Goal: Information Seeking & Learning: Find specific fact

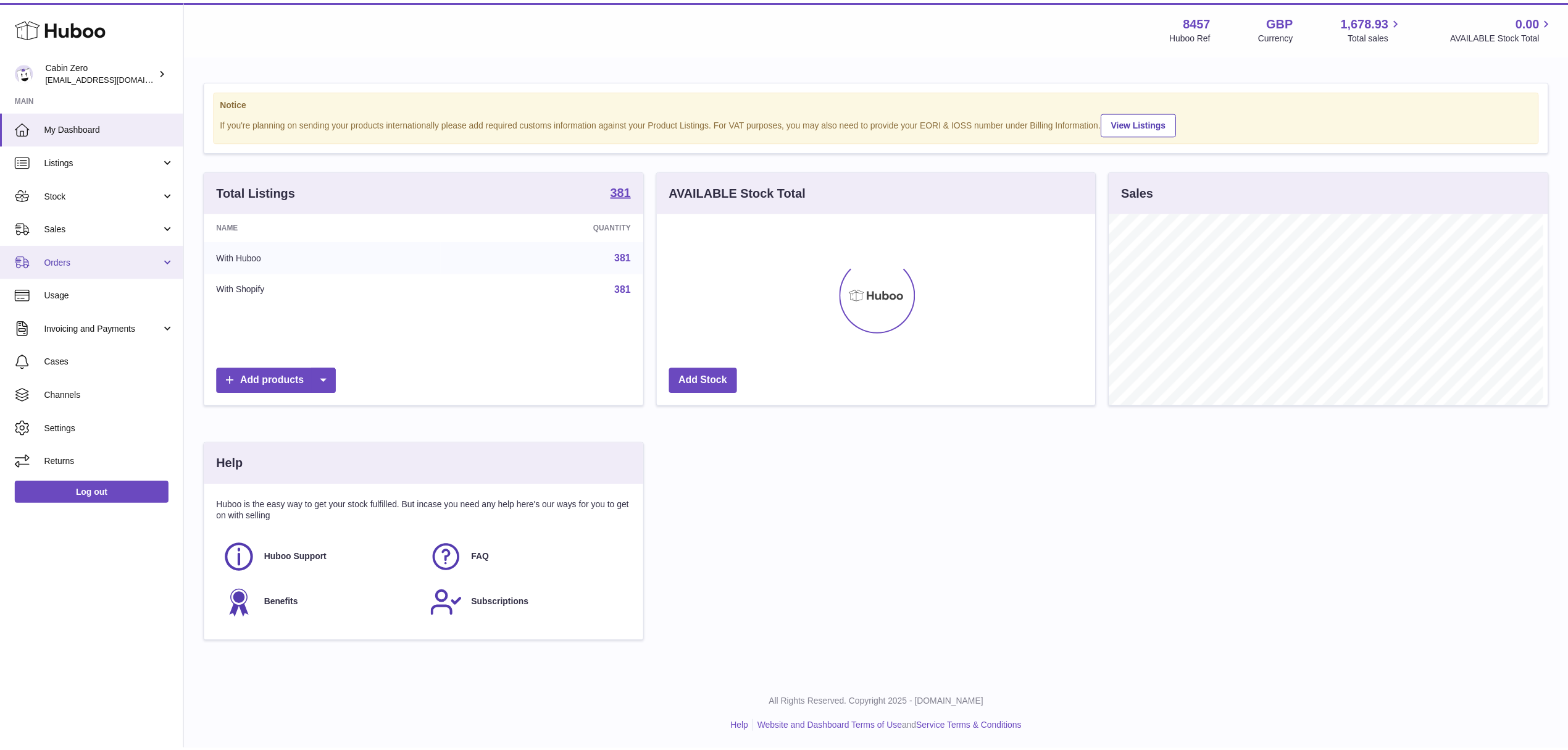
scroll to position [617467, 616931]
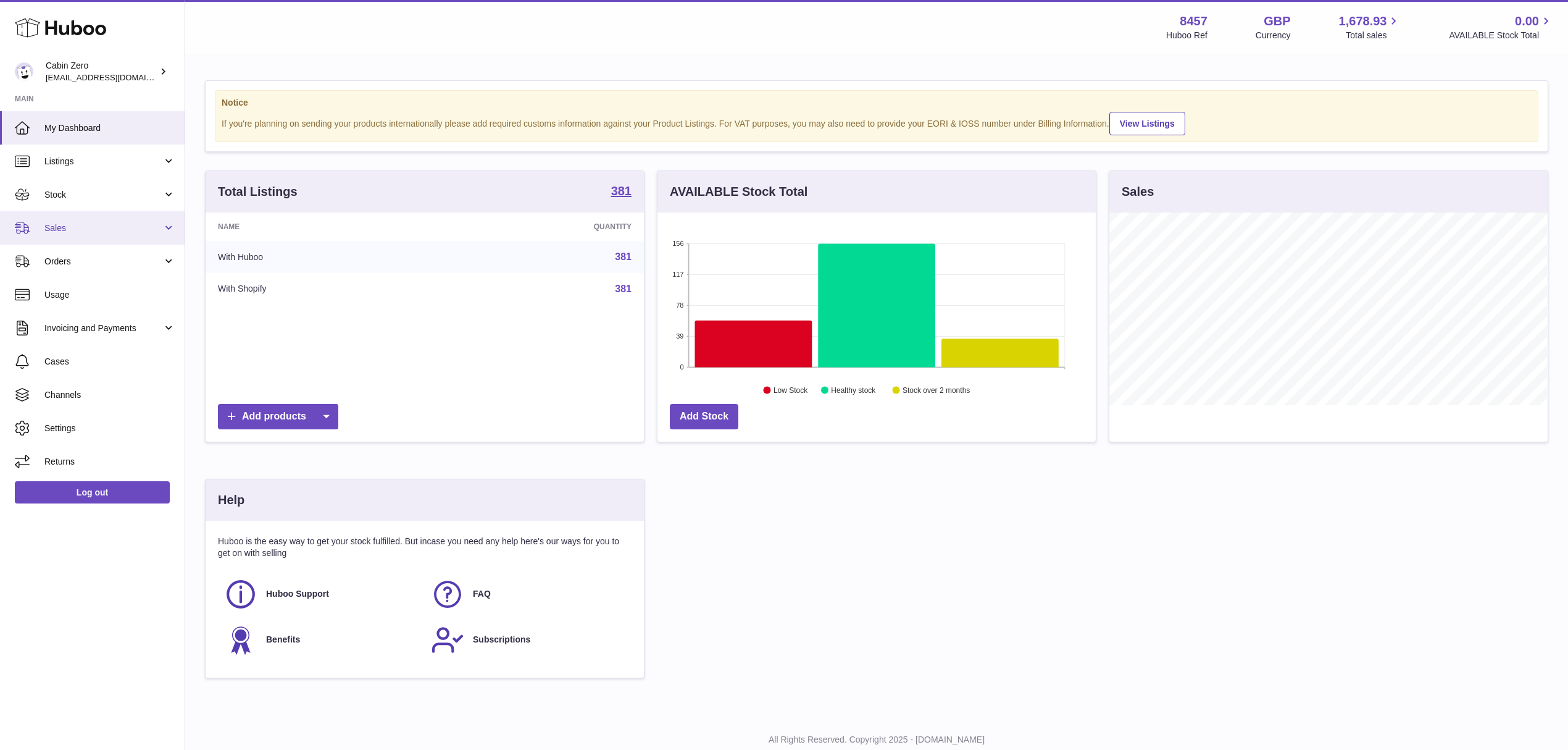
click at [56, 225] on span "Sales" at bounding box center [103, 228] width 118 height 11
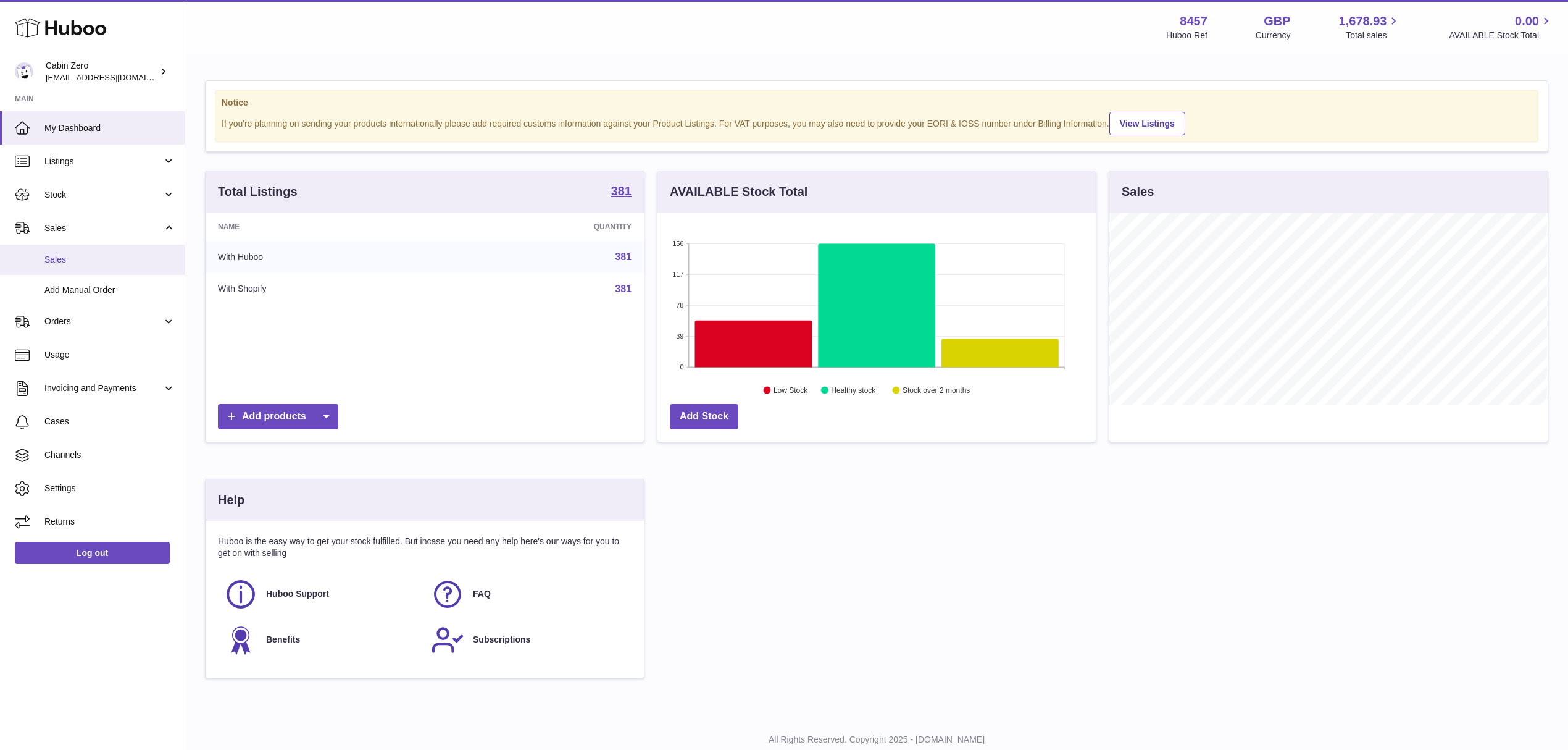
click at [73, 257] on span "Sales" at bounding box center [109, 259] width 131 height 11
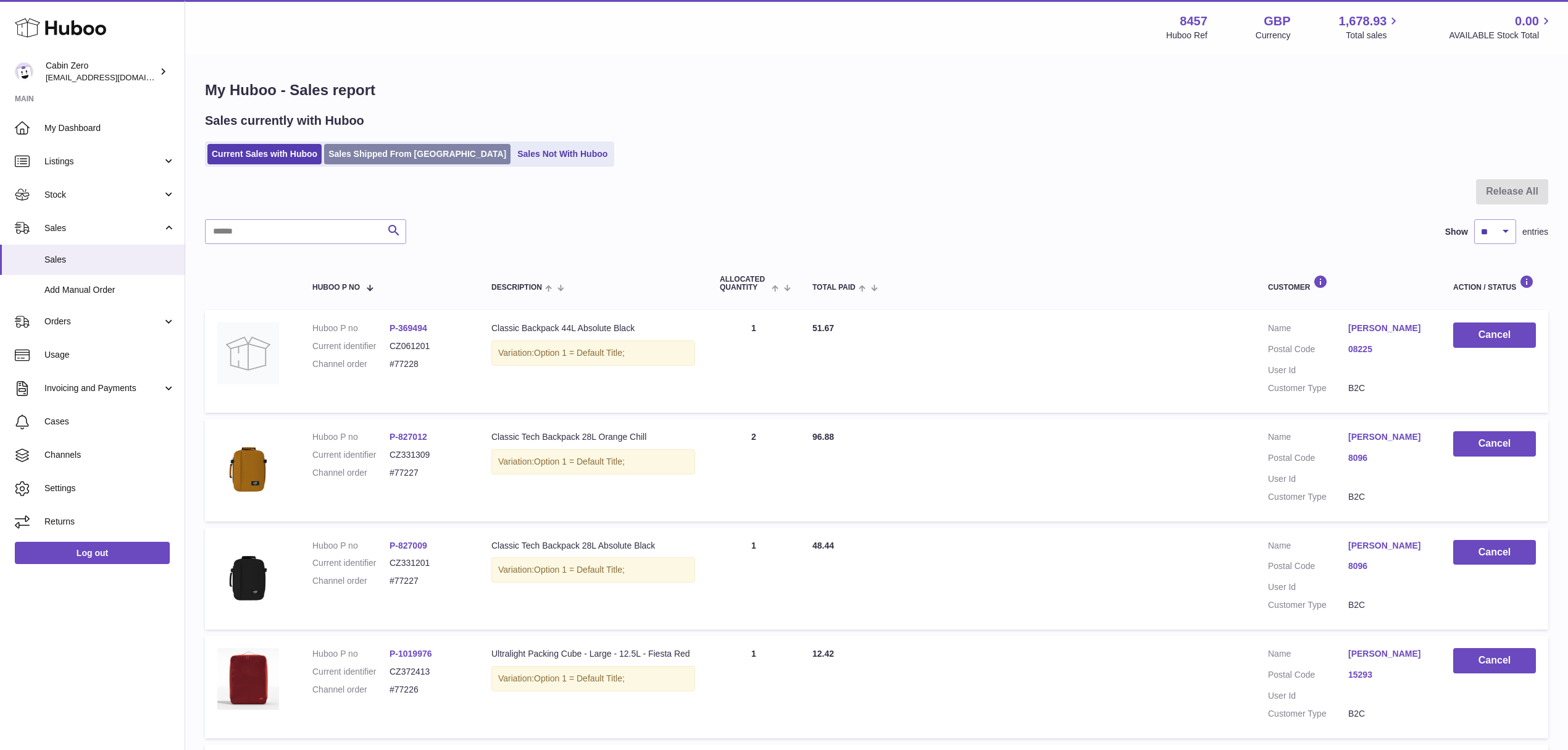
click at [379, 159] on link "Sales Shipped From [GEOGRAPHIC_DATA]" at bounding box center [418, 154] width 186 height 21
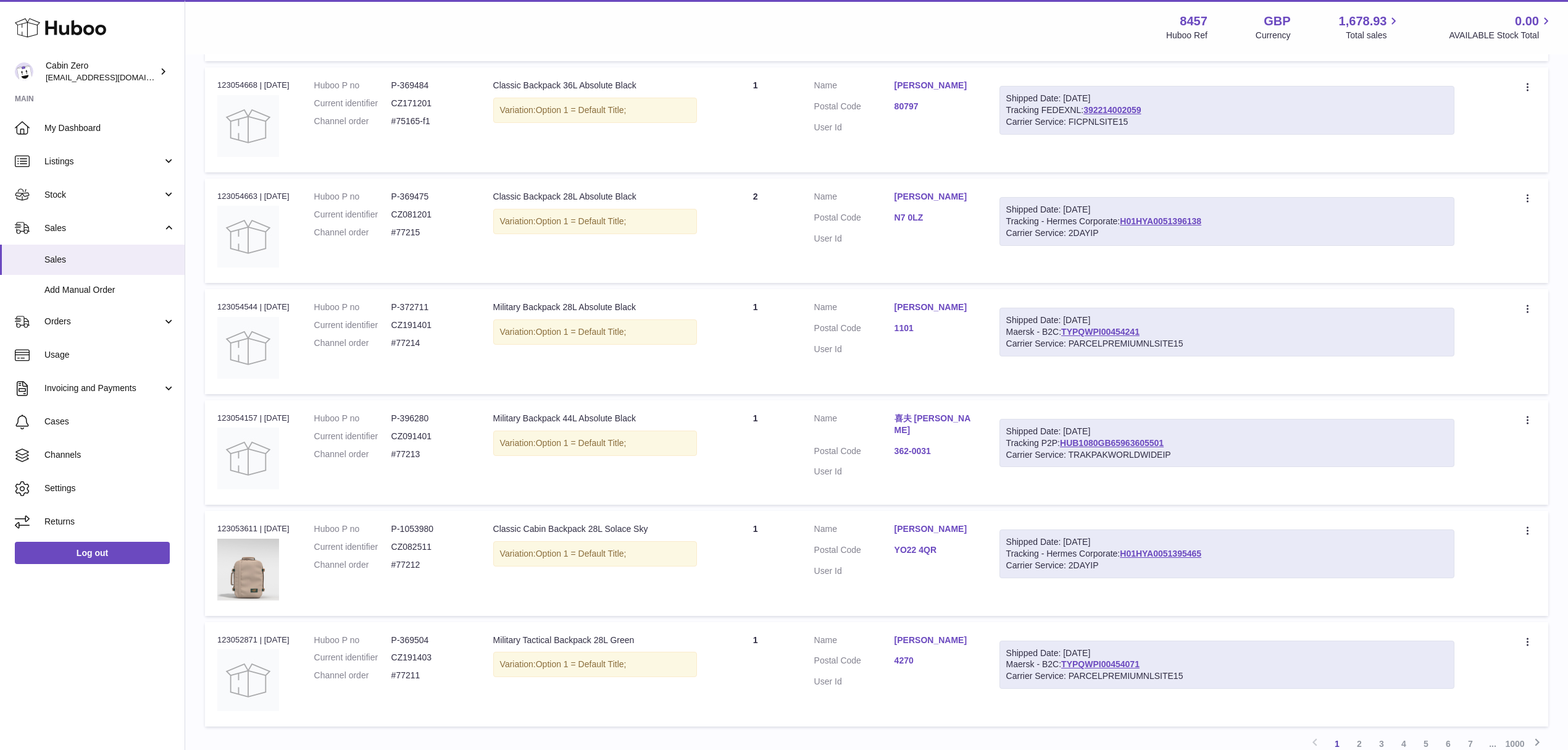
scroll to position [779, 0]
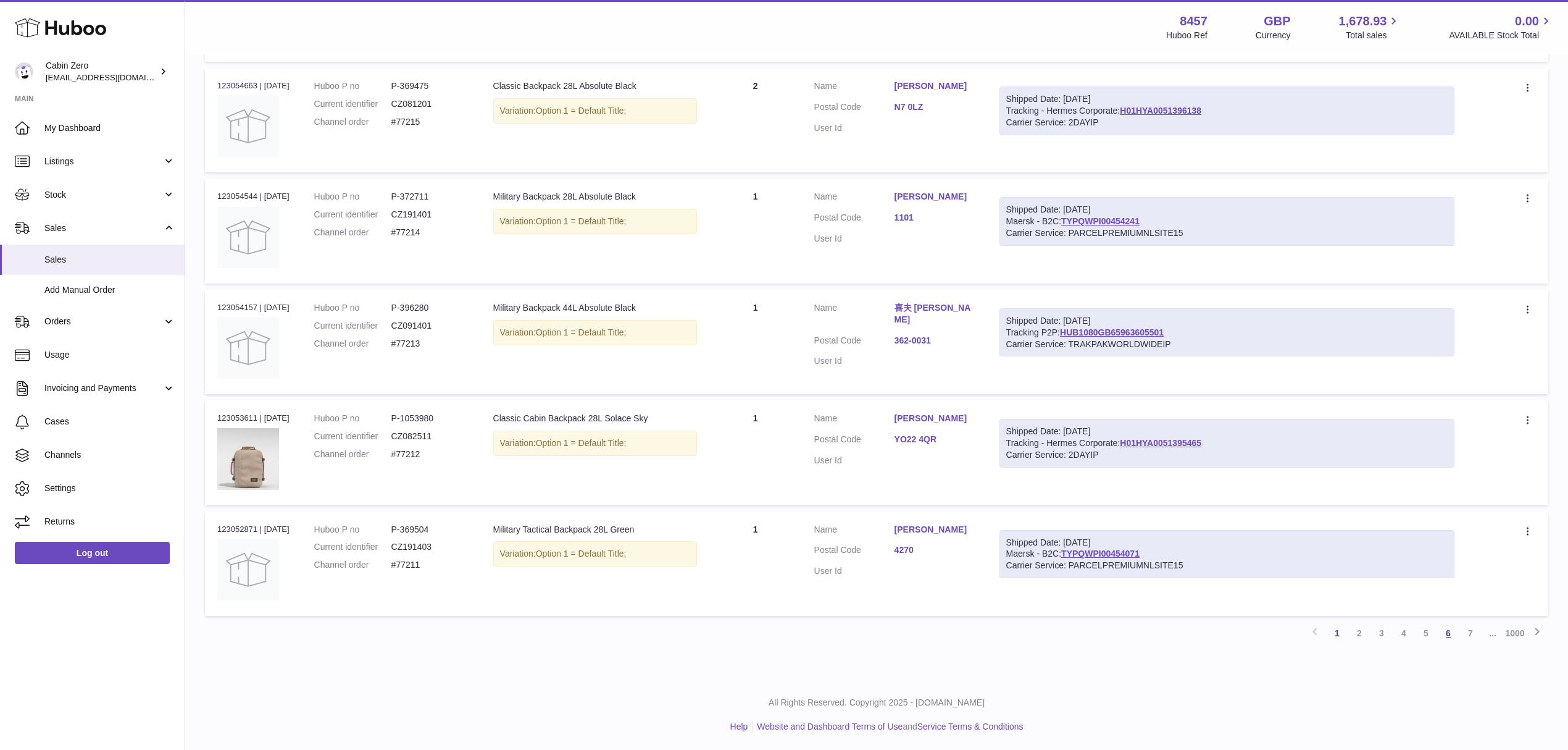
click at [1445, 629] on link "6" at bounding box center [1448, 632] width 22 height 22
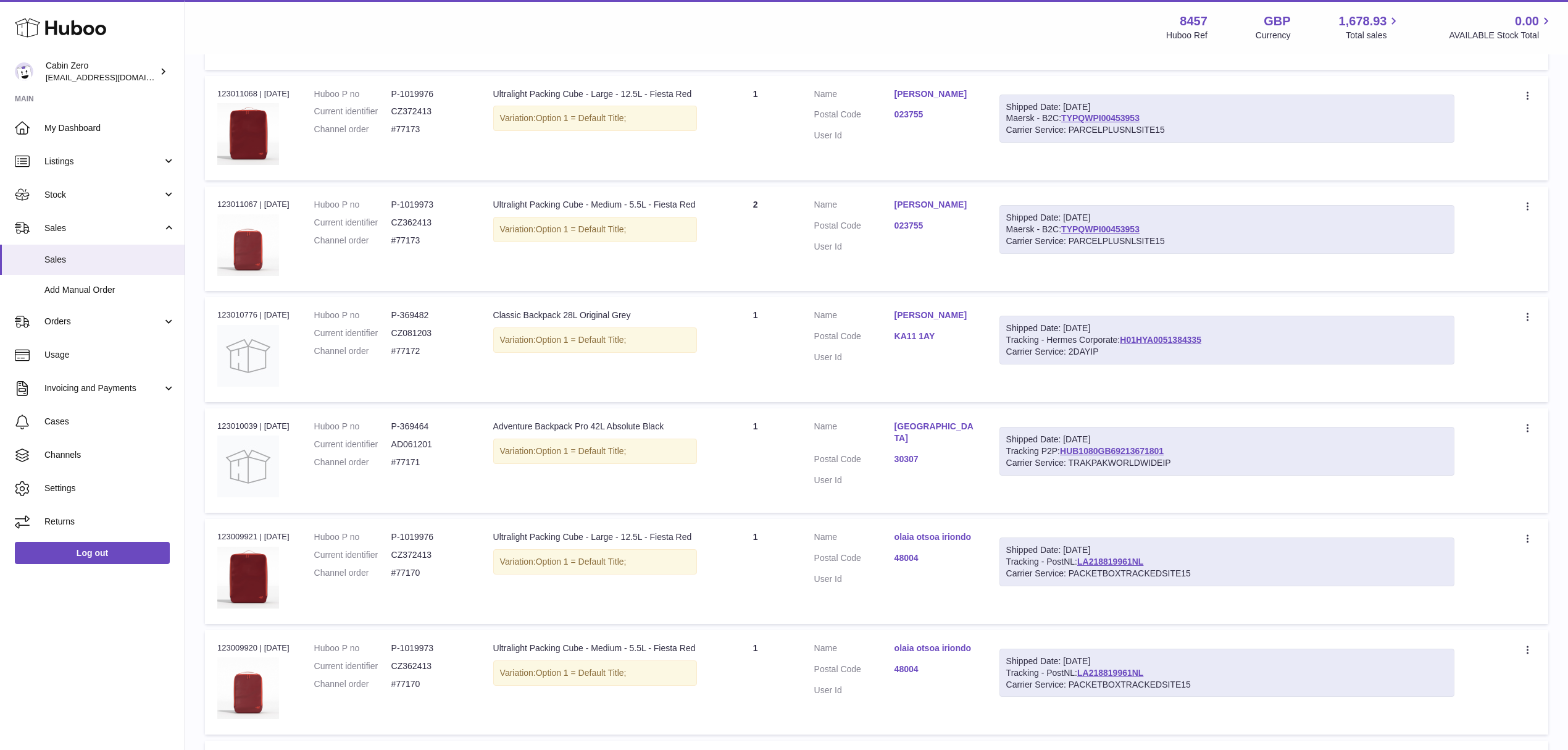
scroll to position [779, 0]
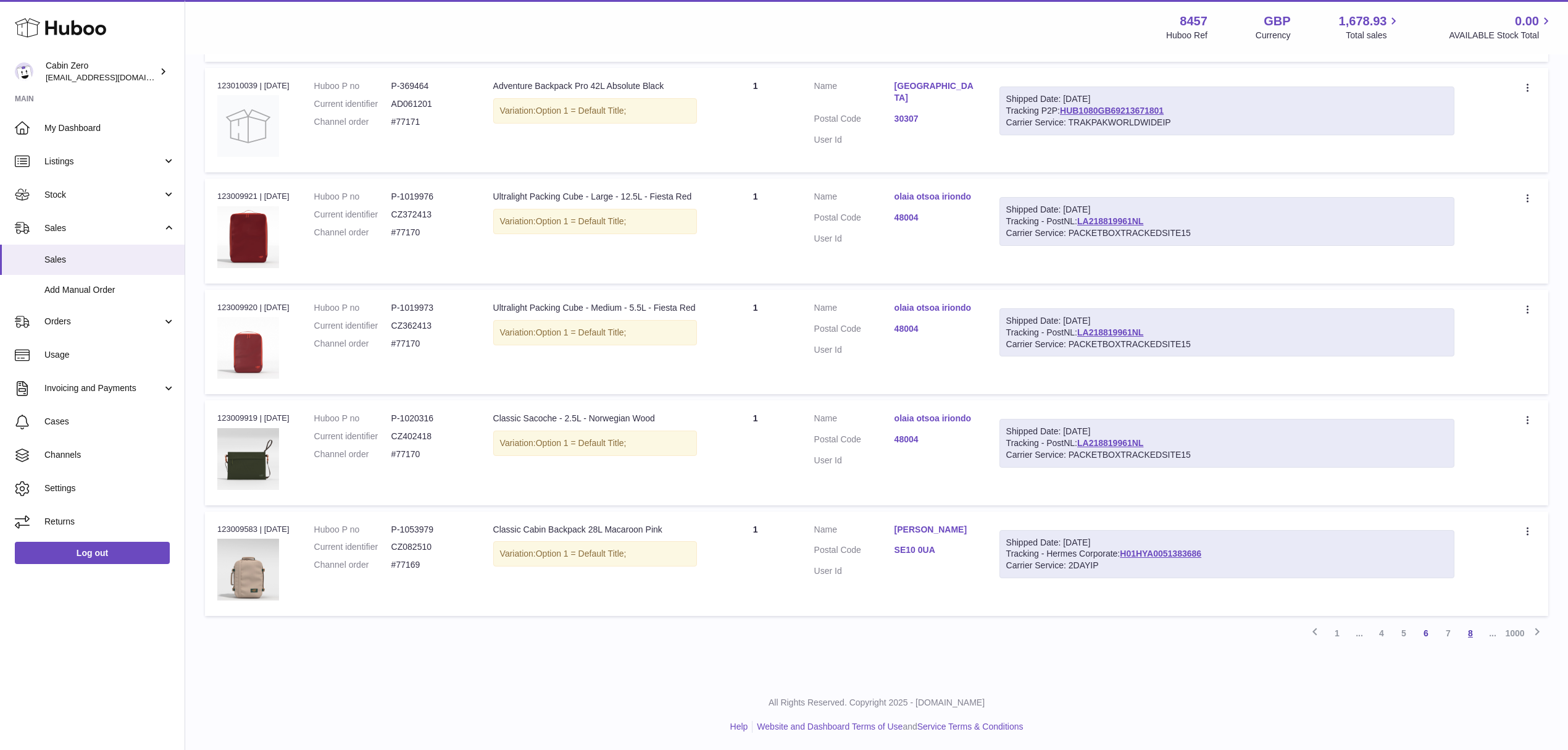
click at [1467, 633] on link "8" at bounding box center [1470, 632] width 22 height 22
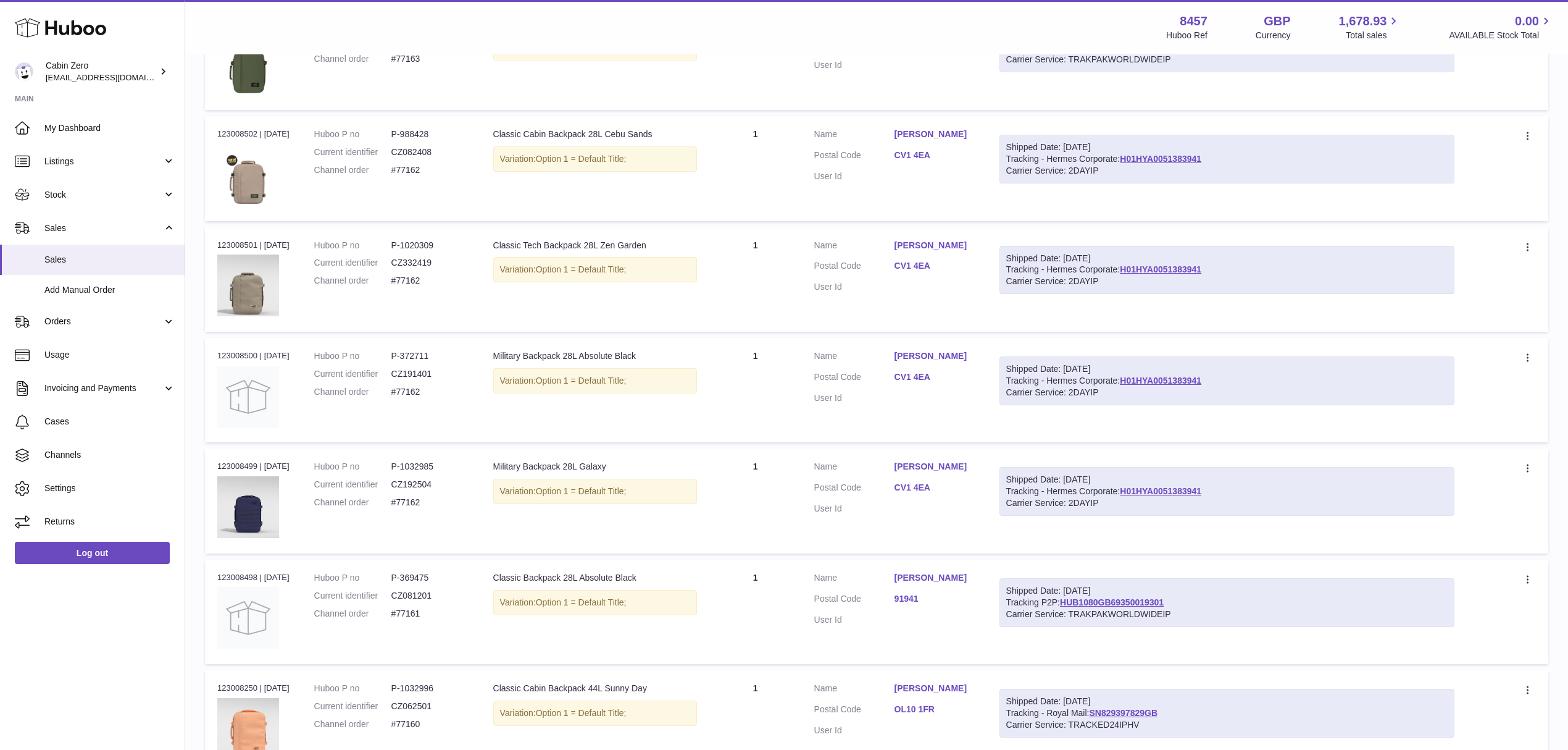
scroll to position [779, 0]
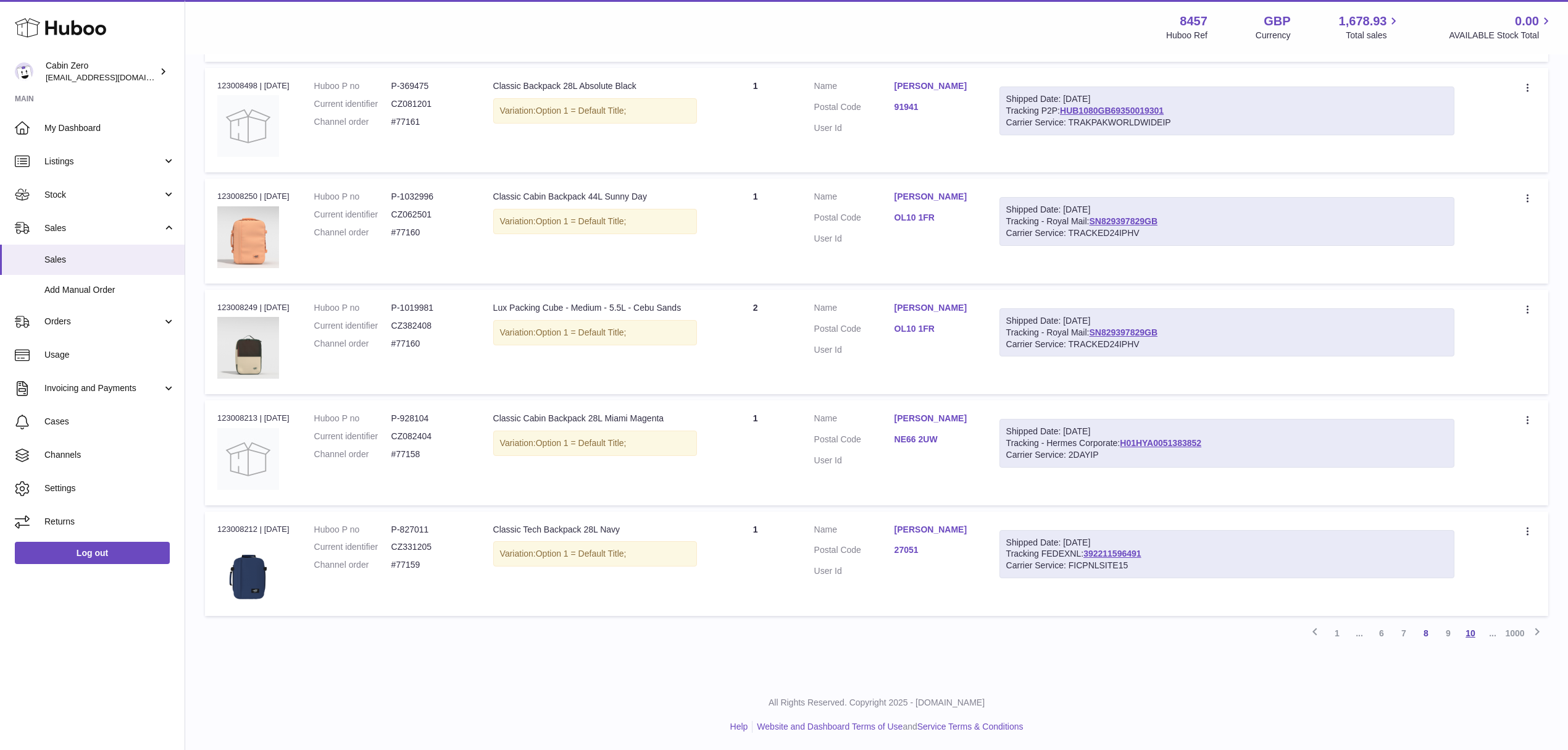
click at [1470, 632] on link "10" at bounding box center [1470, 632] width 22 height 22
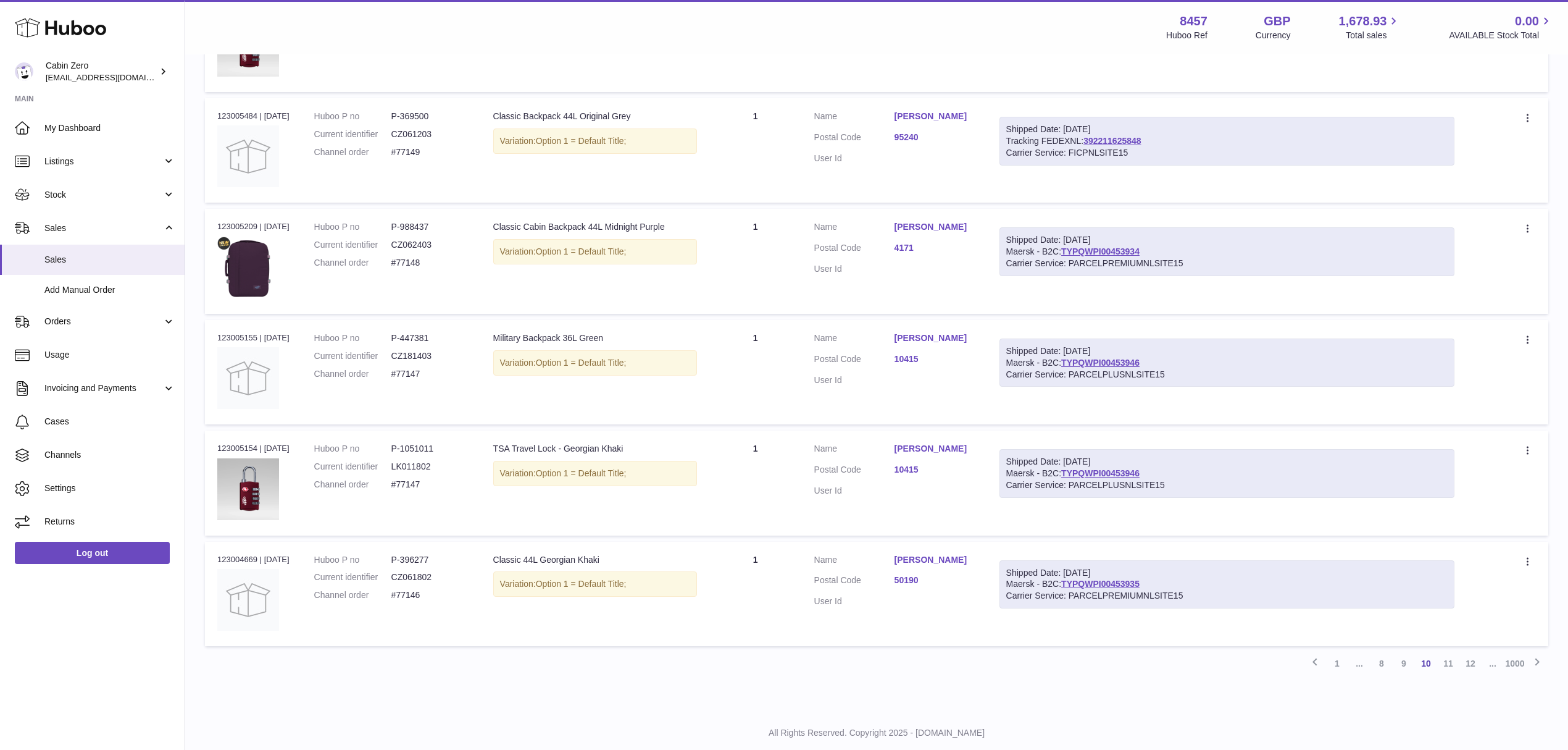
scroll to position [779, 0]
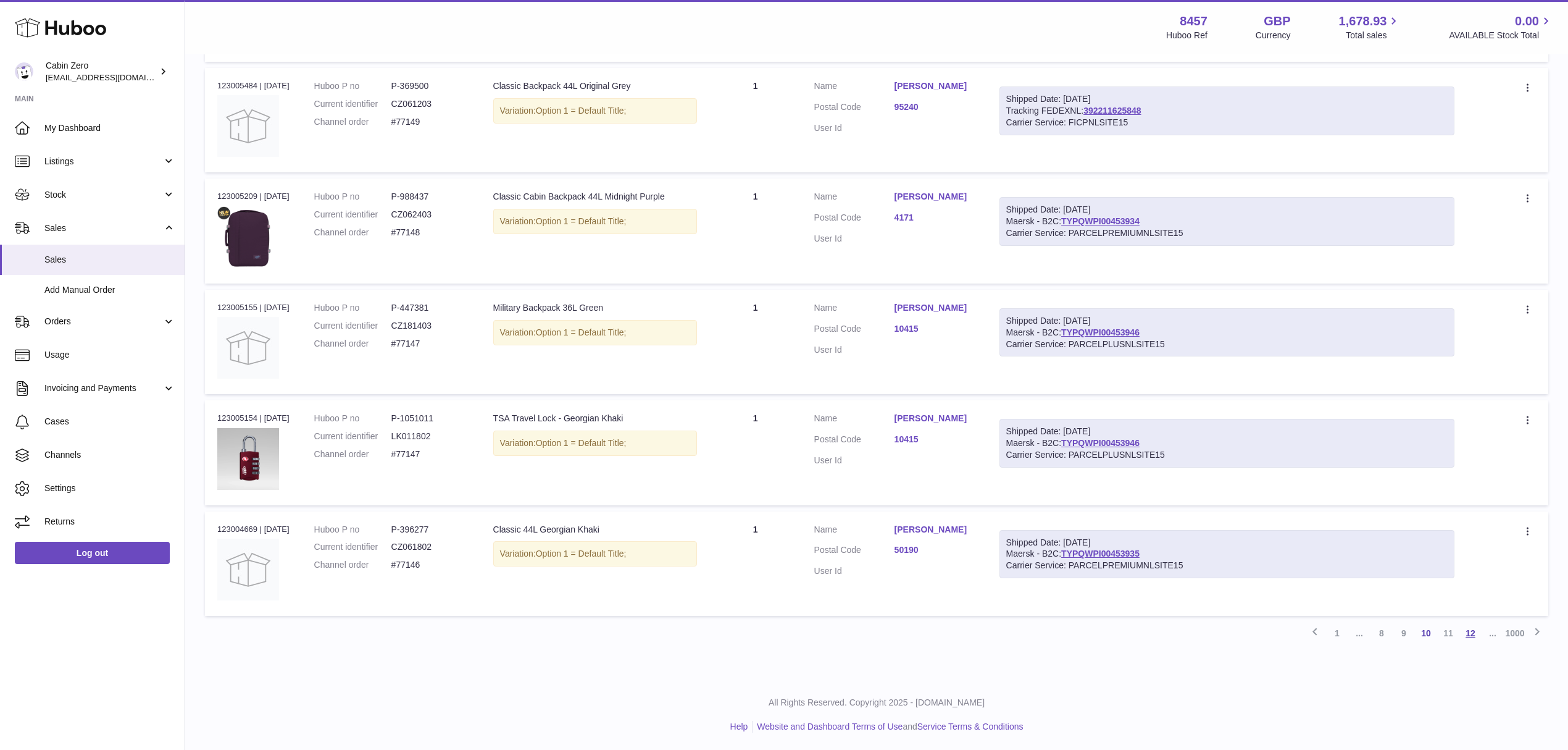
click at [1473, 635] on link "12" at bounding box center [1470, 632] width 22 height 22
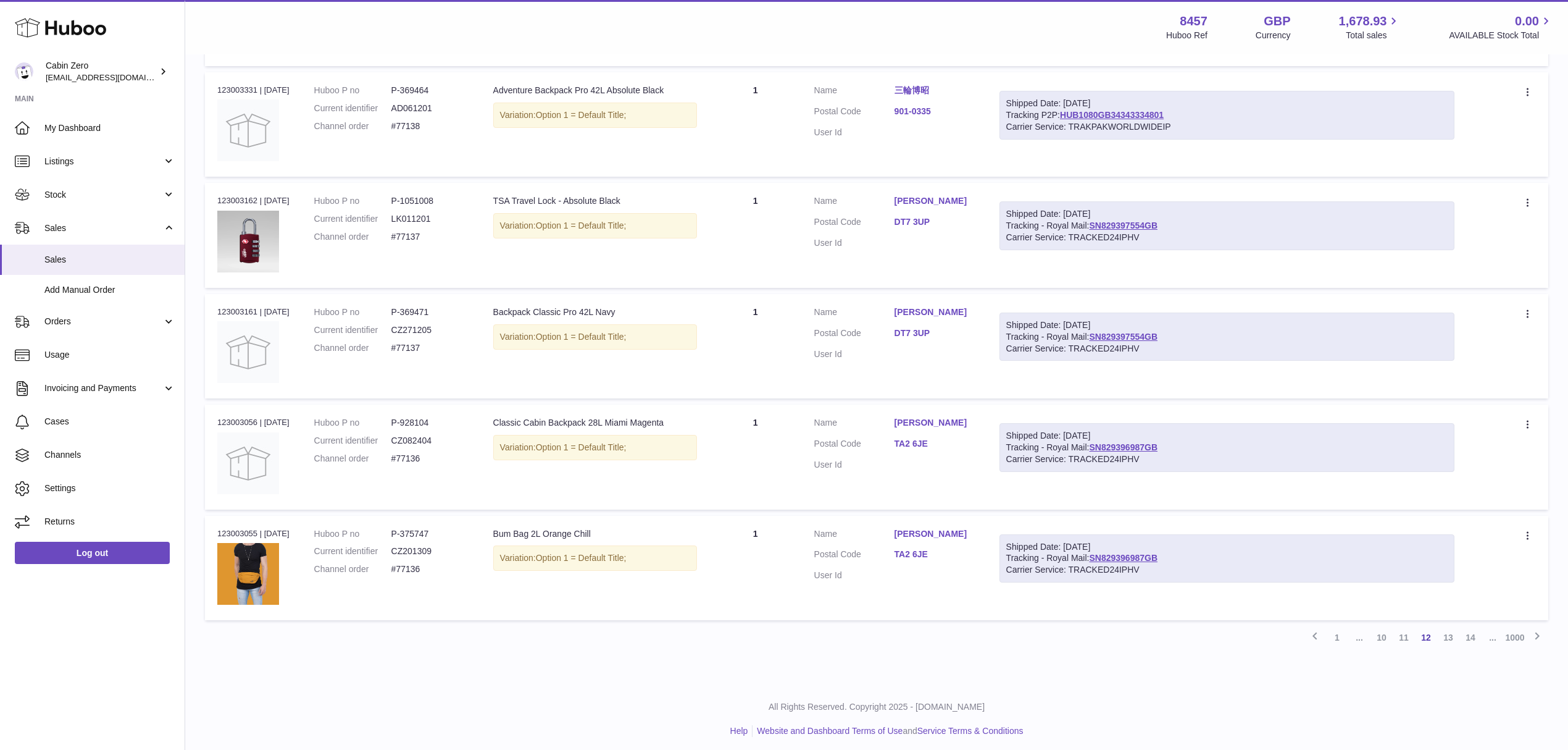
scroll to position [779, 0]
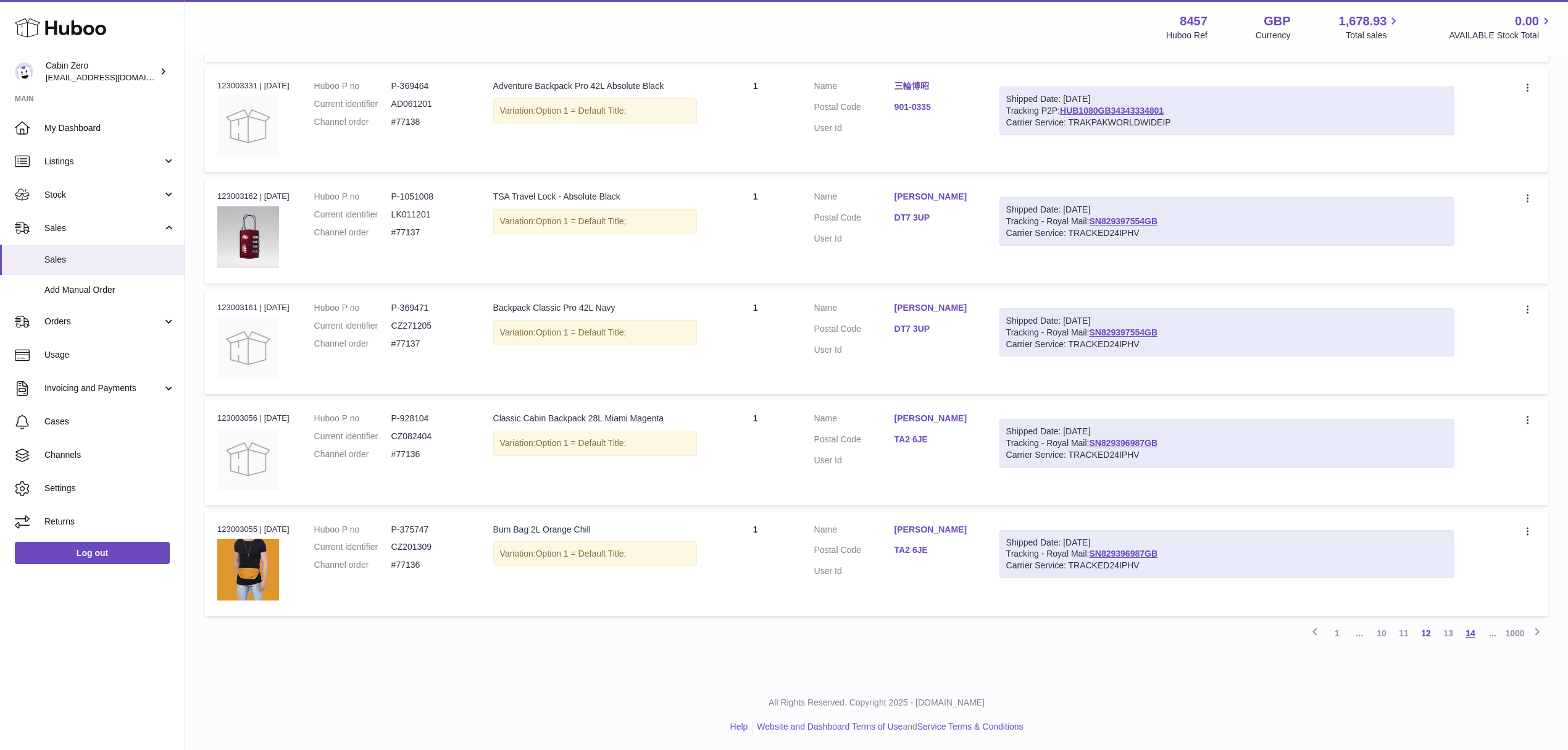
click at [1467, 635] on link "14" at bounding box center [1470, 632] width 22 height 22
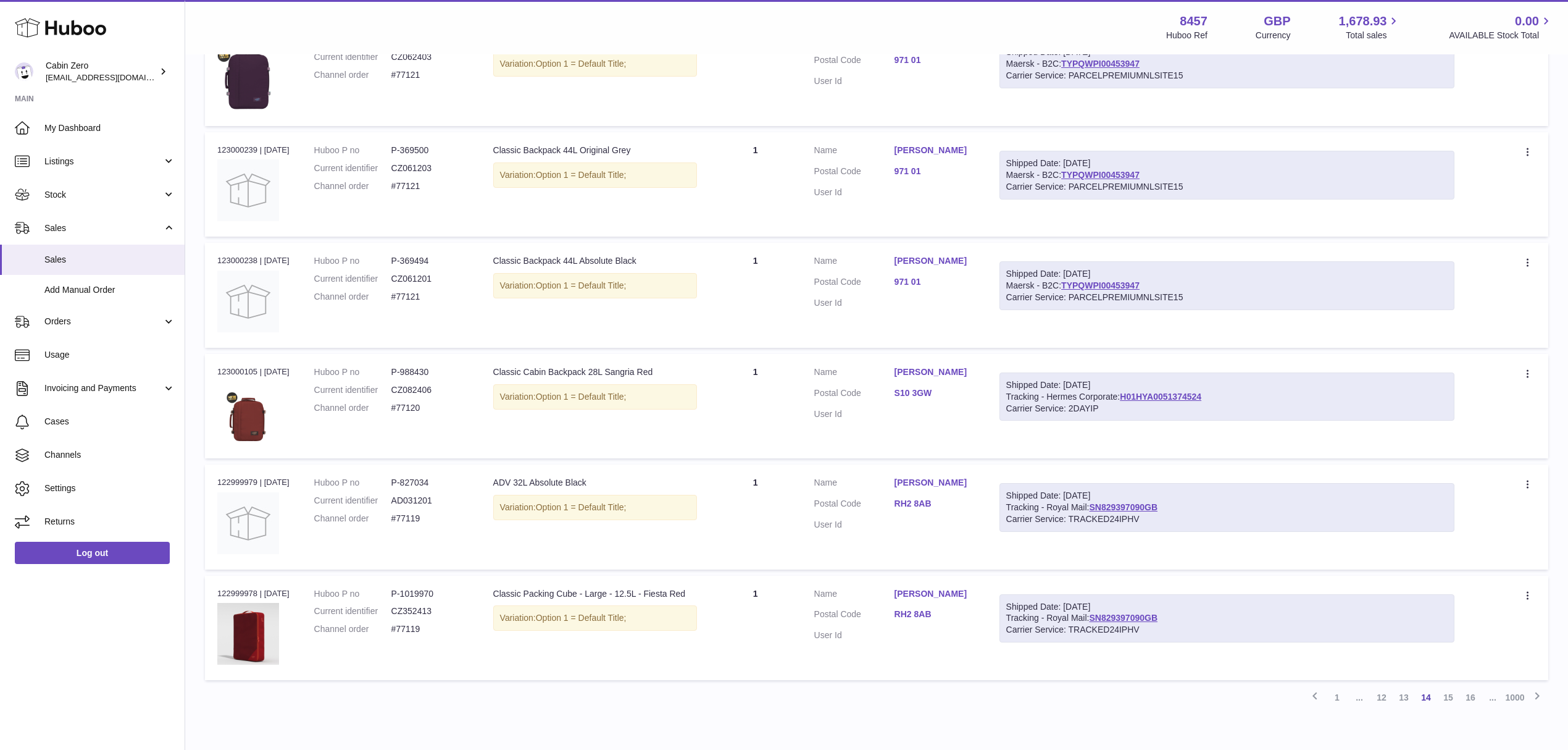
scroll to position [724, 0]
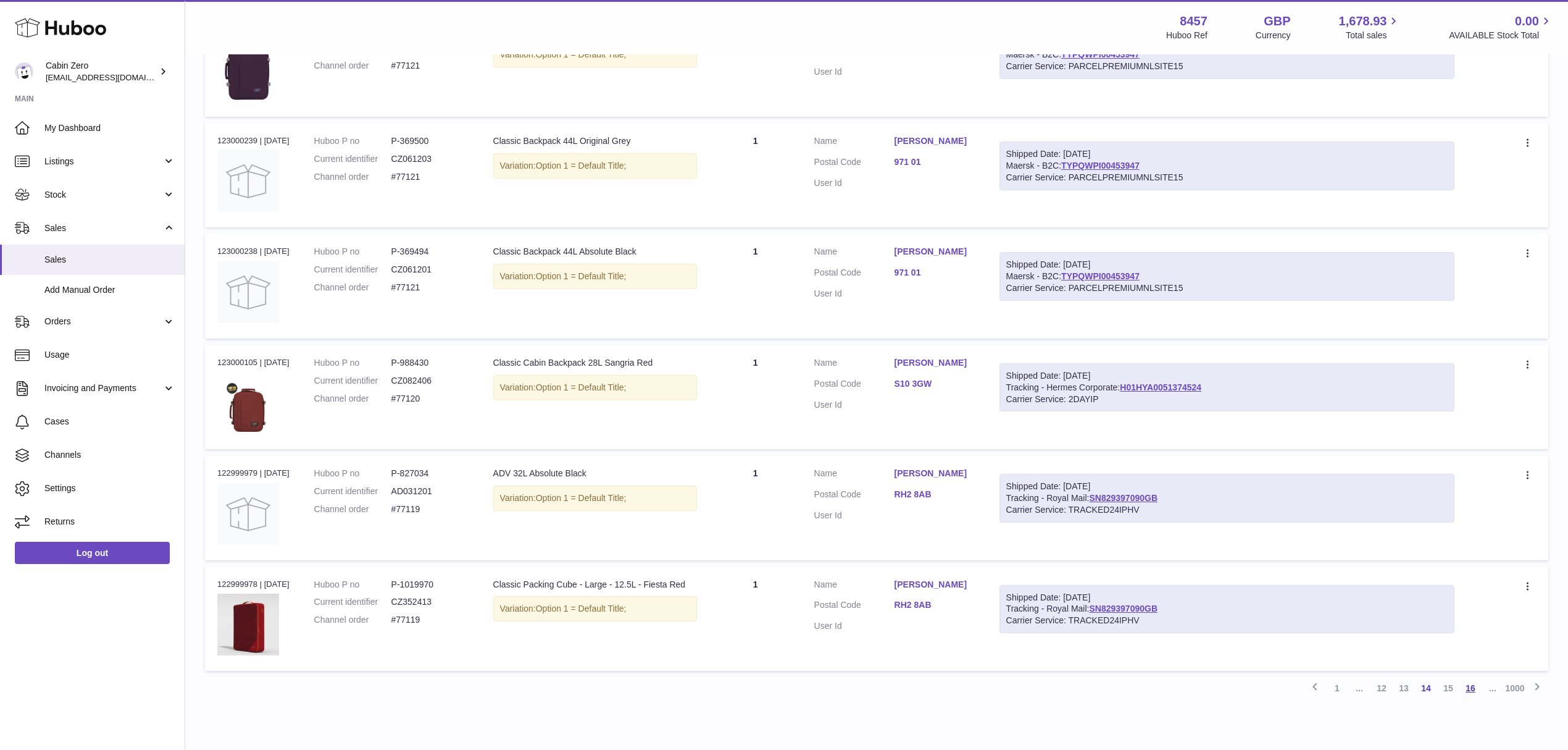
click at [1475, 690] on link "16" at bounding box center [1470, 687] width 22 height 22
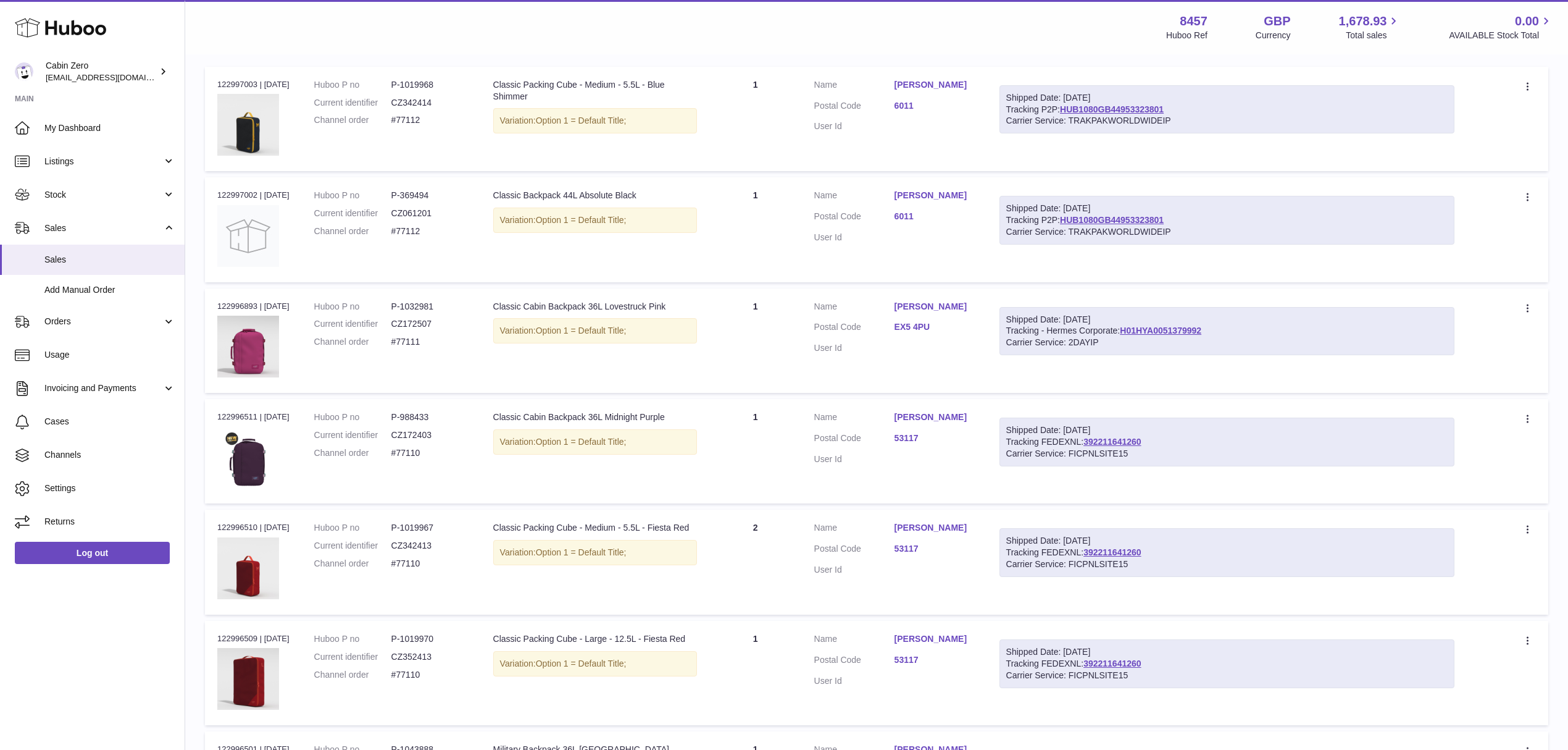
scroll to position [751, 0]
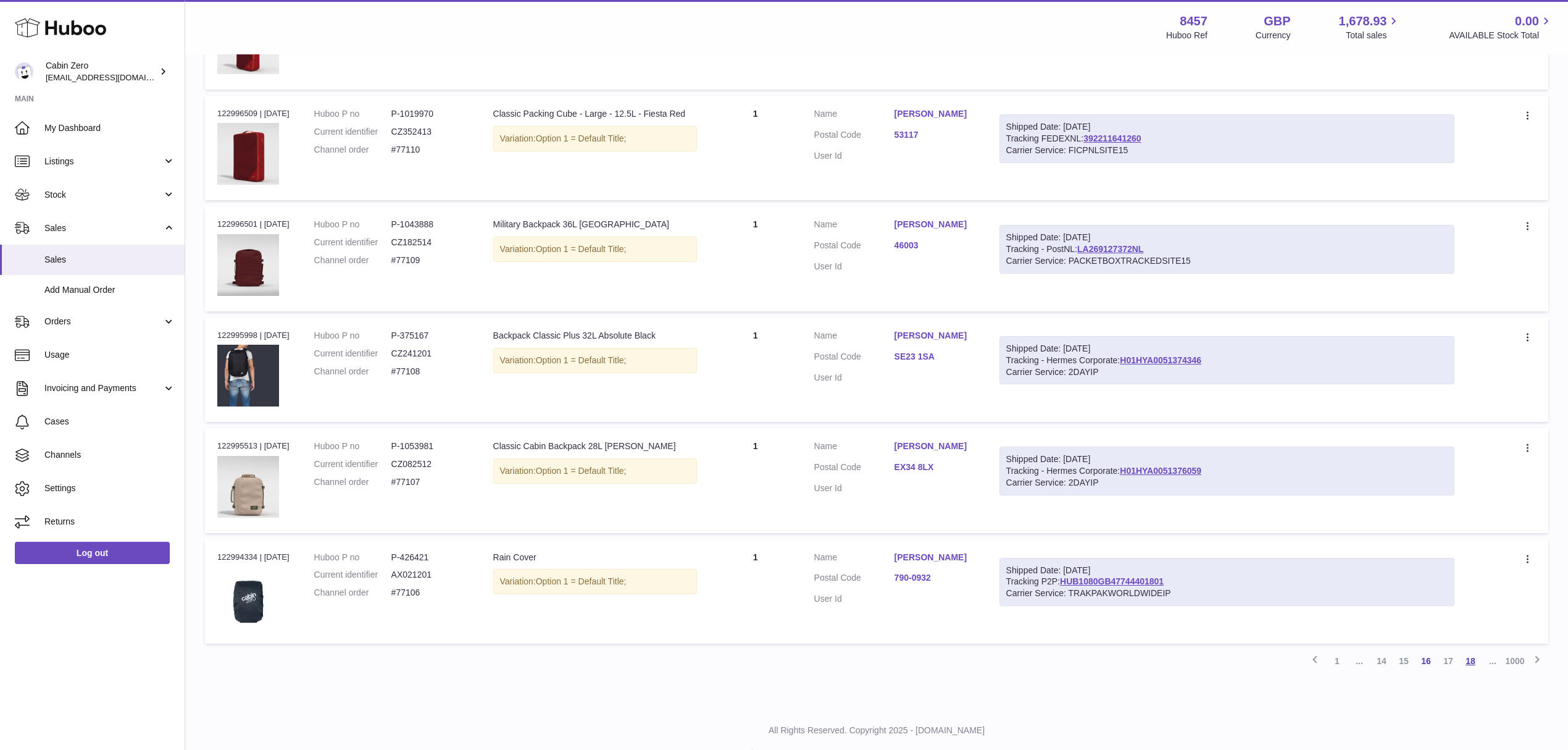
click at [1474, 658] on link "18" at bounding box center [1470, 661] width 22 height 22
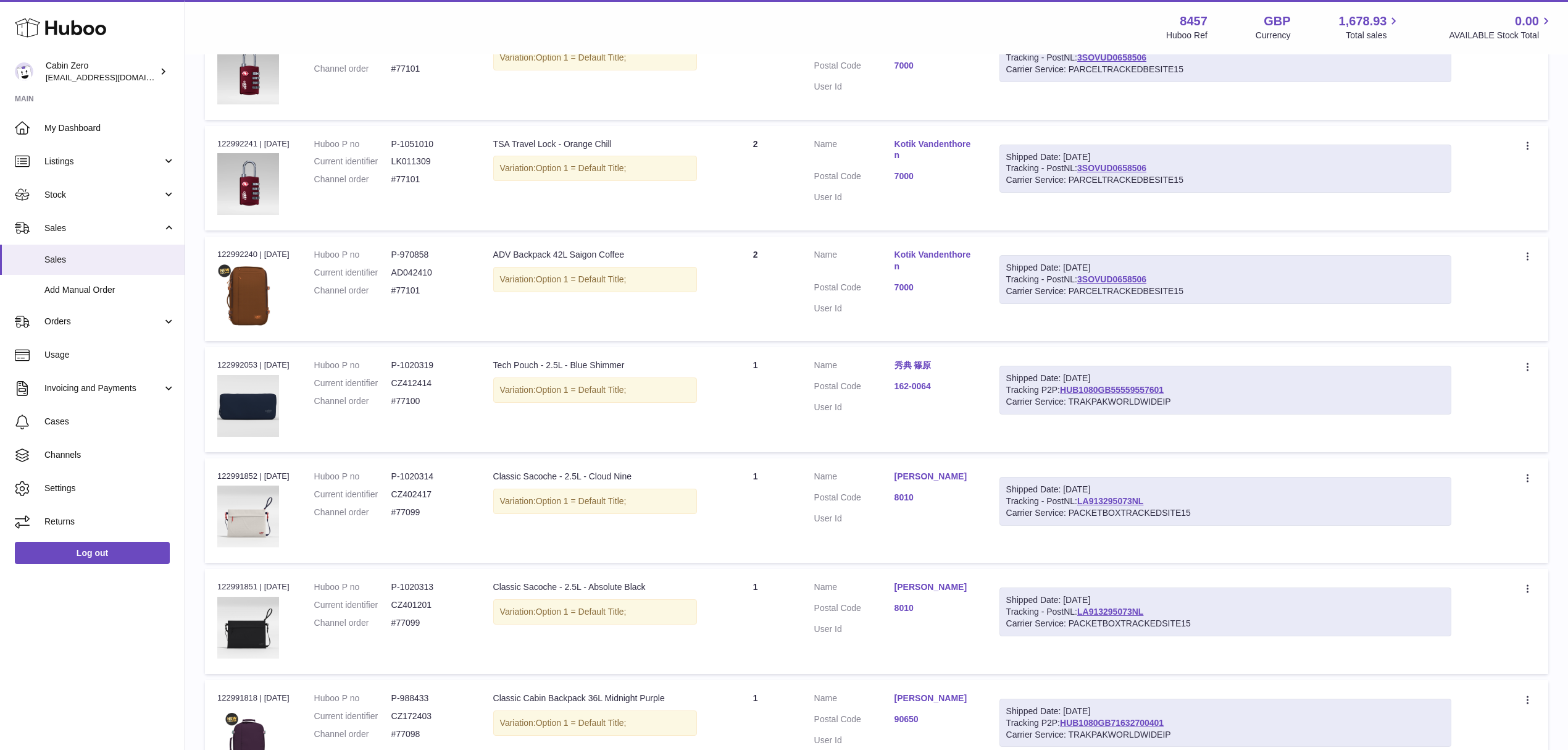
scroll to position [779, 0]
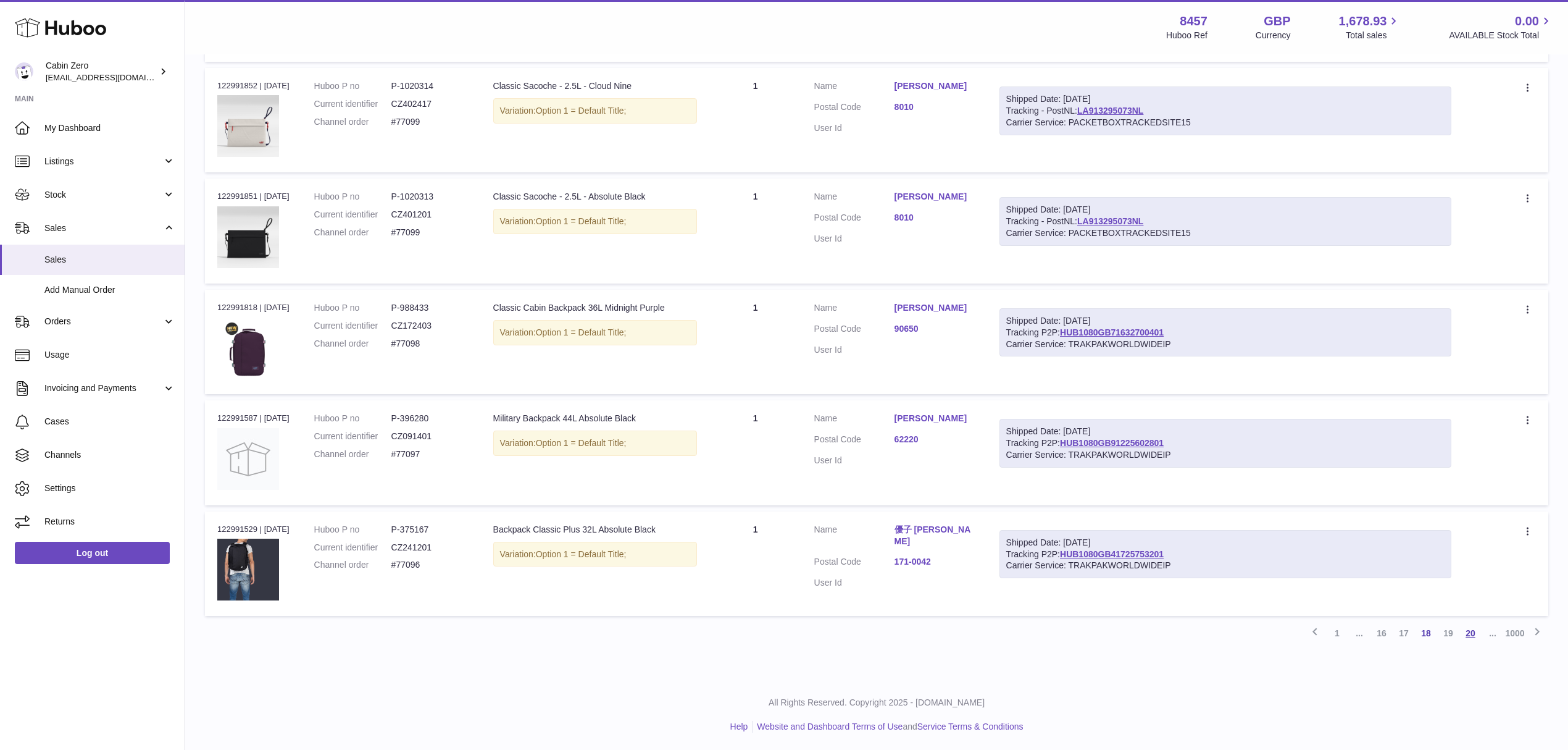
click at [1470, 630] on link "20" at bounding box center [1470, 632] width 22 height 22
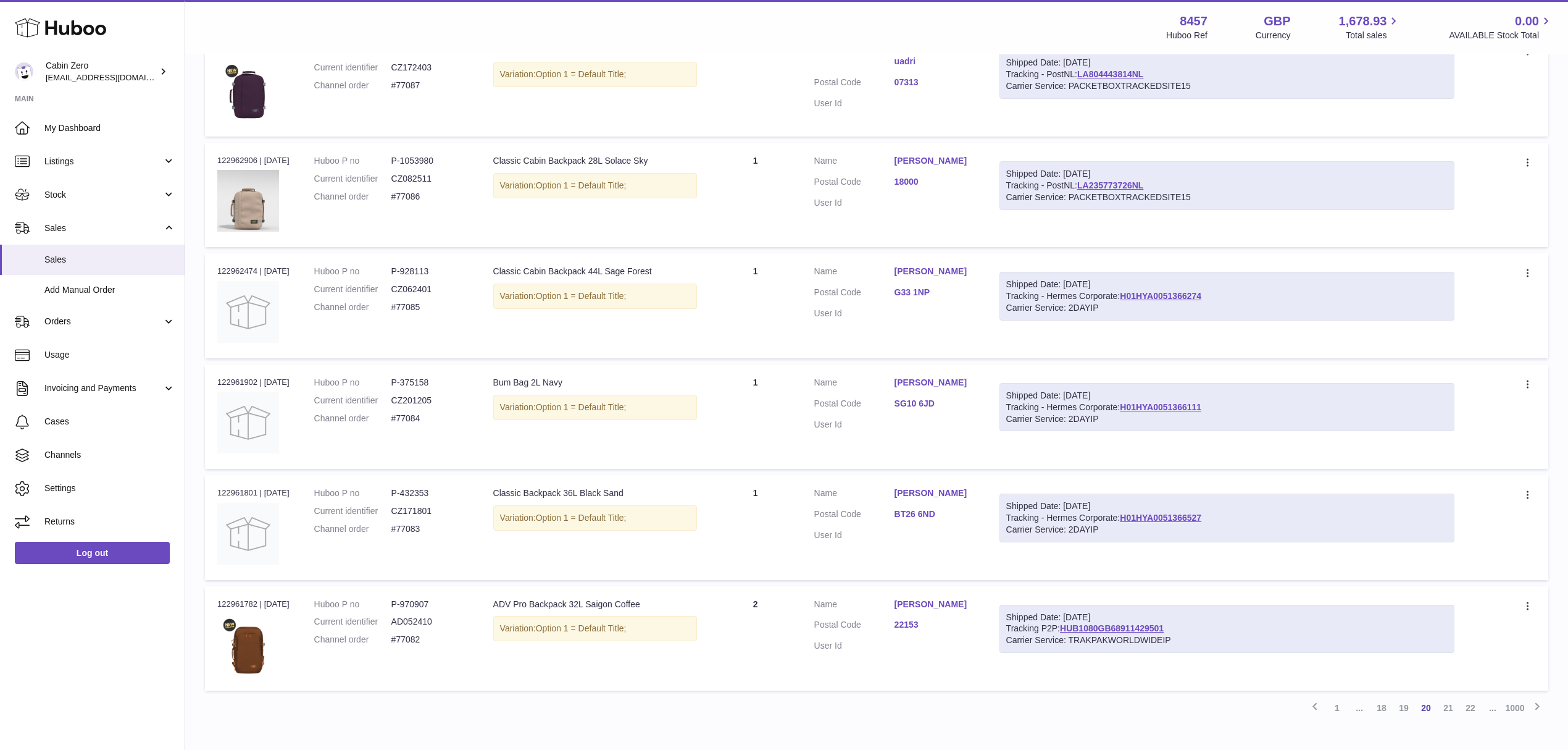
scroll to position [715, 0]
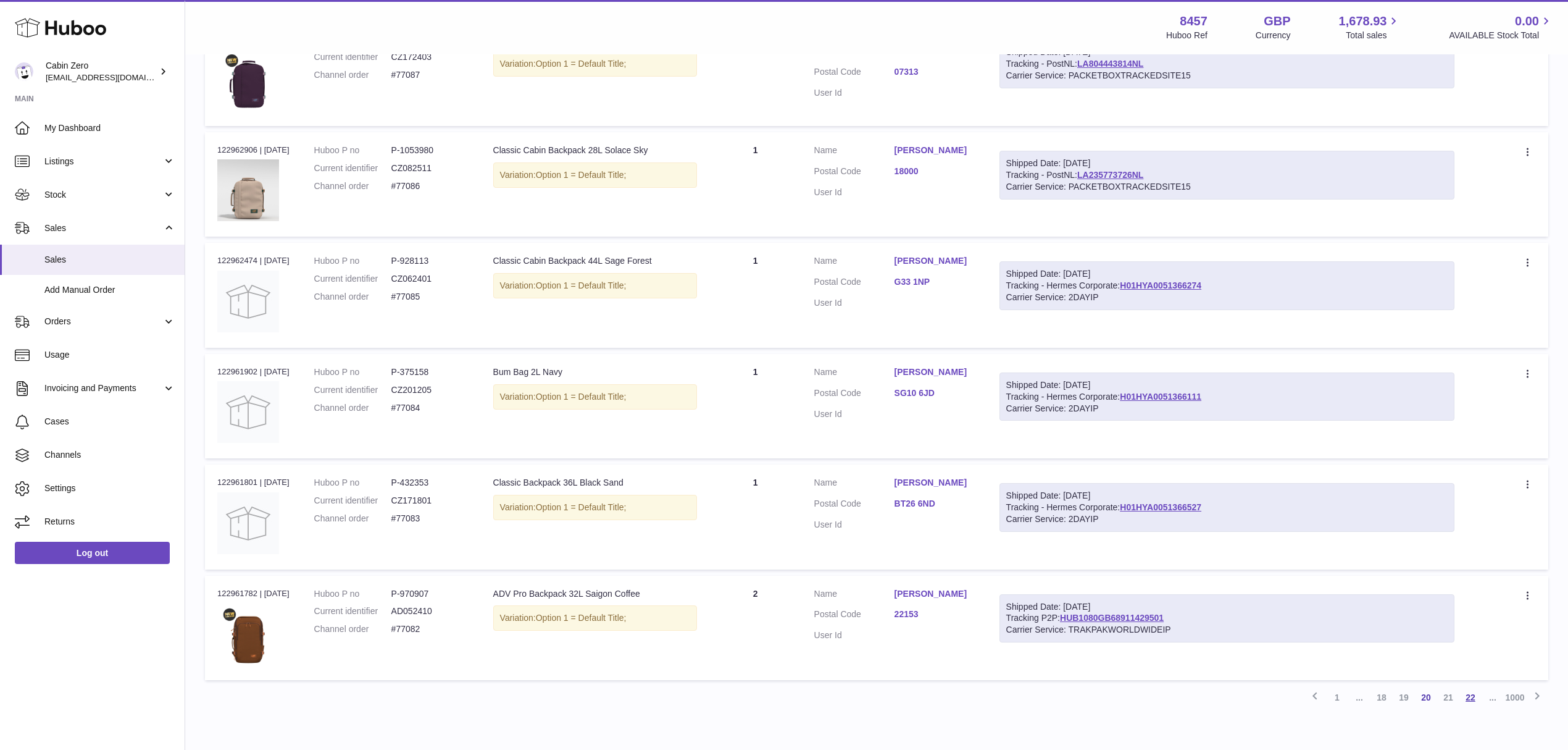
click at [1473, 693] on link "22" at bounding box center [1470, 697] width 22 height 22
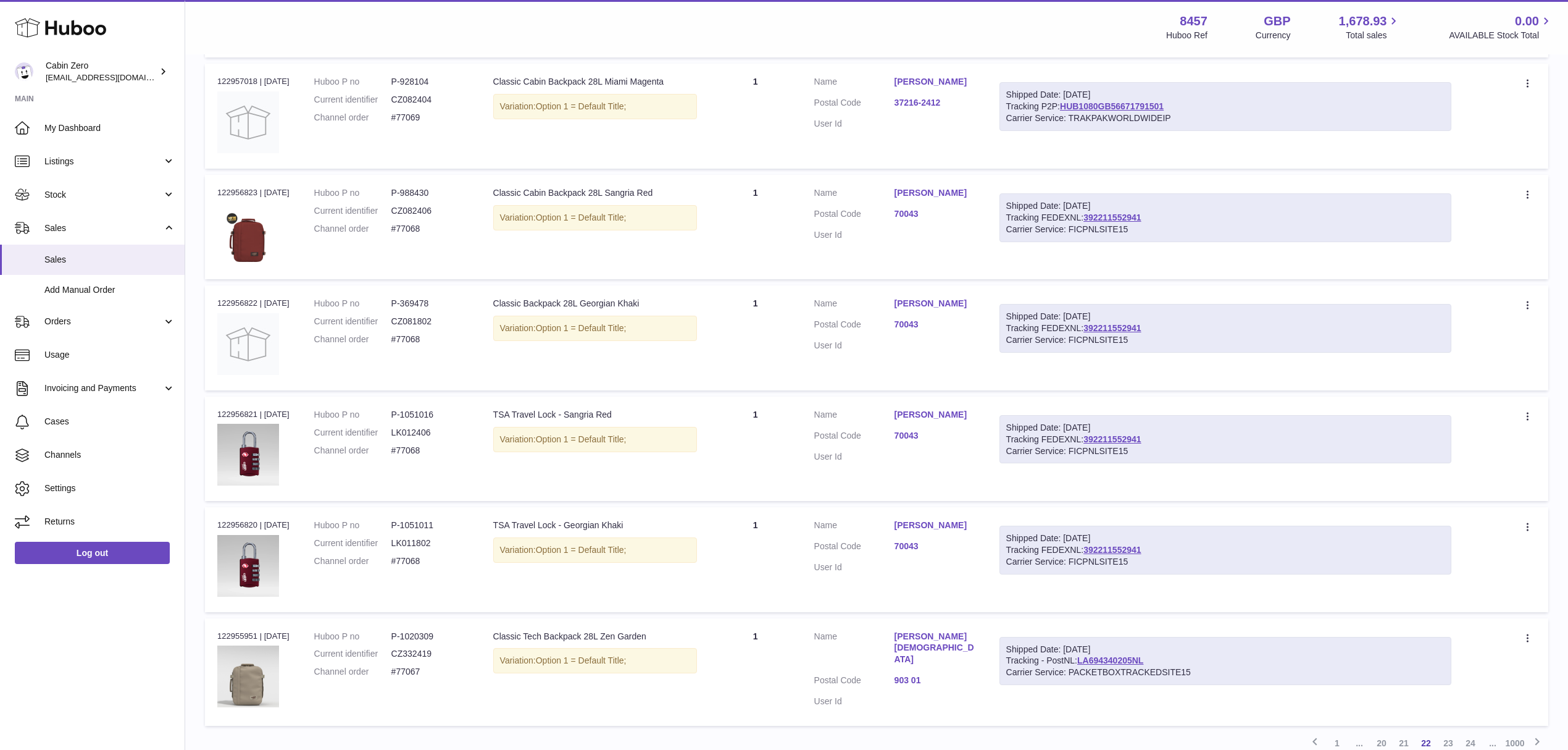
scroll to position [779, 0]
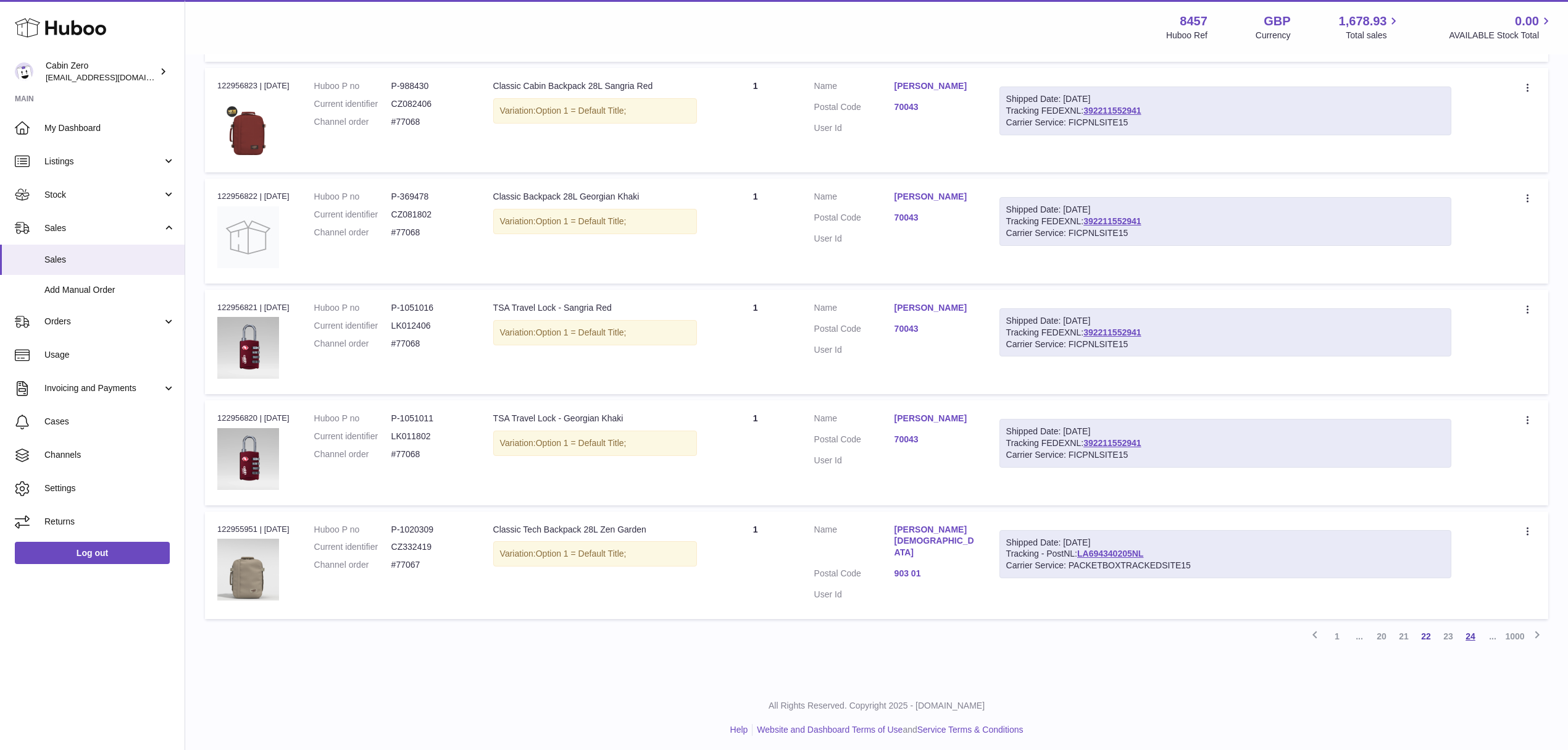
click at [1468, 632] on link "24" at bounding box center [1470, 635] width 22 height 22
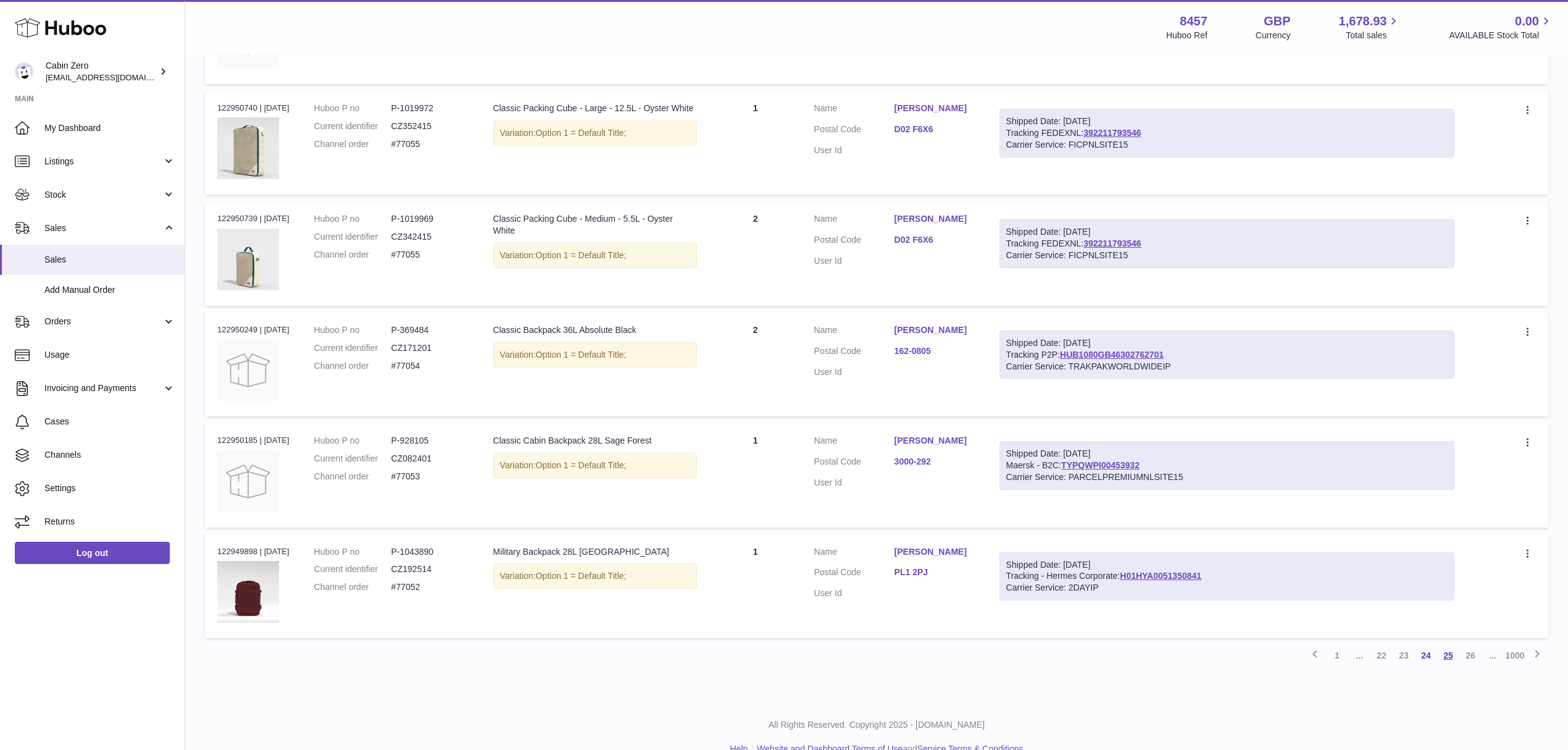
scroll to position [779, 0]
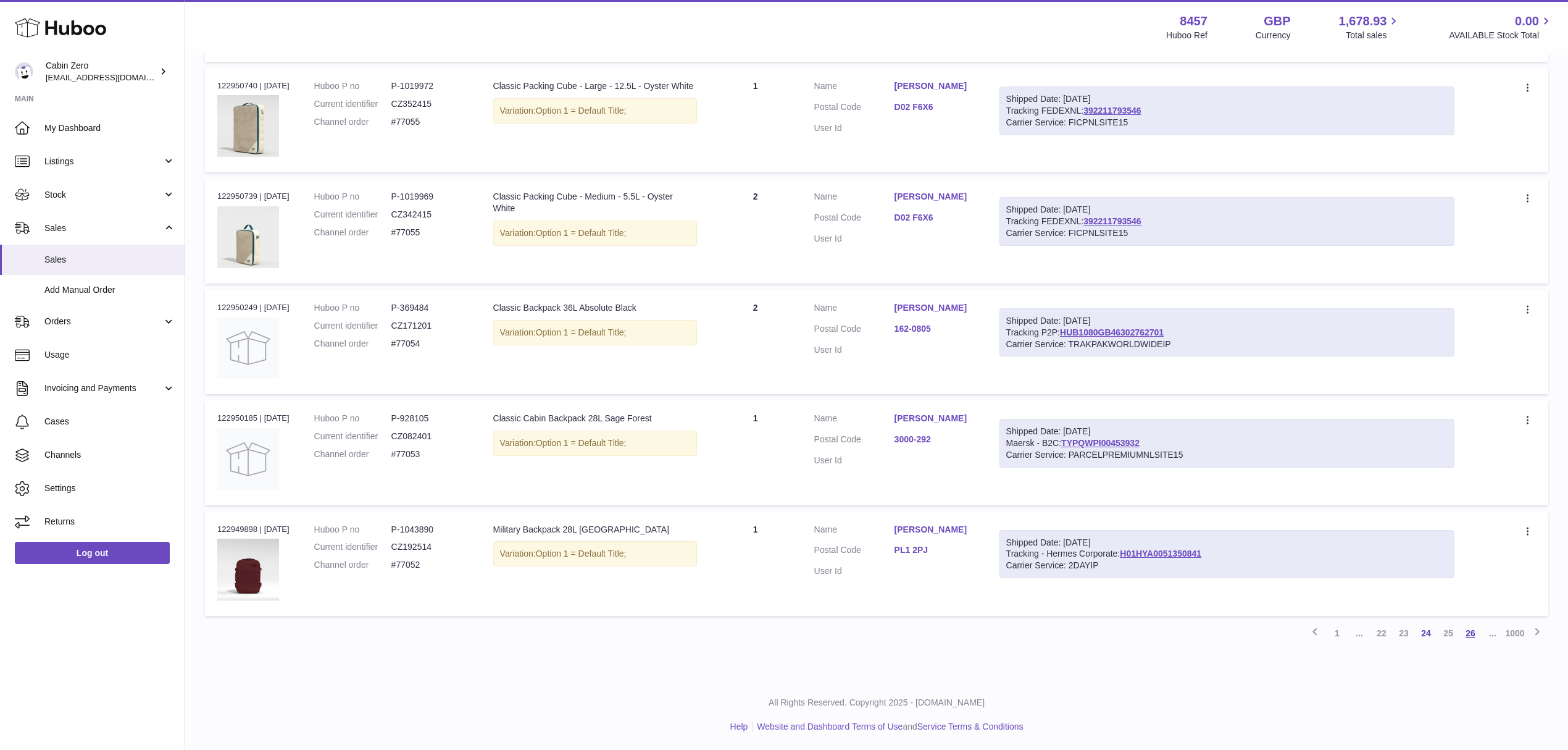
click at [1472, 635] on link "26" at bounding box center [1470, 632] width 22 height 22
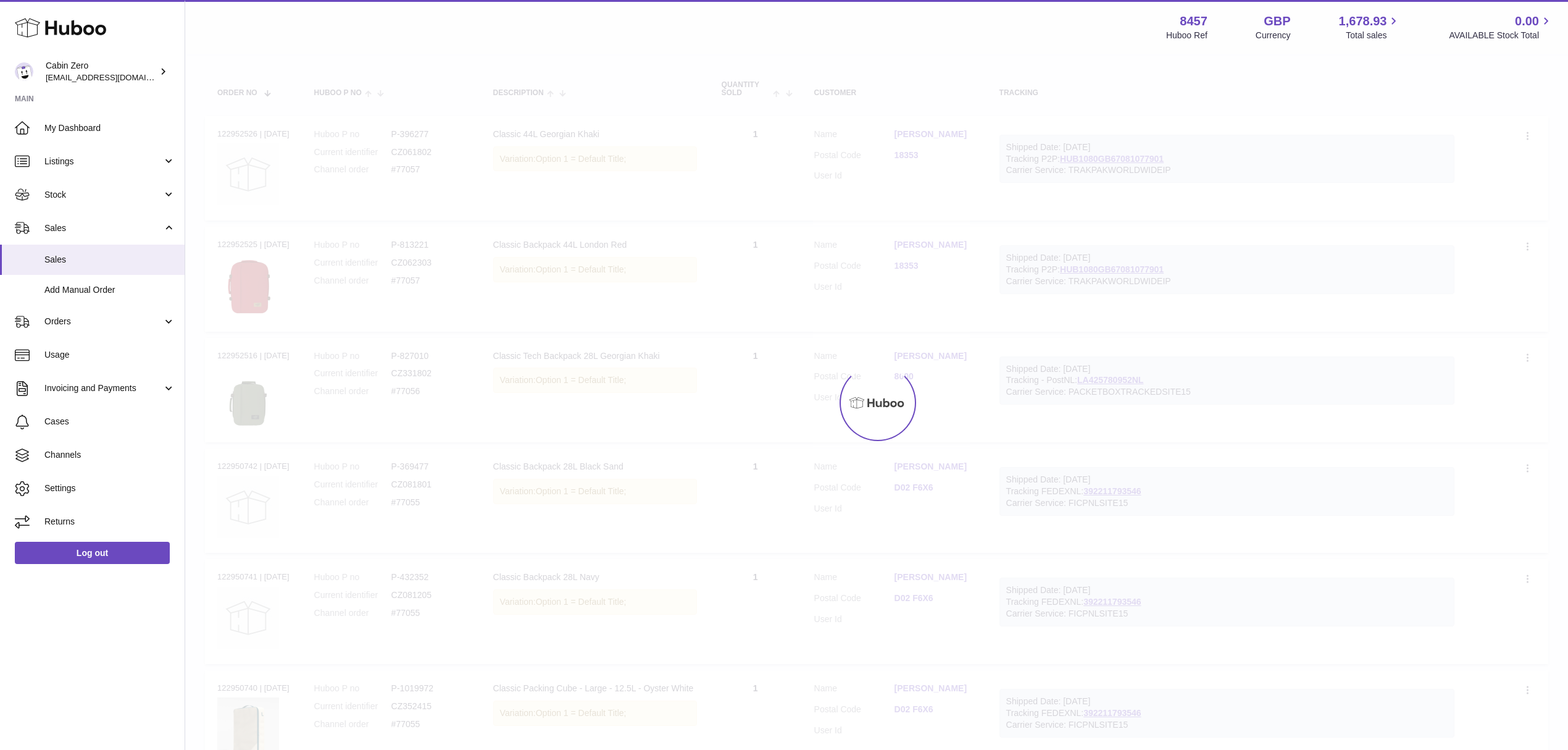
scroll to position [56, 0]
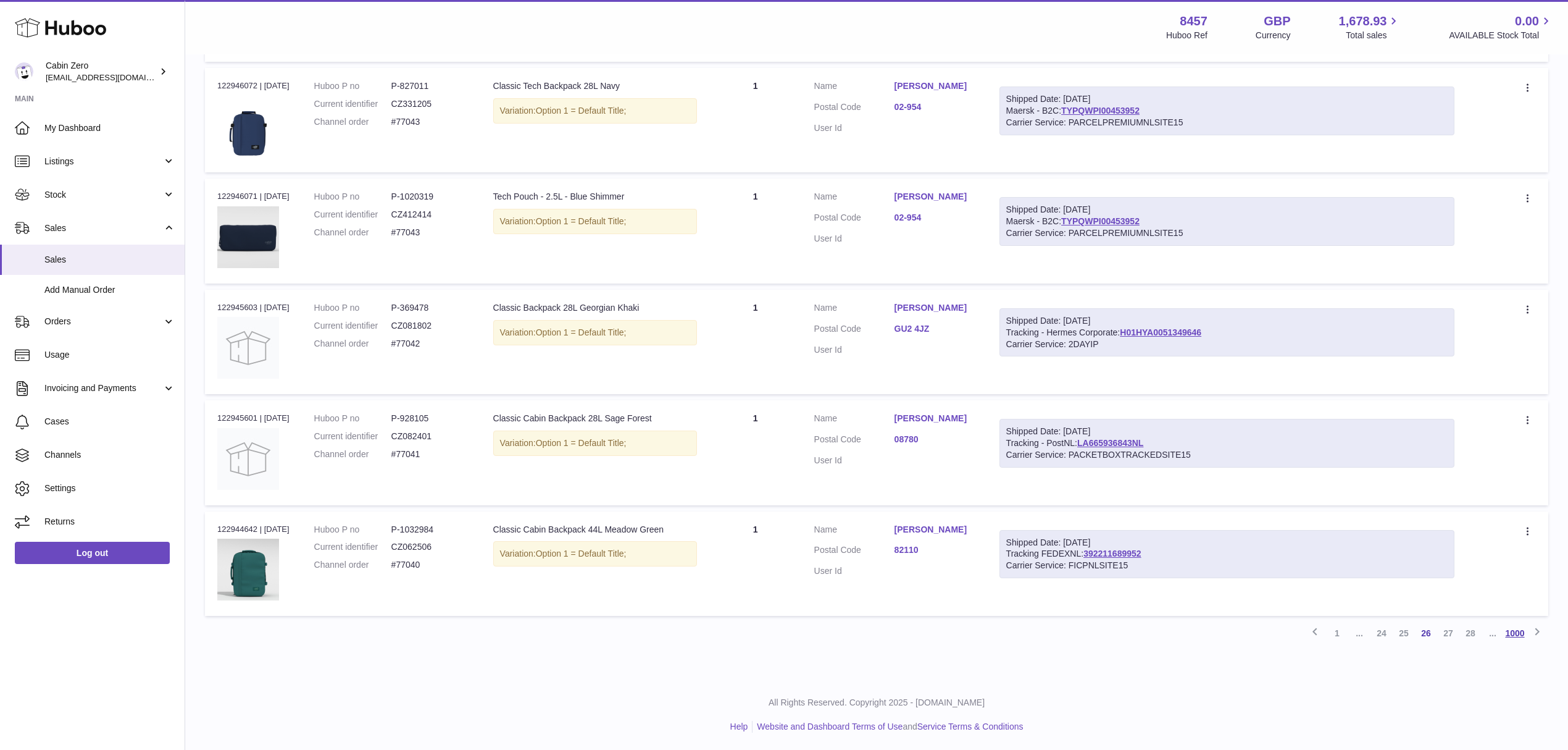
click at [1512, 634] on link "1000" at bounding box center [1515, 632] width 22 height 22
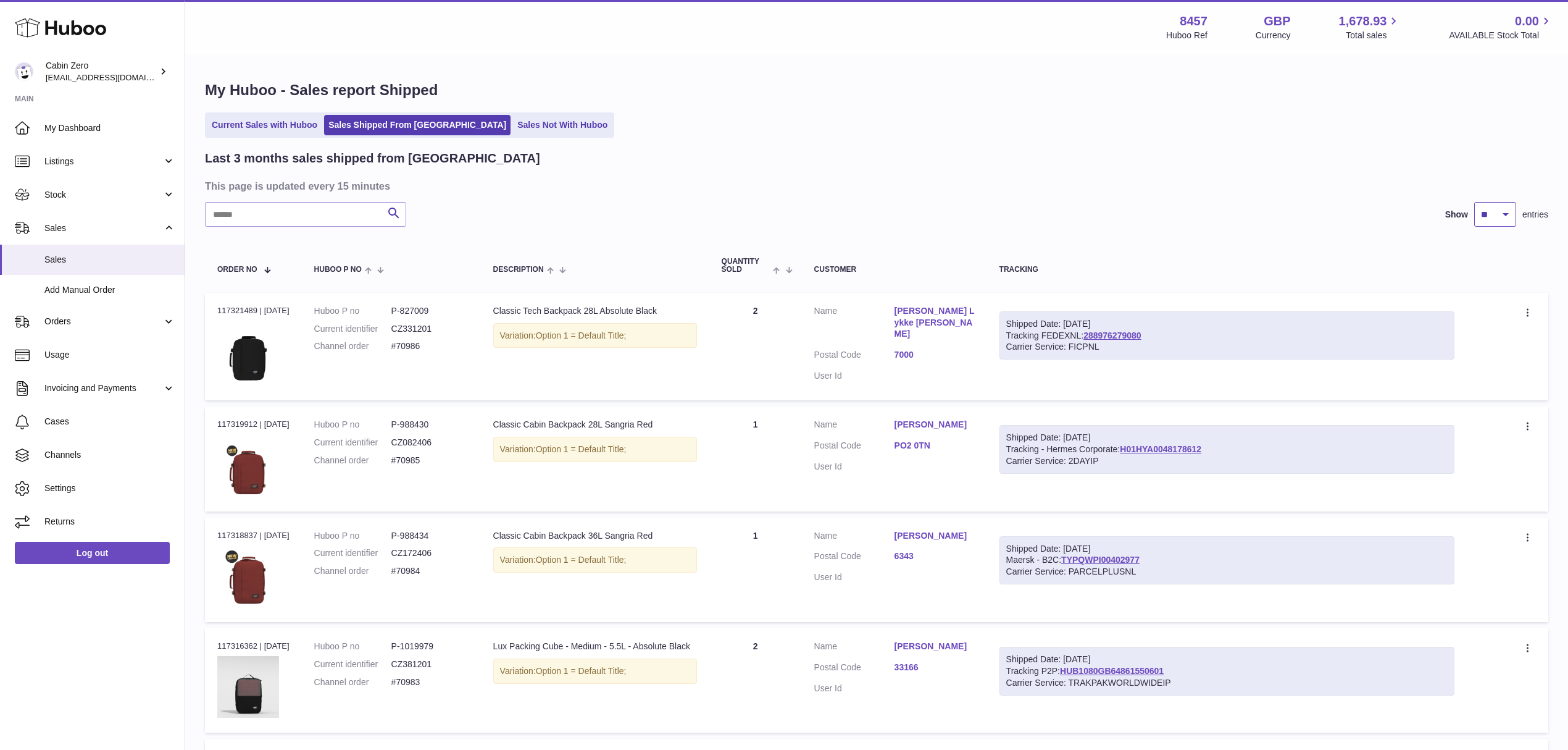
click at [1488, 209] on select "** ** **" at bounding box center [1495, 214] width 42 height 24
select select "**"
click at [1474, 202] on select "** ** **" at bounding box center [1495, 214] width 42 height 24
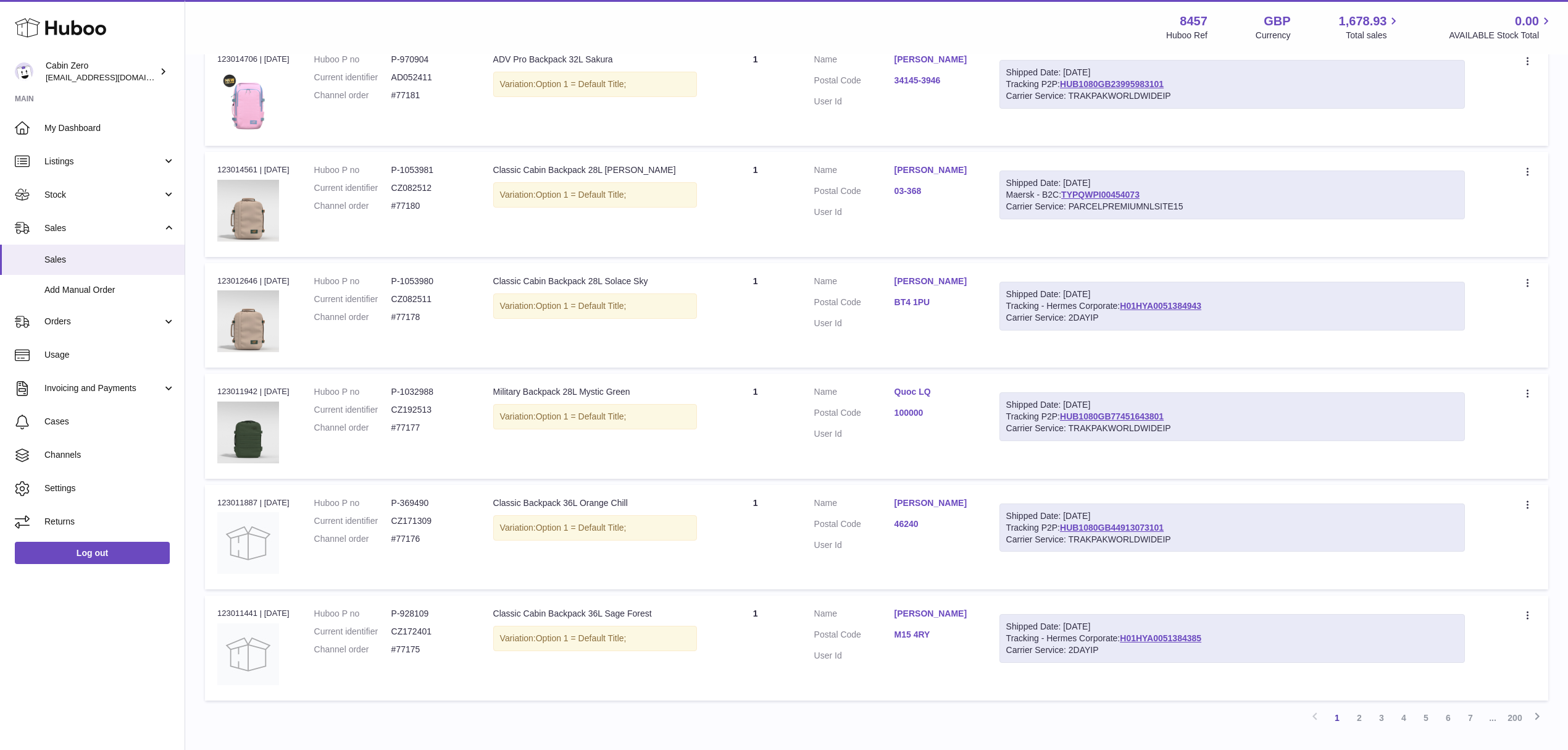
scroll to position [5212, 0]
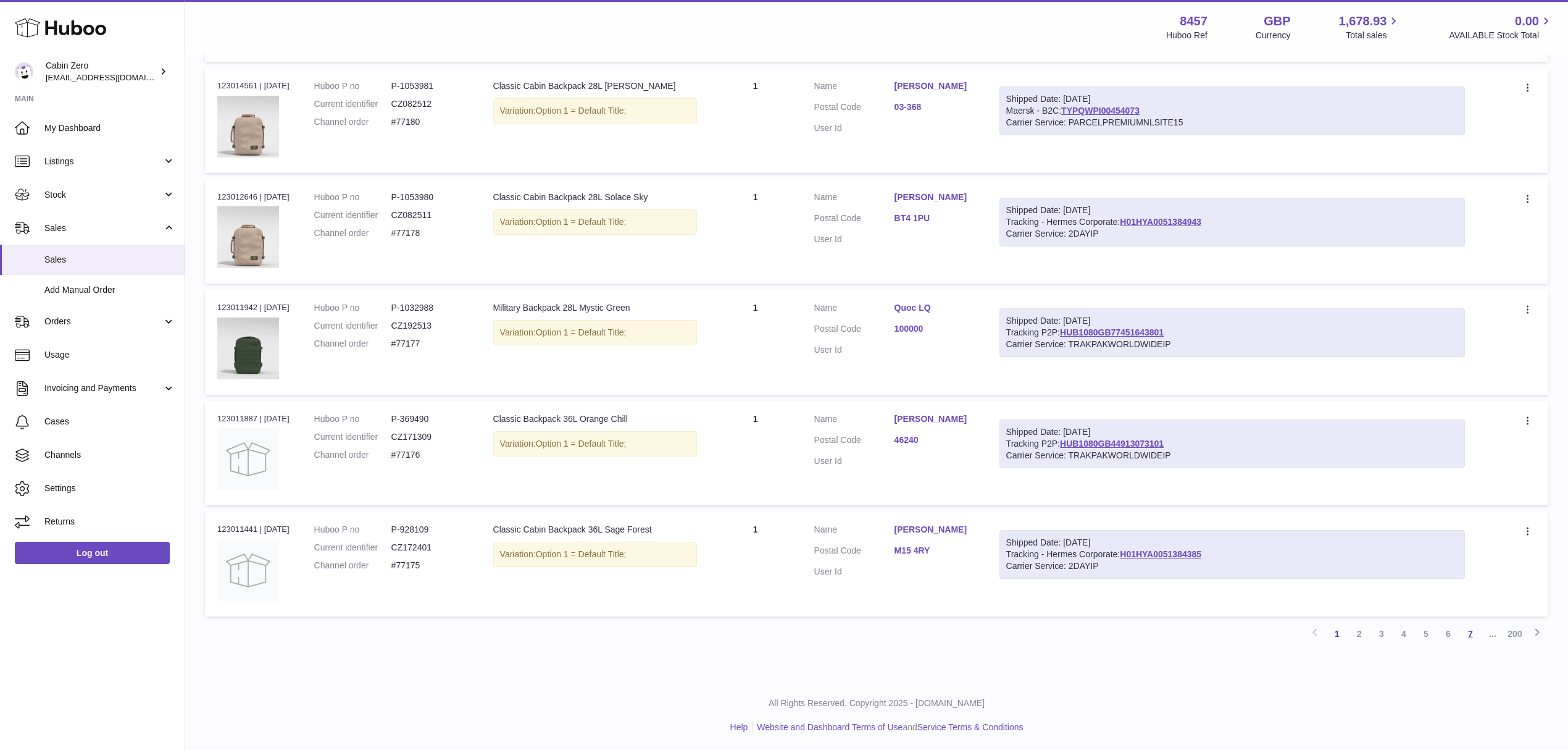
click at [1472, 638] on link "7" at bounding box center [1470, 633] width 22 height 22
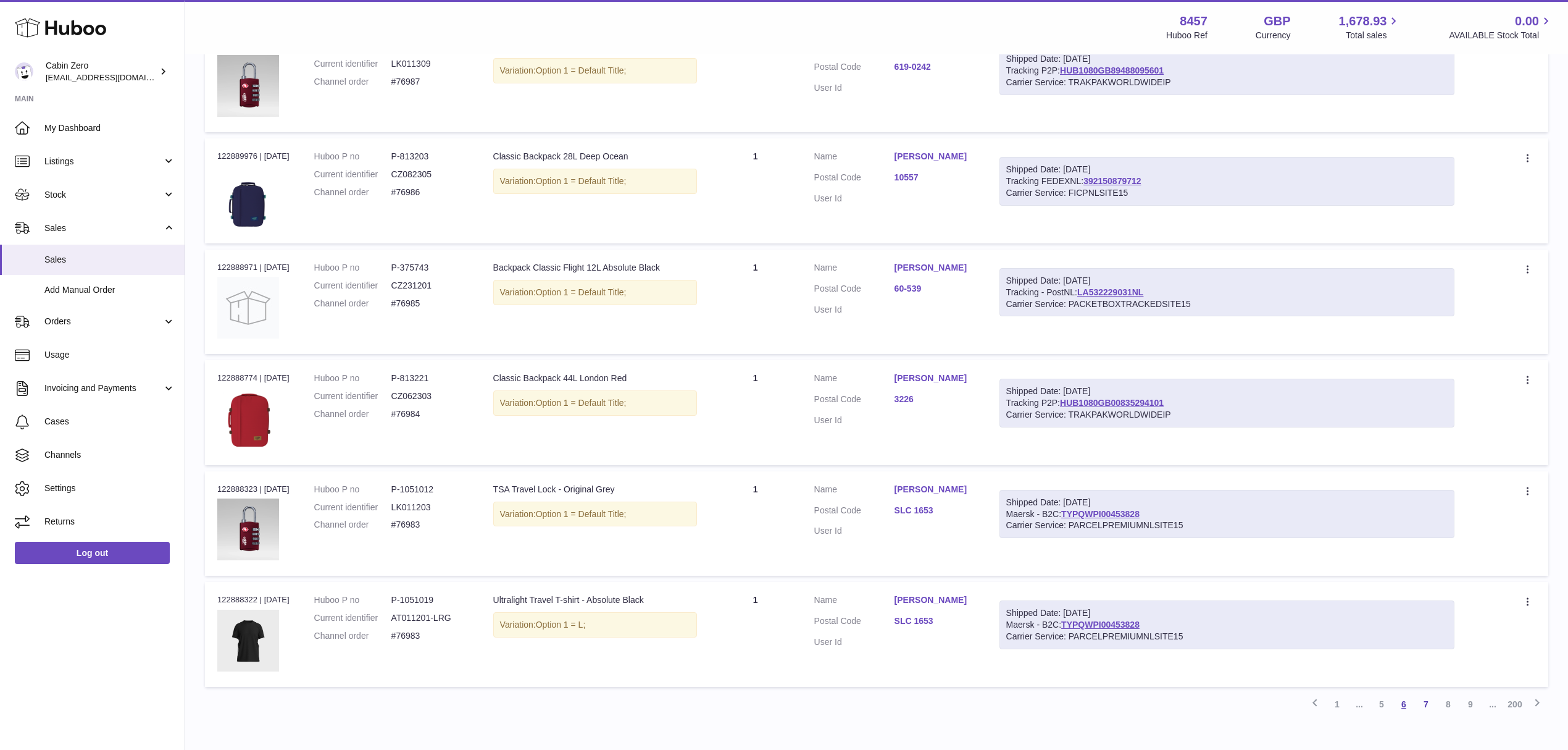
scroll to position [5212, 0]
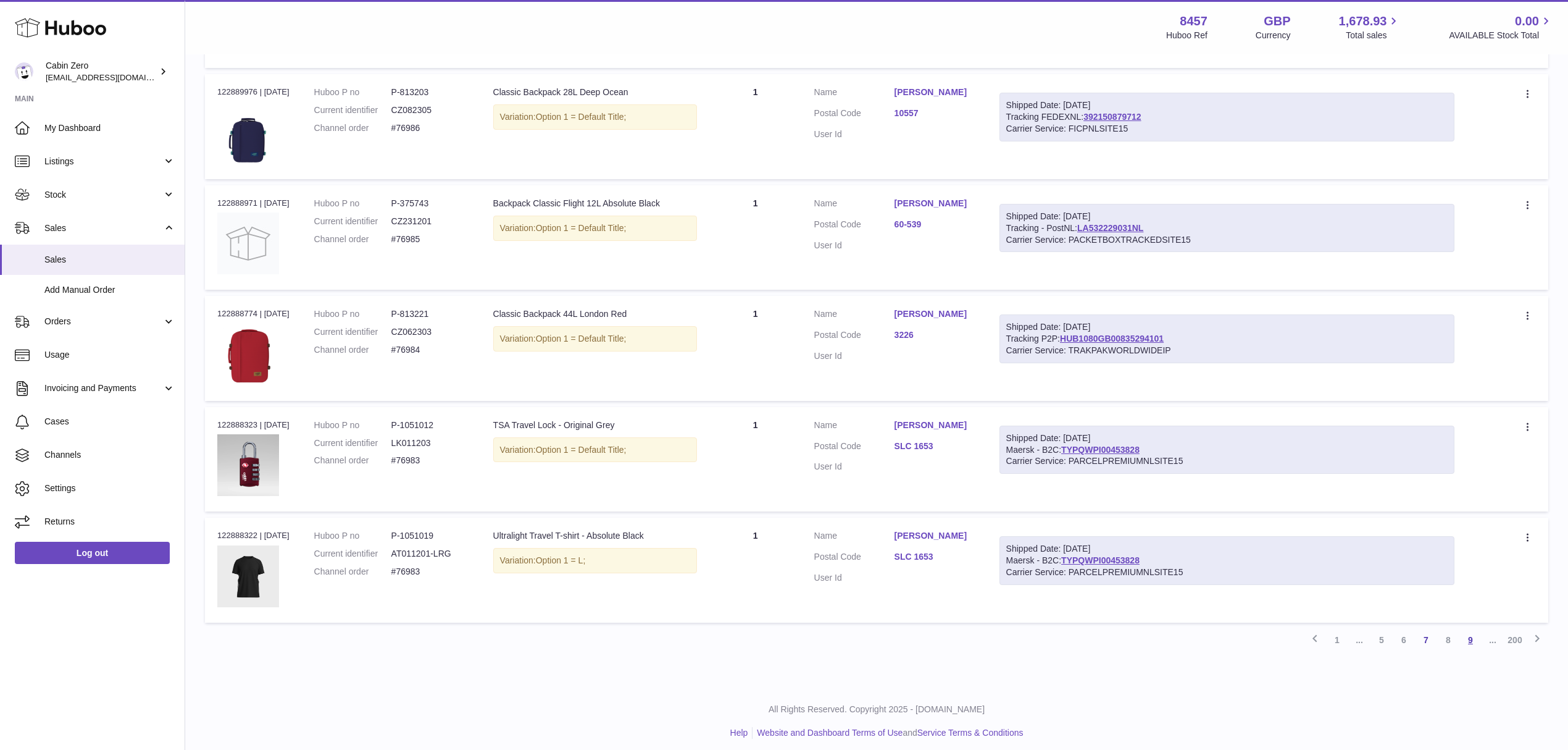
click at [1474, 634] on link "9" at bounding box center [1470, 639] width 22 height 22
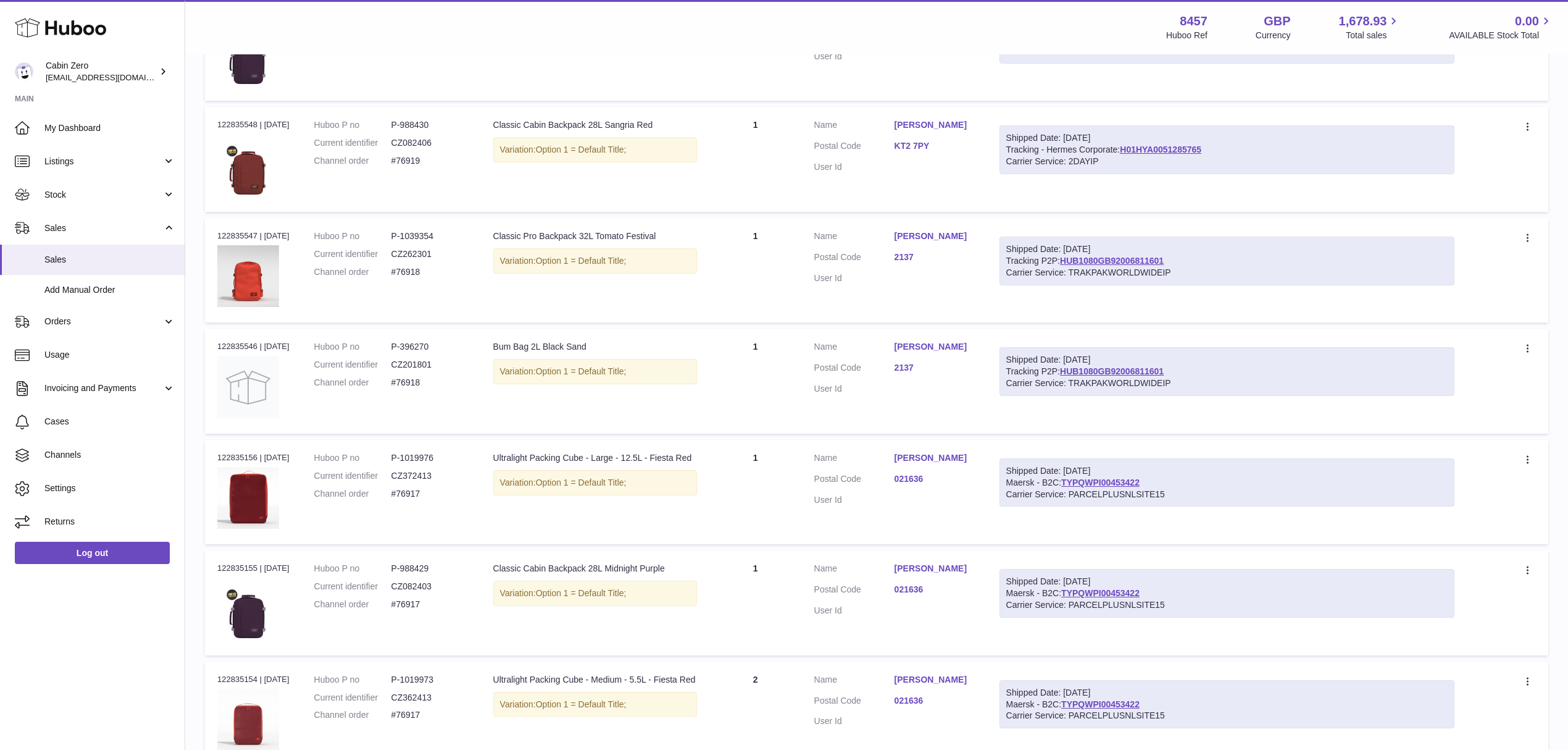
scroll to position [5212, 0]
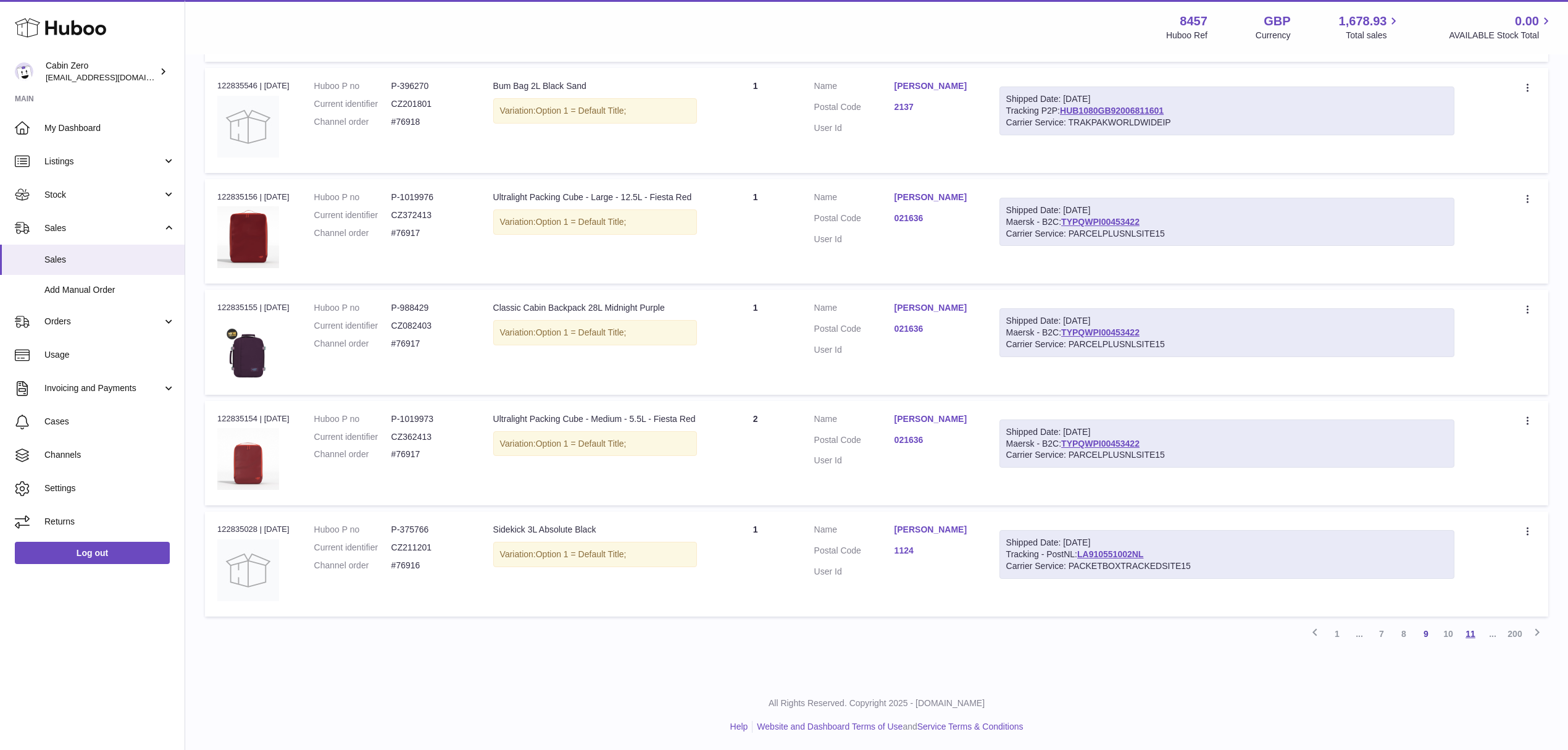
click at [1465, 633] on link "11" at bounding box center [1470, 633] width 22 height 22
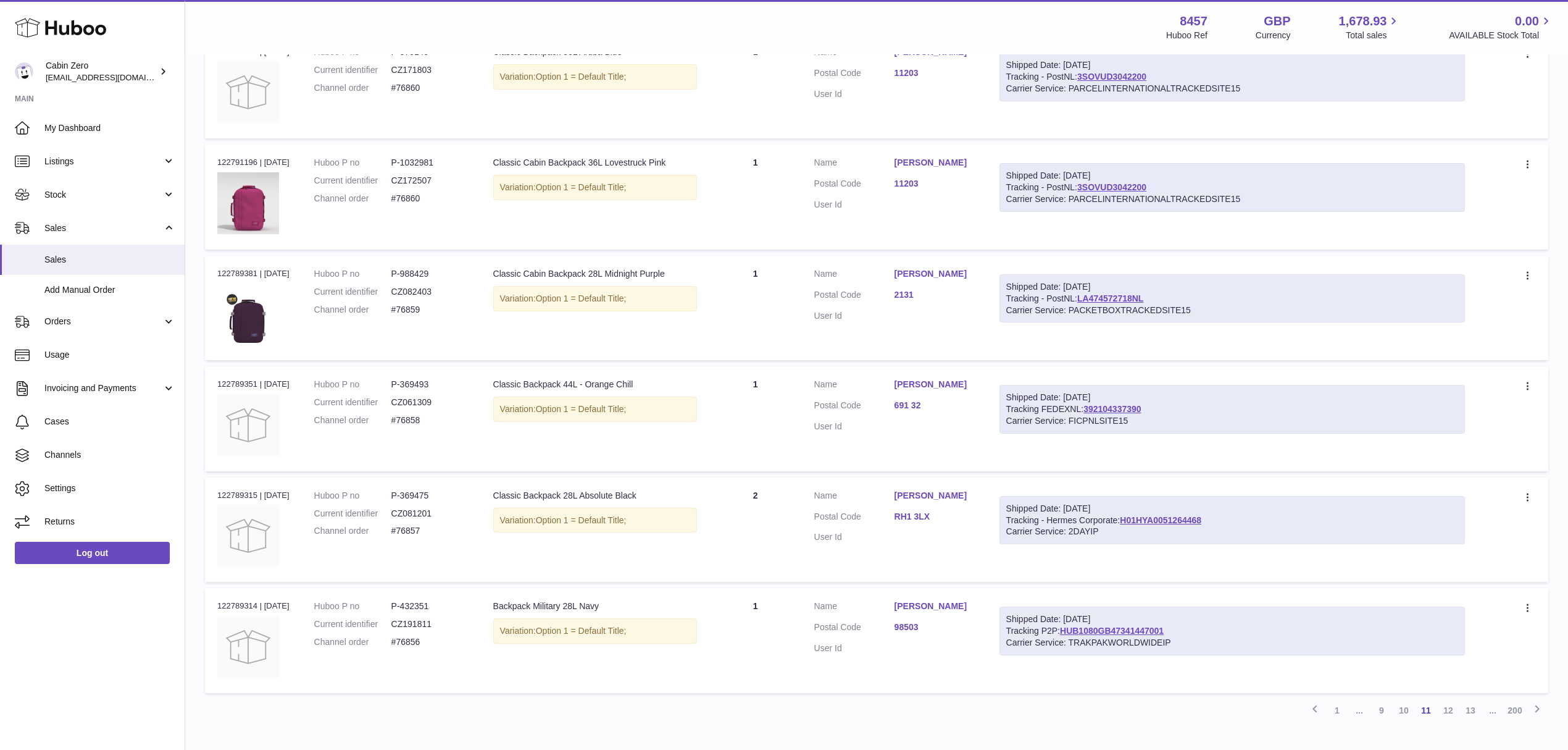
scroll to position [5212, 0]
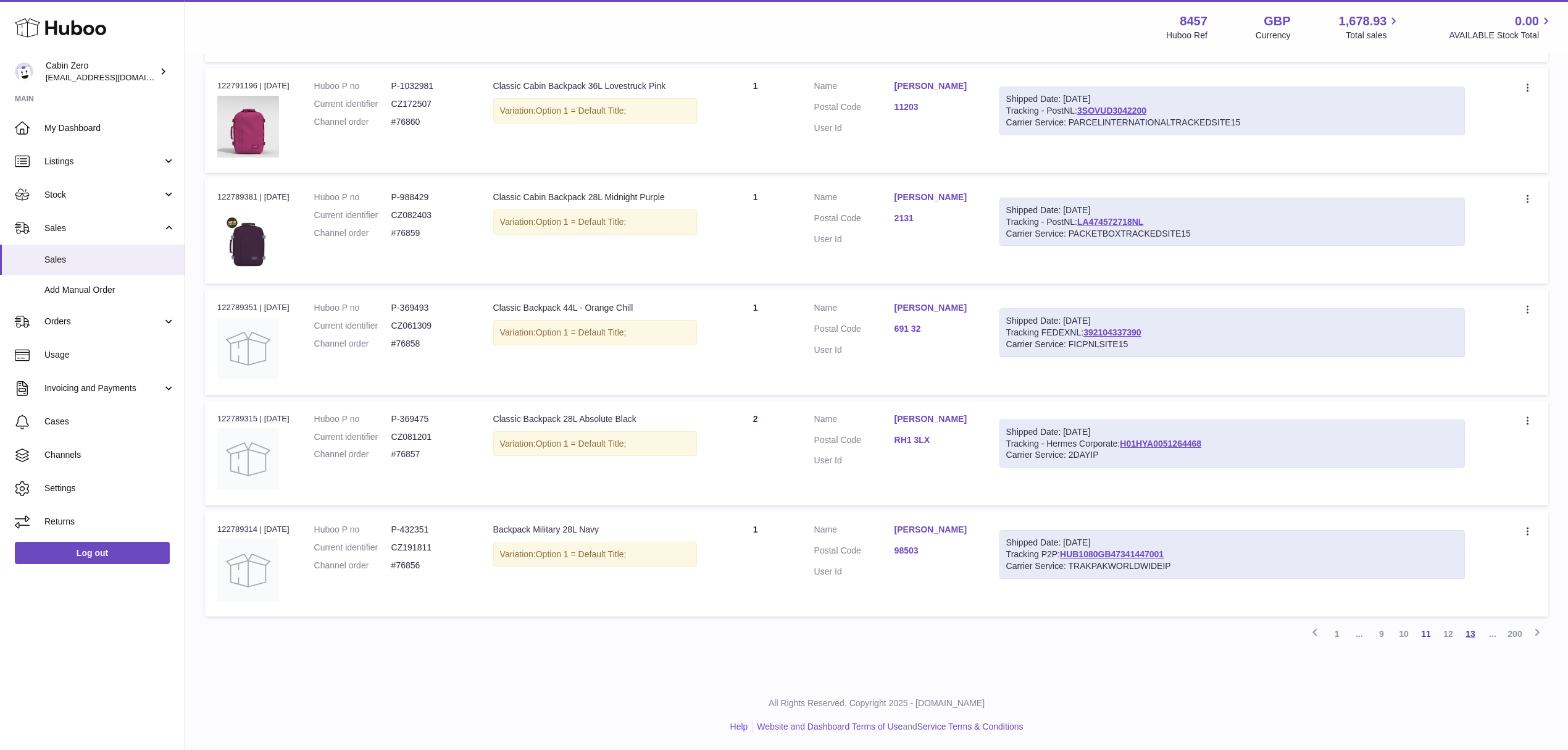
click at [1473, 630] on link "13" at bounding box center [1470, 633] width 22 height 22
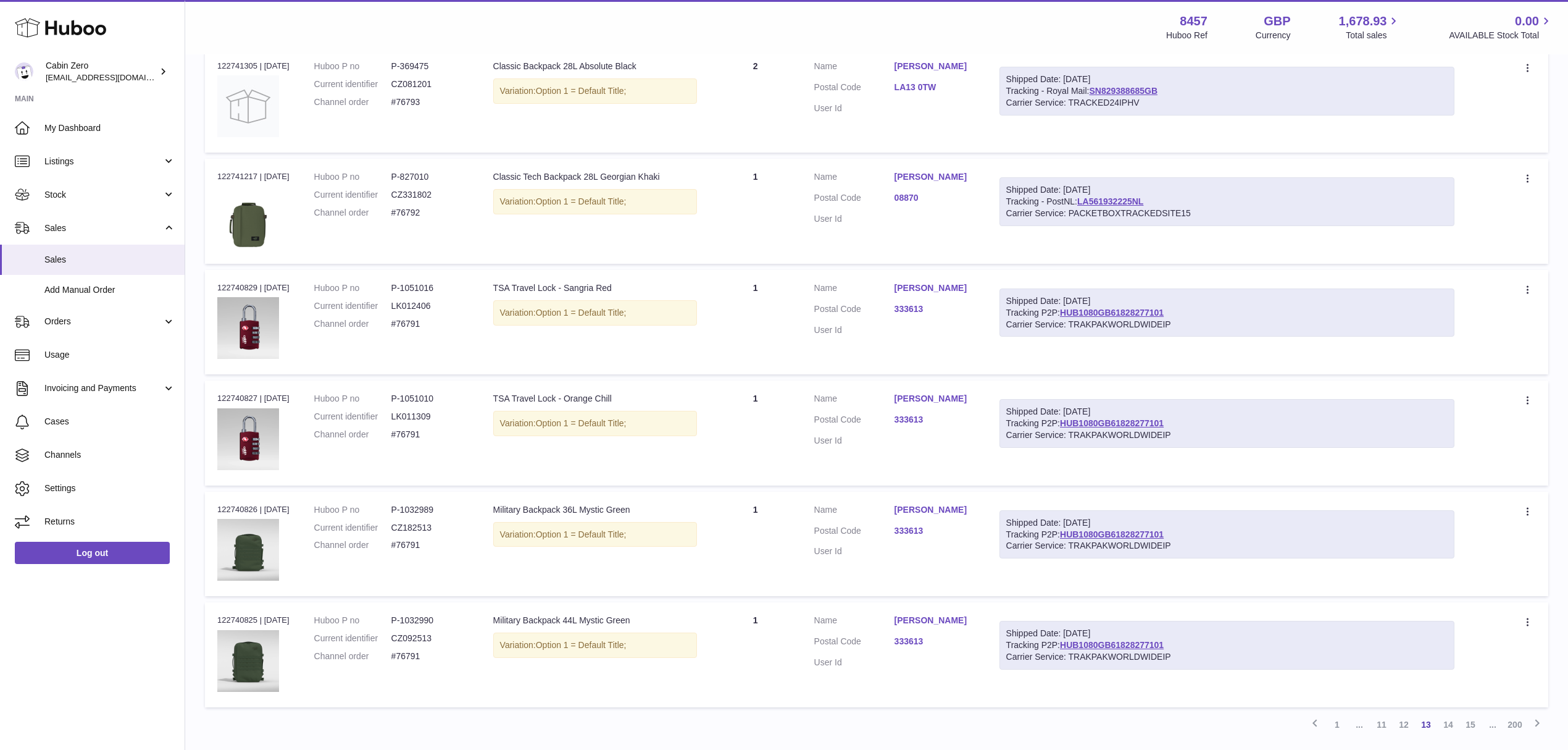
scroll to position [5212, 0]
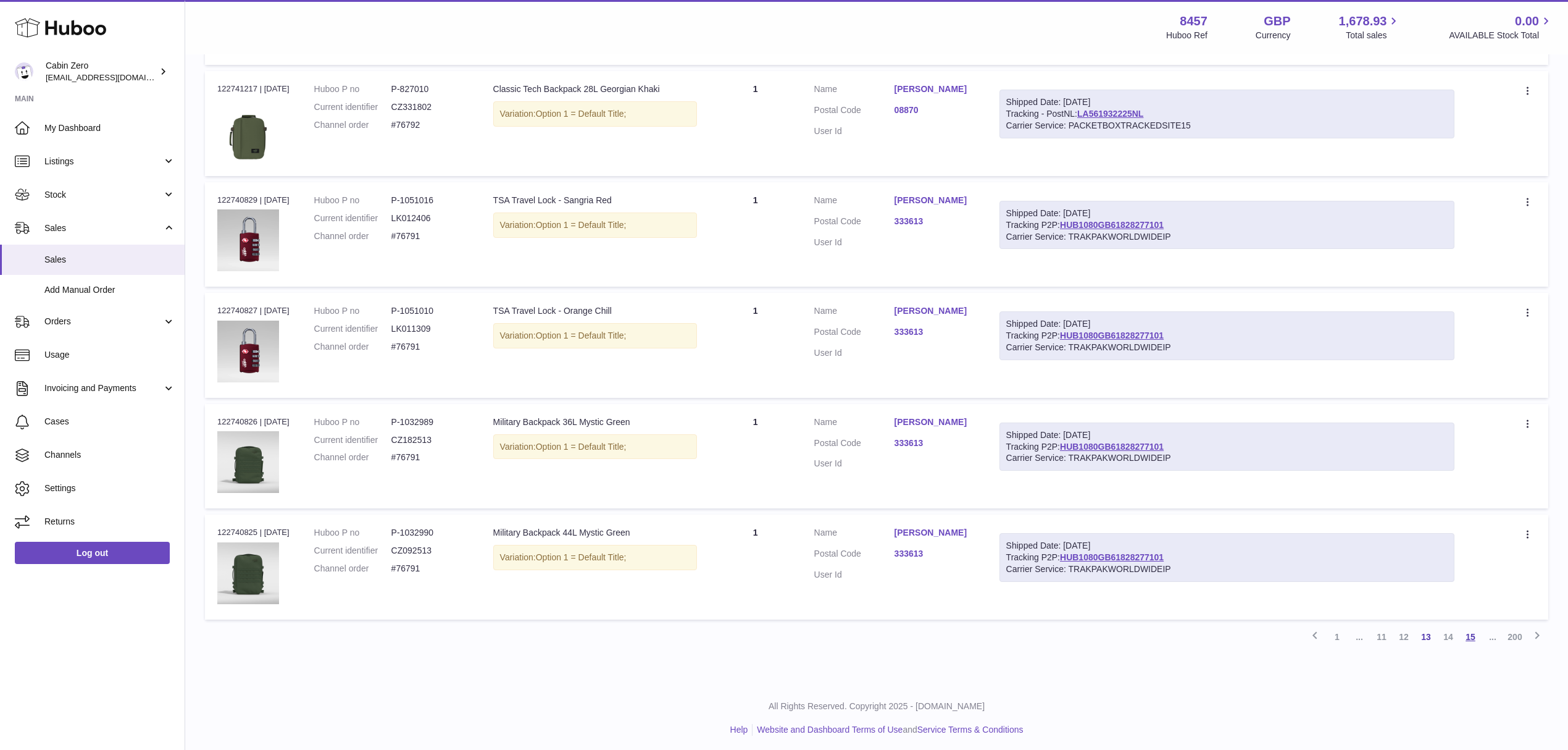
click at [1463, 626] on link "15" at bounding box center [1470, 636] width 22 height 22
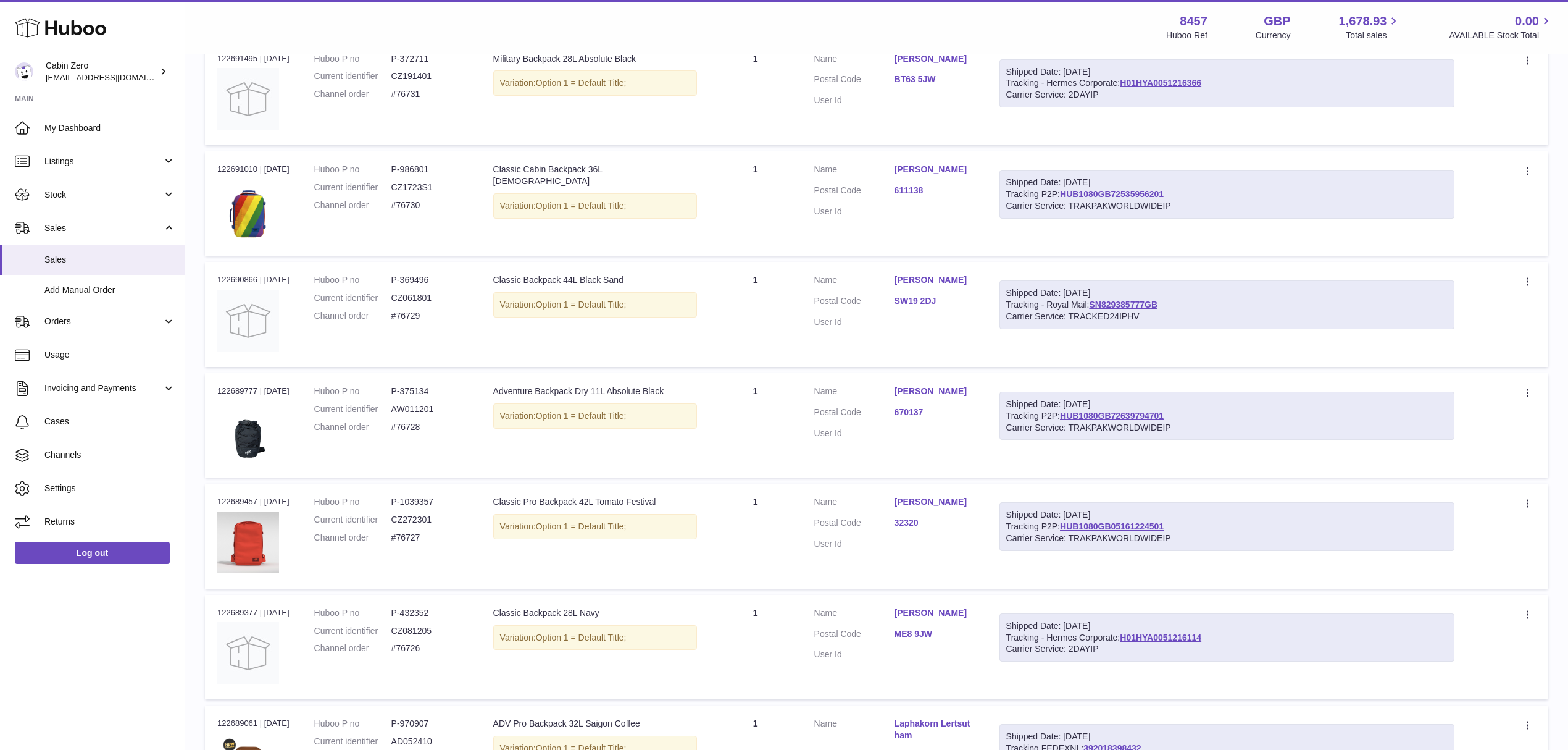
scroll to position [5212, 0]
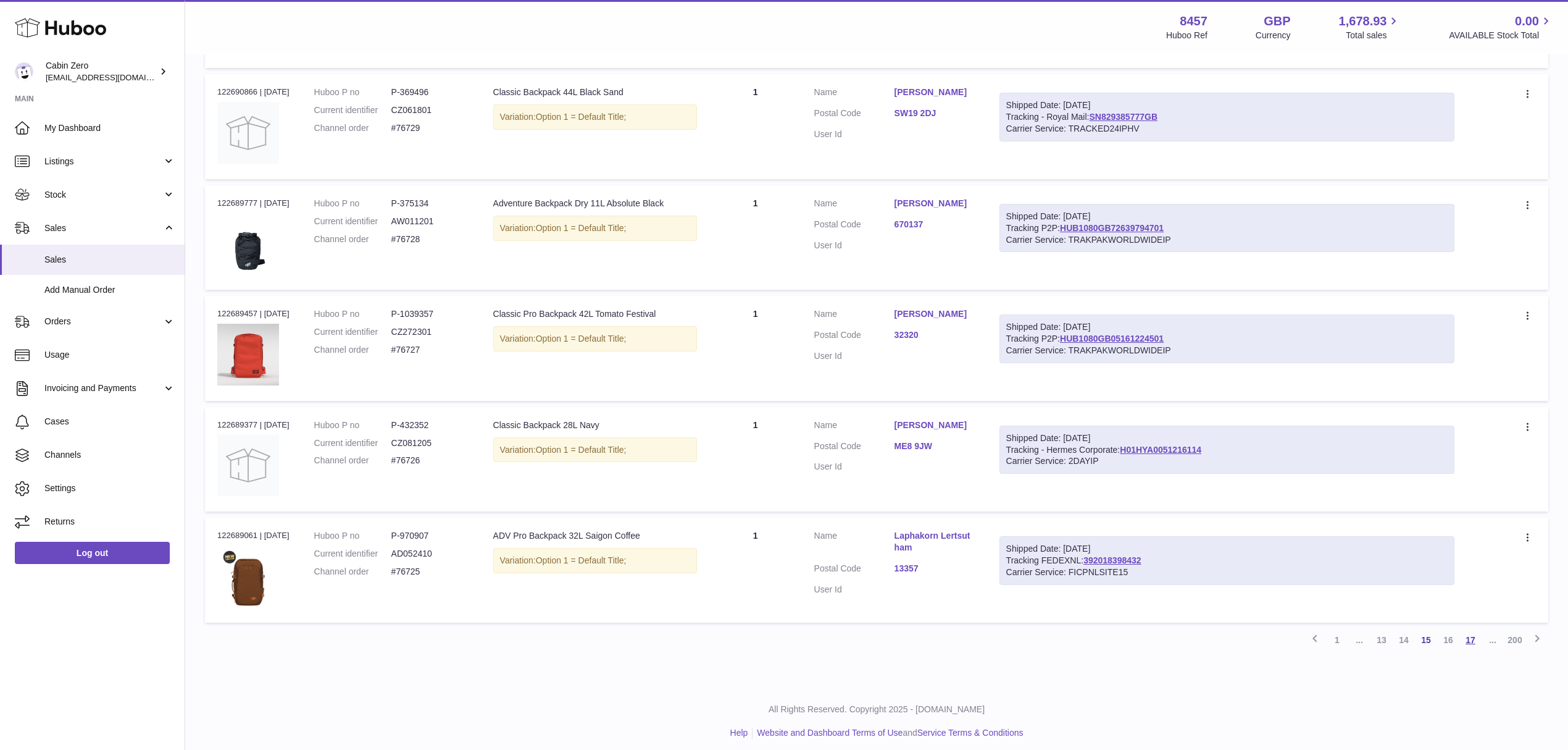
click at [1467, 634] on link "17" at bounding box center [1470, 639] width 22 height 22
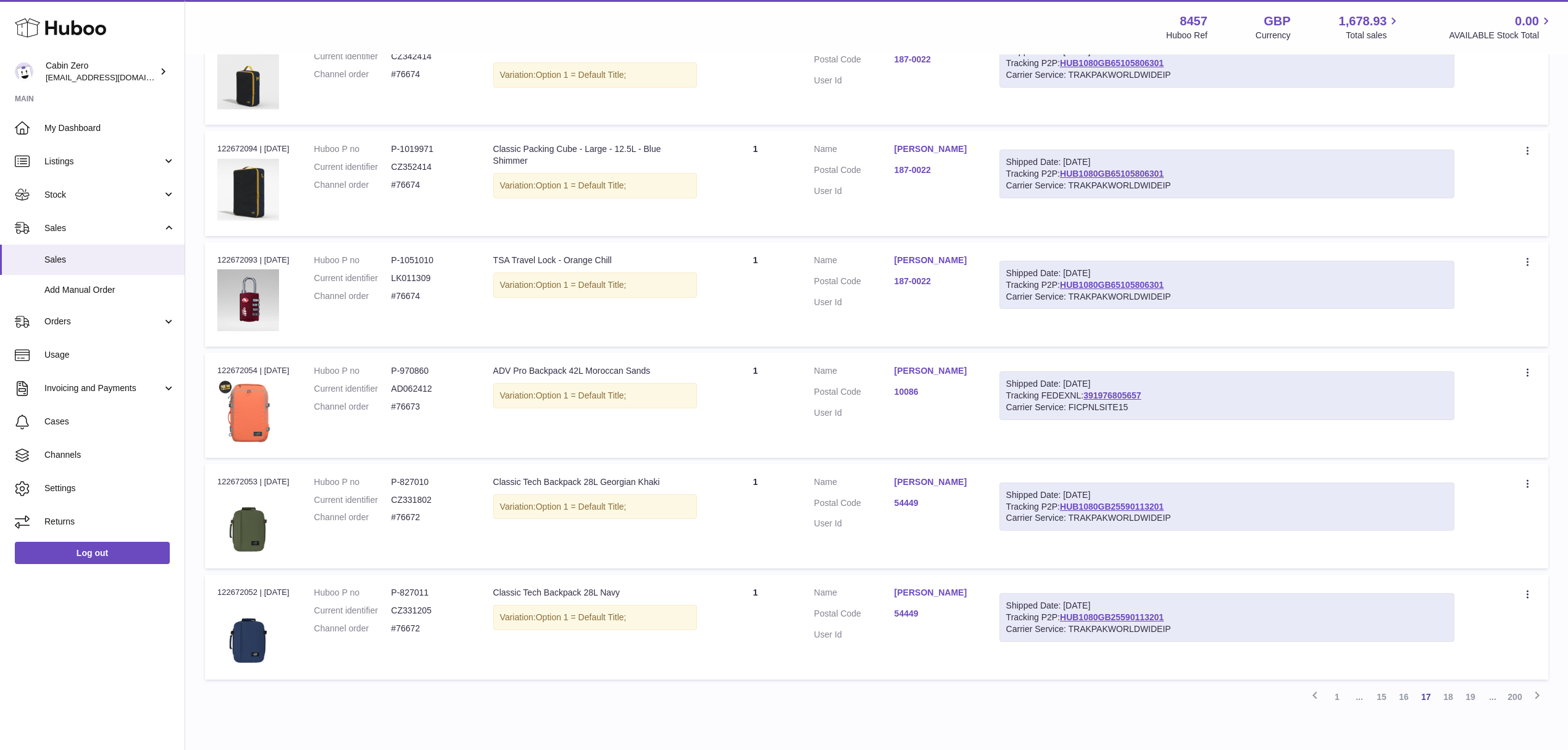
scroll to position [5212, 0]
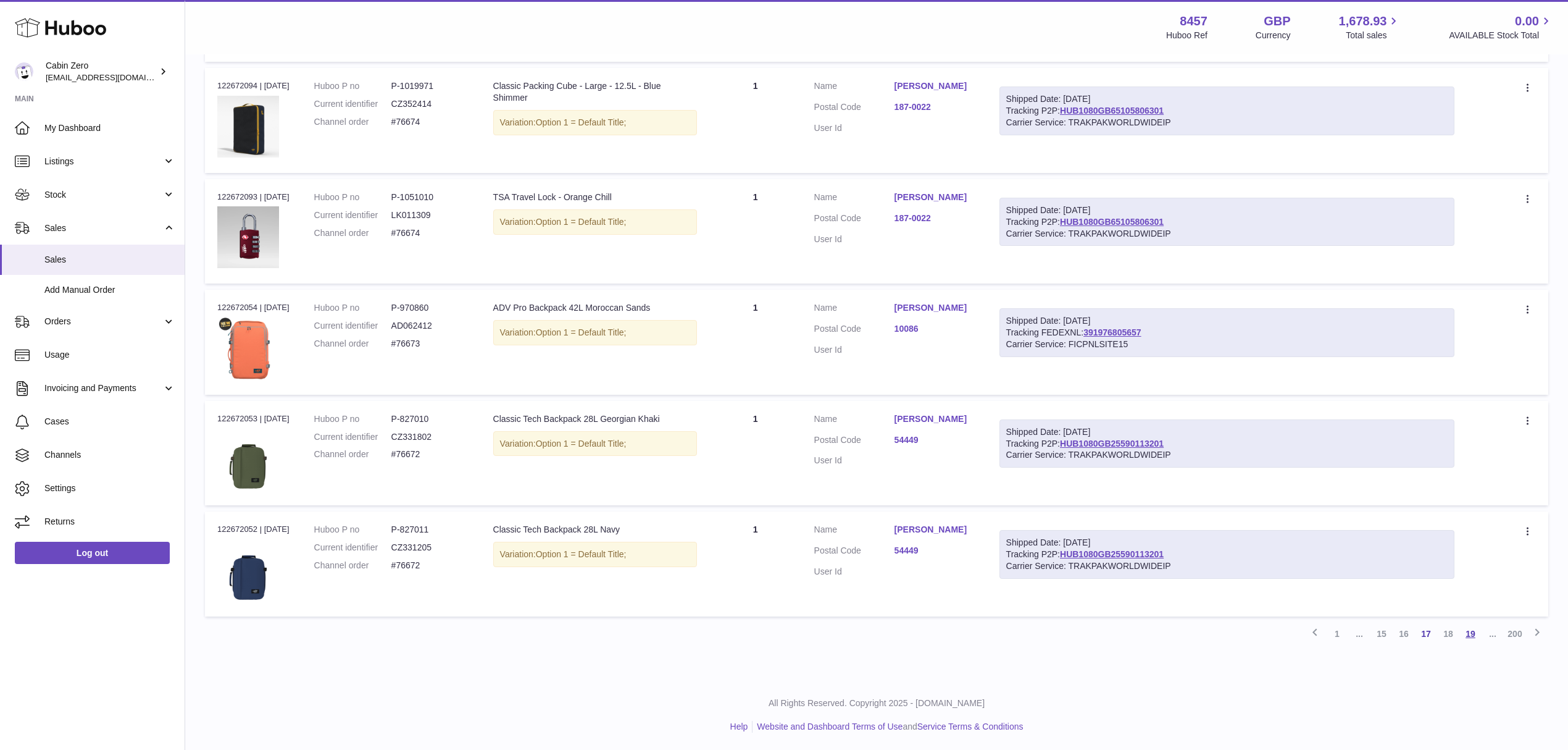
click at [1473, 628] on link "19" at bounding box center [1470, 633] width 22 height 22
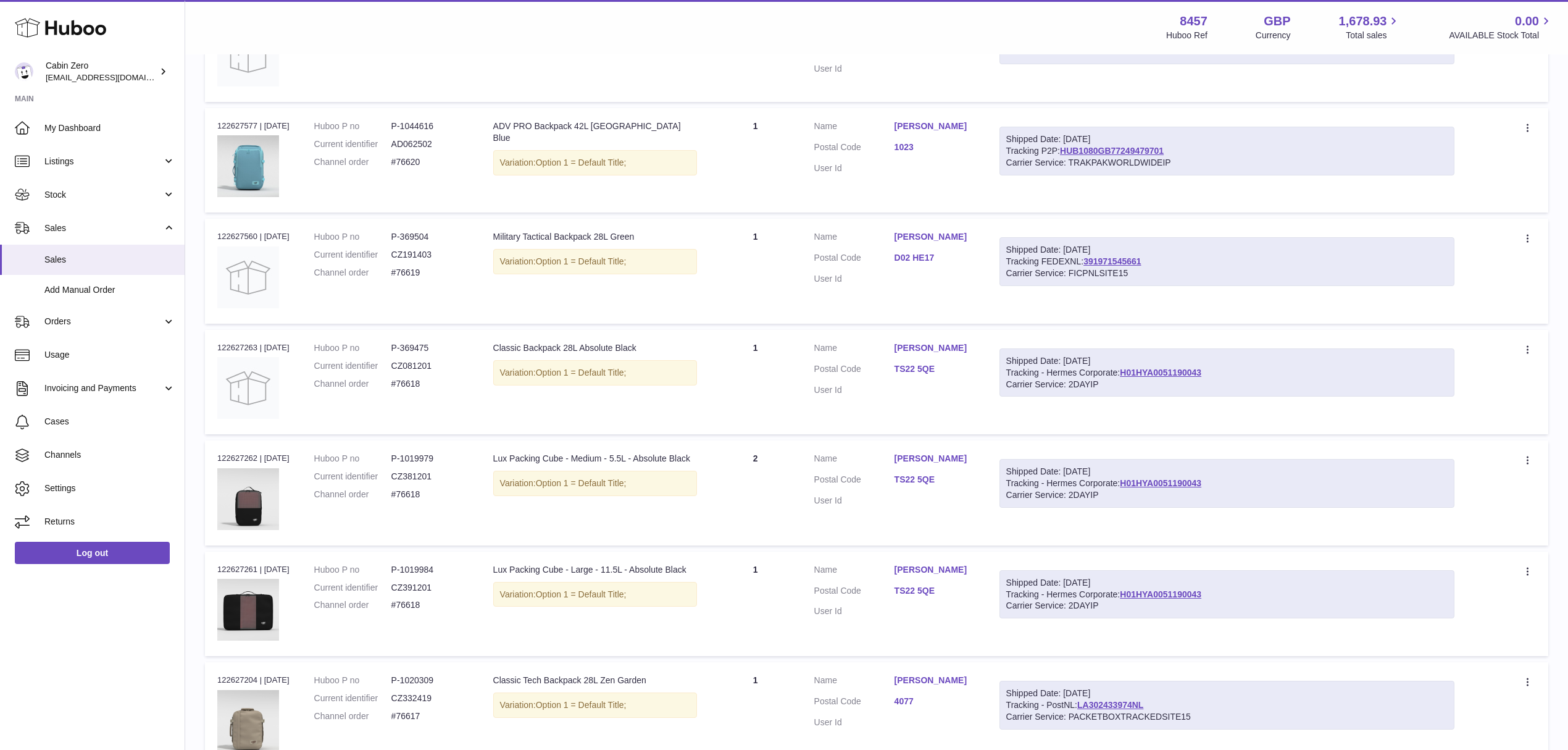
scroll to position [5212, 0]
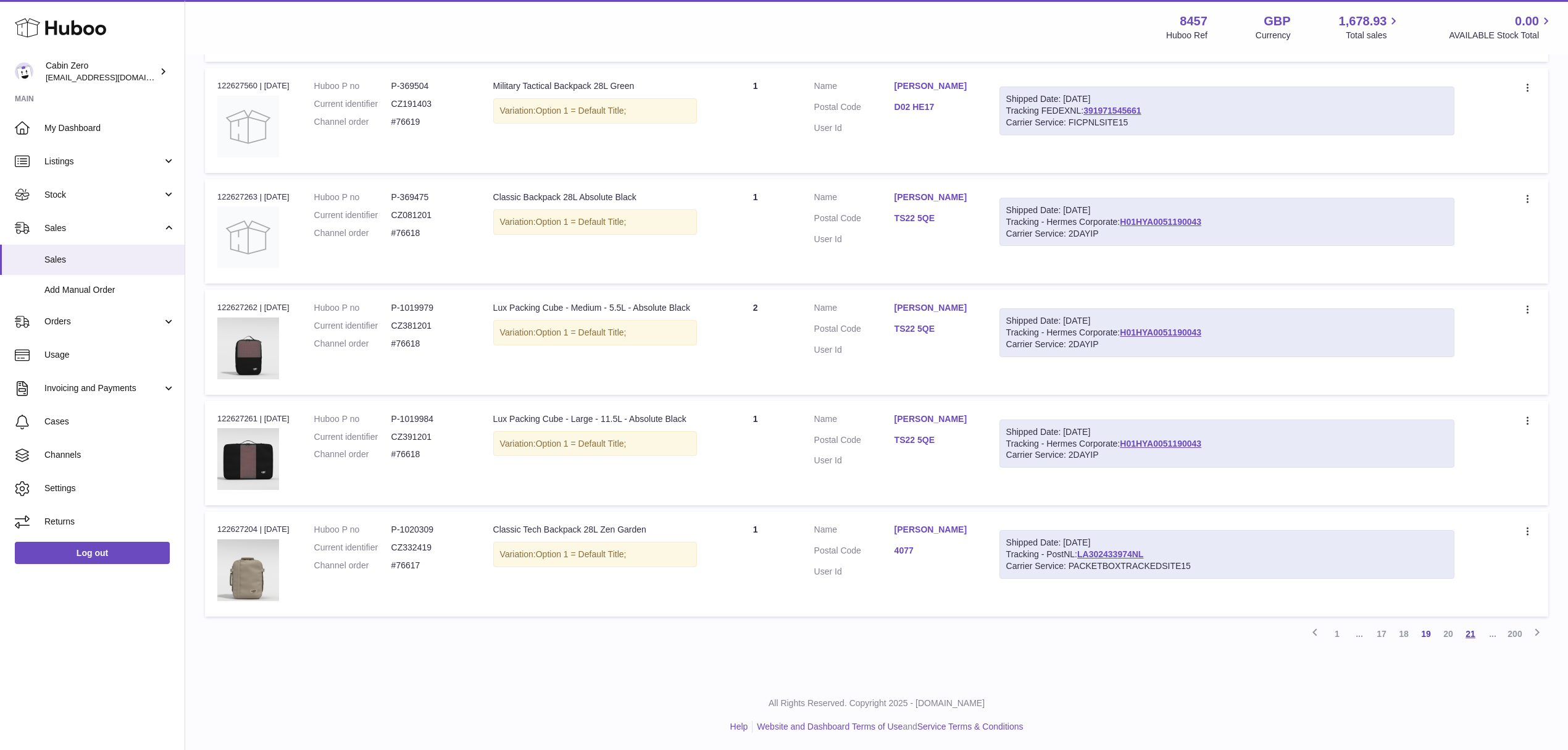
click at [1472, 630] on link "21" at bounding box center [1470, 633] width 22 height 22
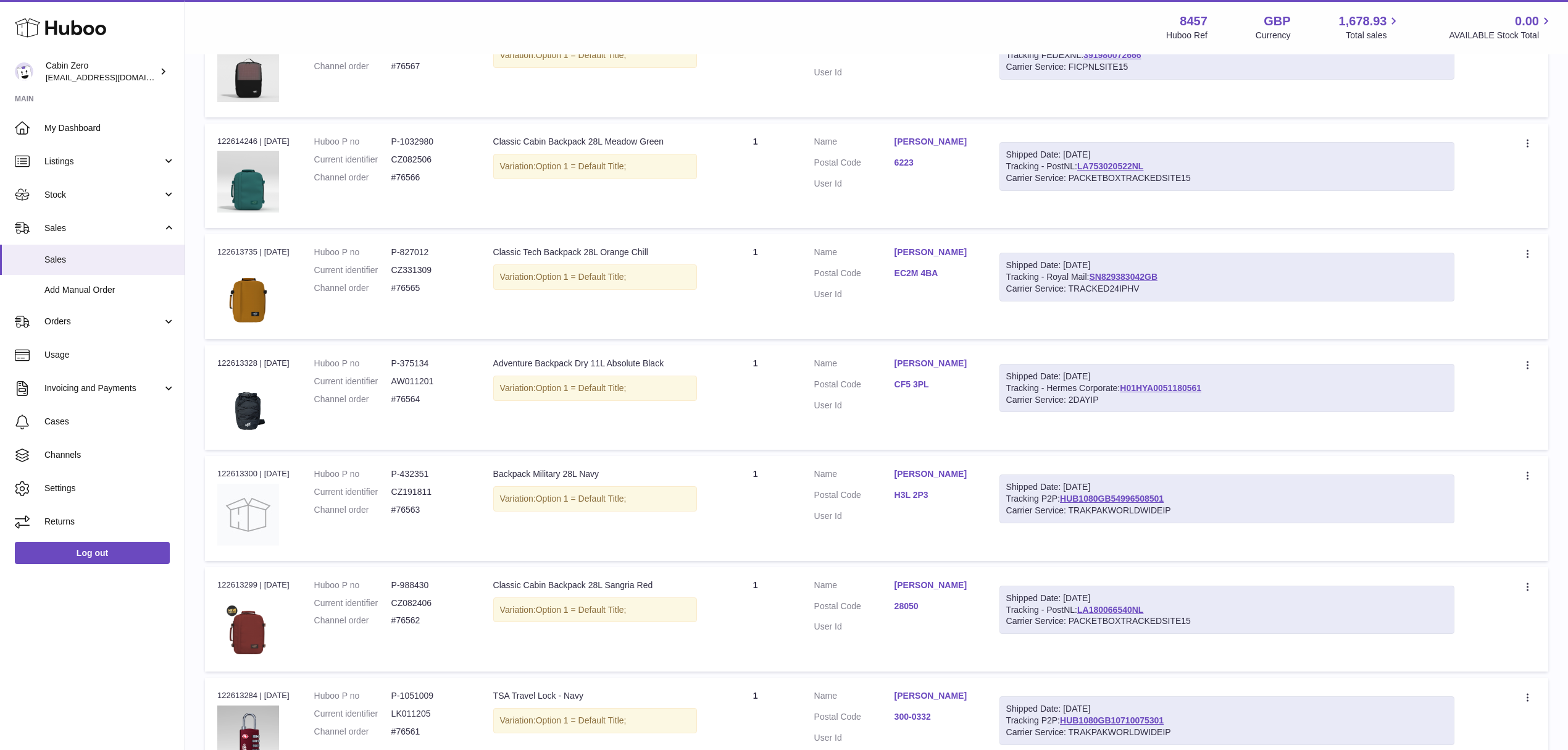
scroll to position [5212, 0]
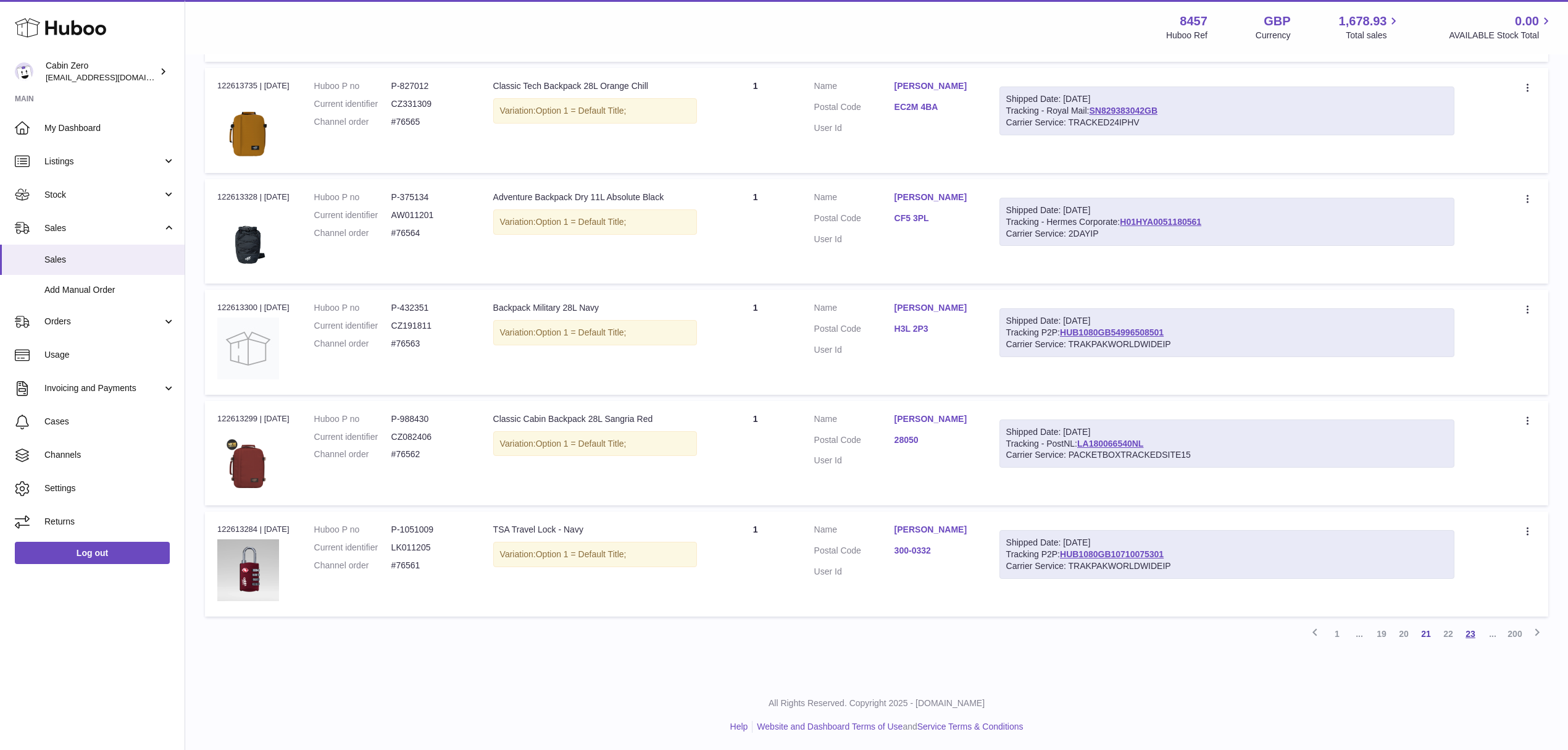
click at [1470, 633] on link "23" at bounding box center [1470, 633] width 22 height 22
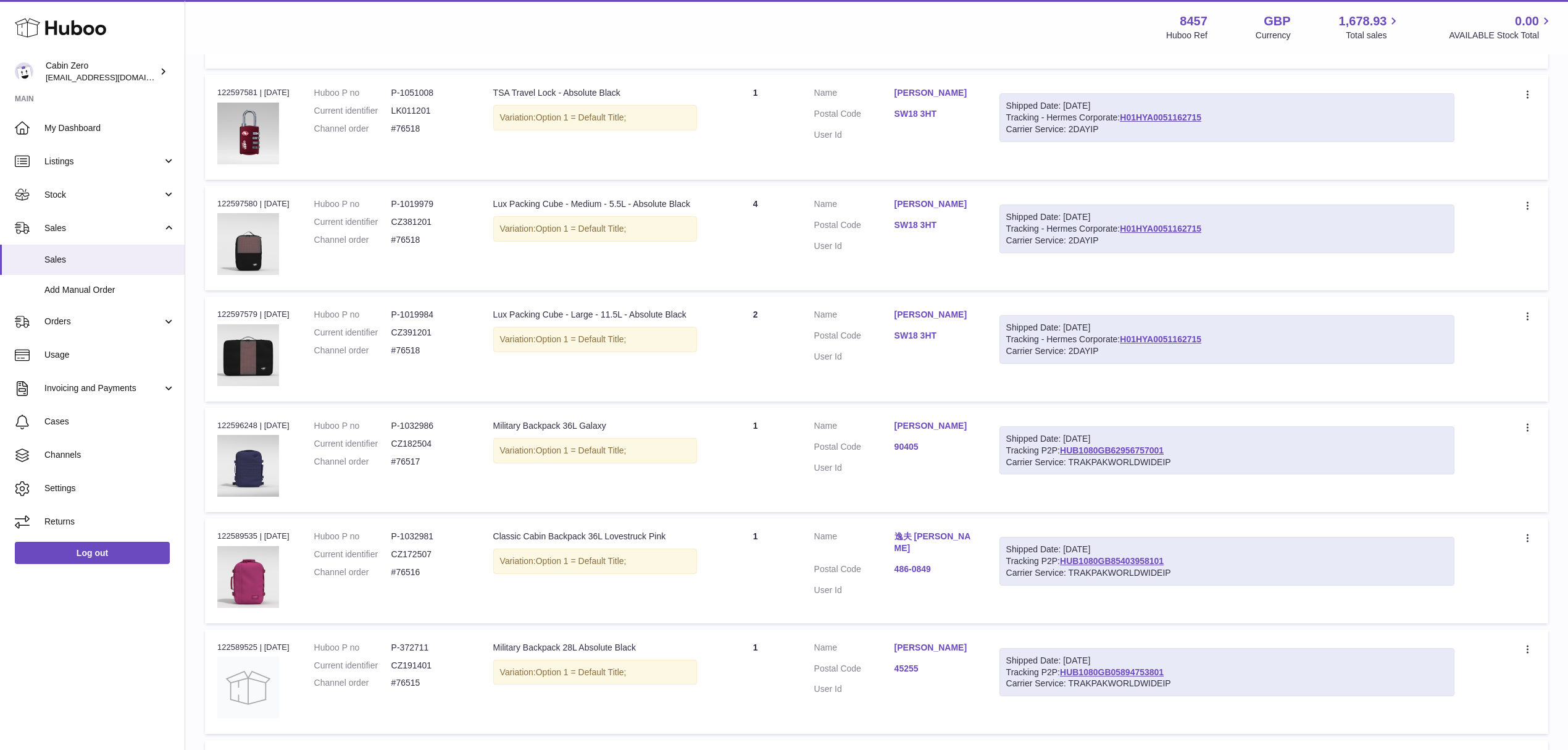
scroll to position [5212, 0]
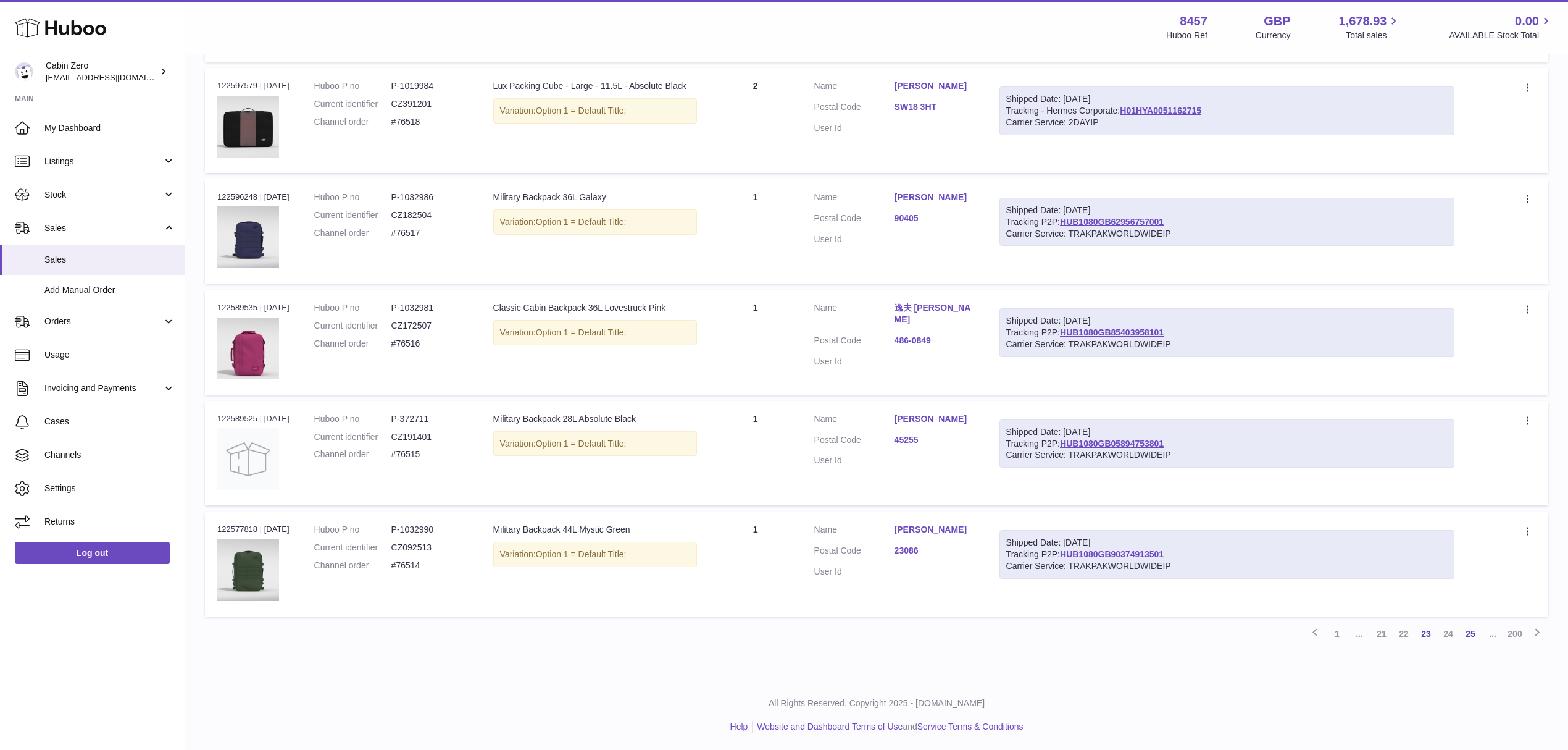
click at [1468, 632] on link "25" at bounding box center [1470, 633] width 22 height 22
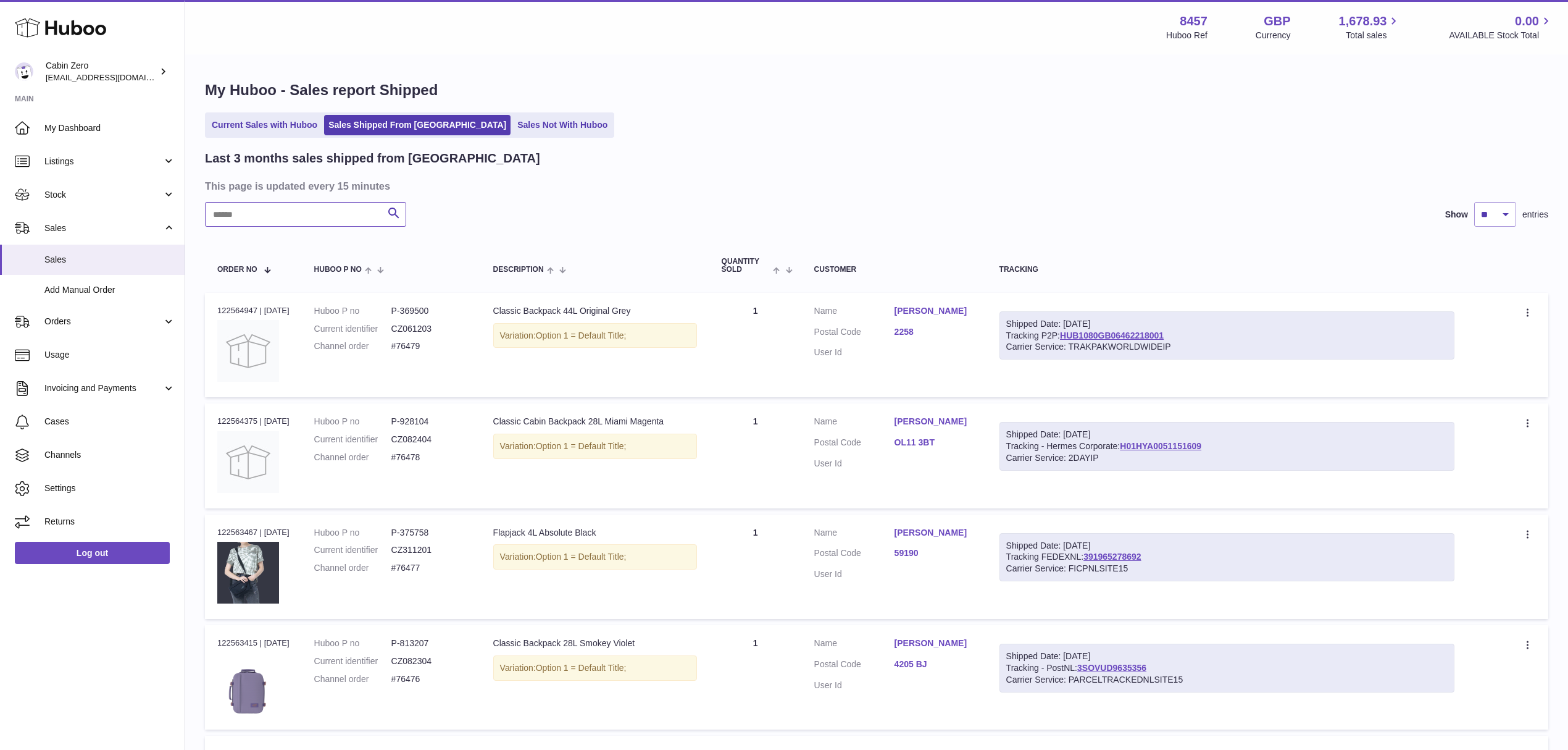
click at [245, 205] on input "text" at bounding box center [305, 214] width 202 height 24
paste input "********"
drag, startPoint x: 272, startPoint y: 210, endPoint x: 186, endPoint y: 209, distance: 86.0
paste input "text"
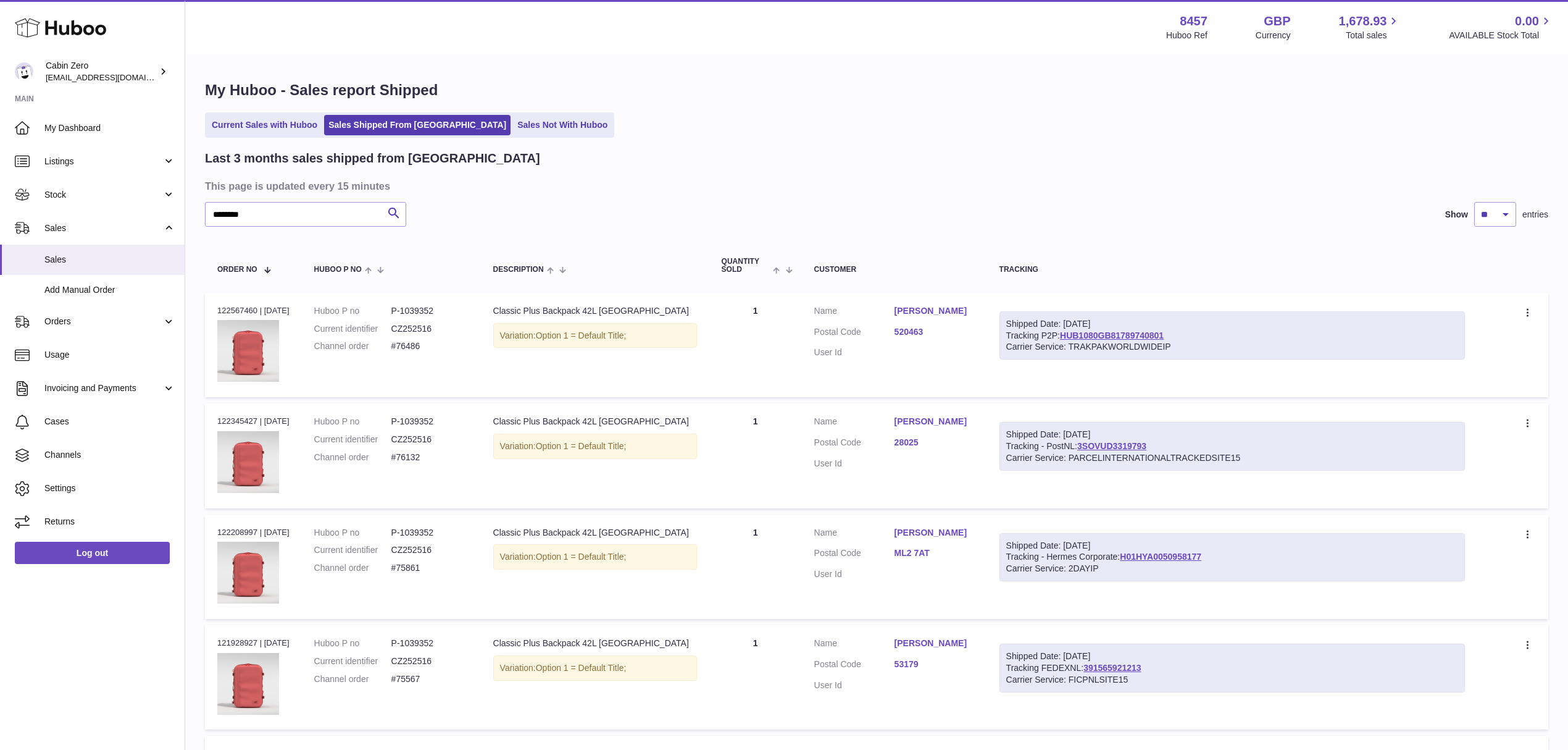
click at [420, 455] on dd "#76132" at bounding box center [430, 457] width 77 height 11
copy tr "#76132 Description"
drag, startPoint x: 270, startPoint y: 212, endPoint x: 191, endPoint y: 211, distance: 79.0
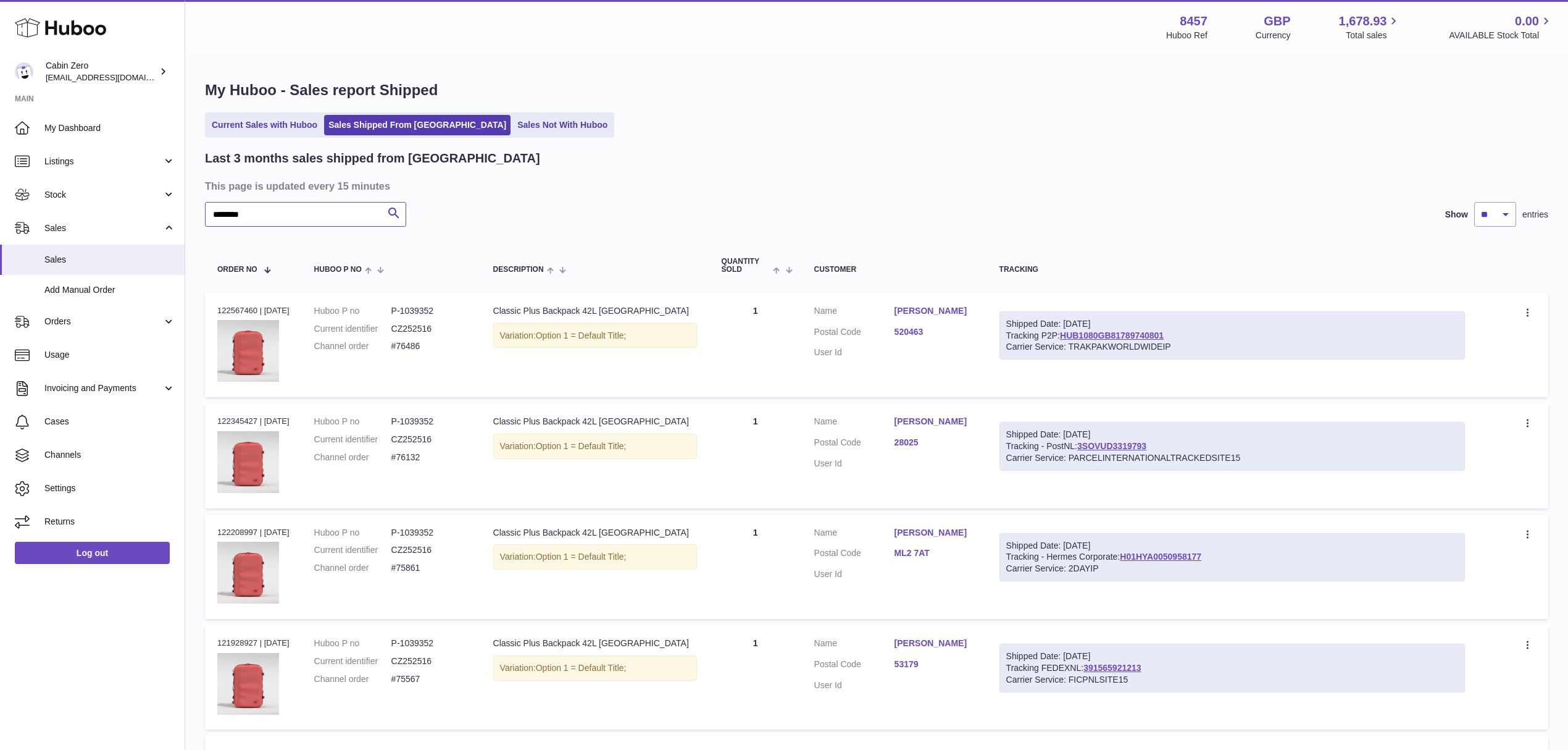
paste input "text"
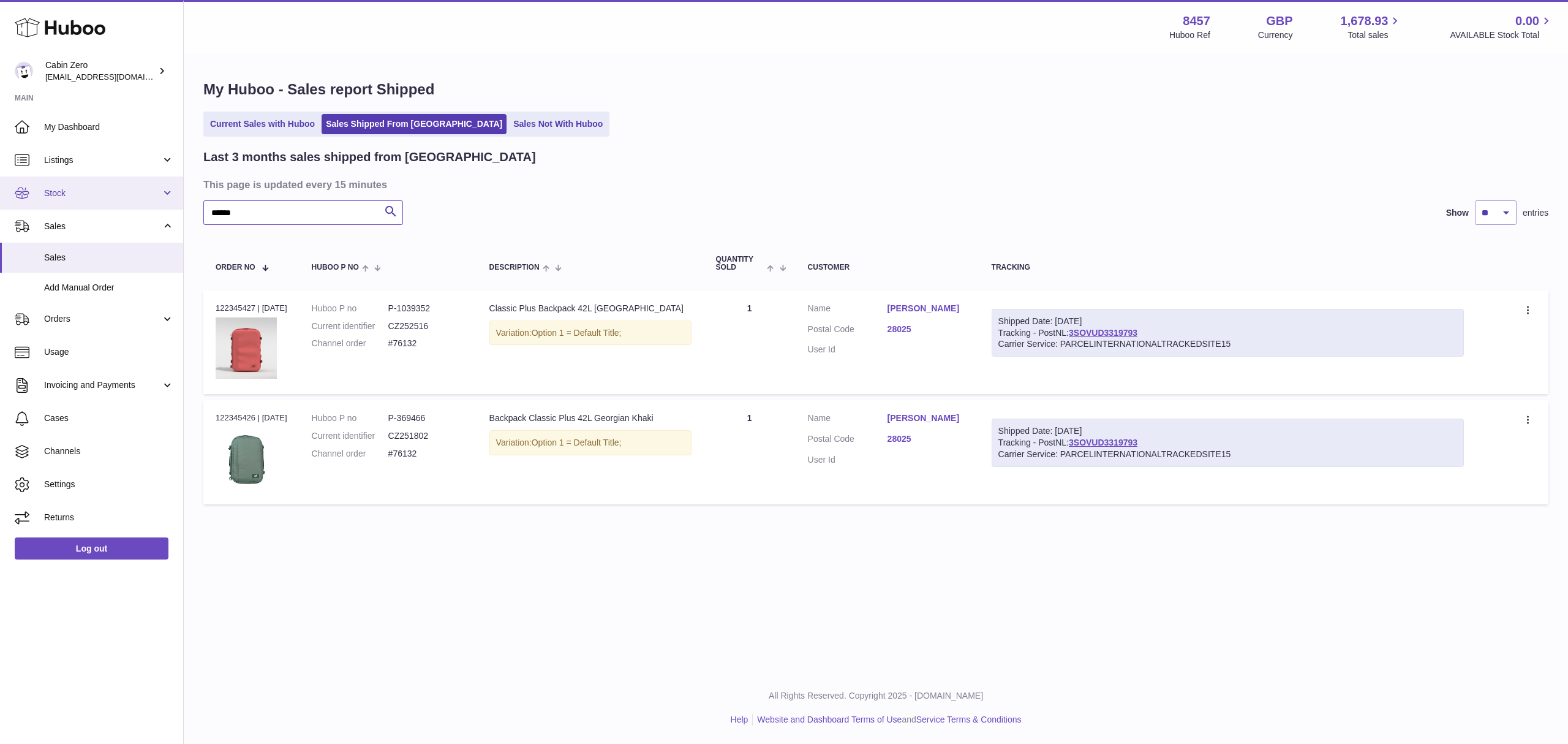
drag, startPoint x: 203, startPoint y: 206, endPoint x: 148, endPoint y: 206, distance: 55.0
click at [148, 206] on div "Huboo Cabin Zero internalAdmin-8457@internal.huboo.com Main My Dashboard Listin…" at bounding box center [784, 372] width 1568 height 744
paste input "***"
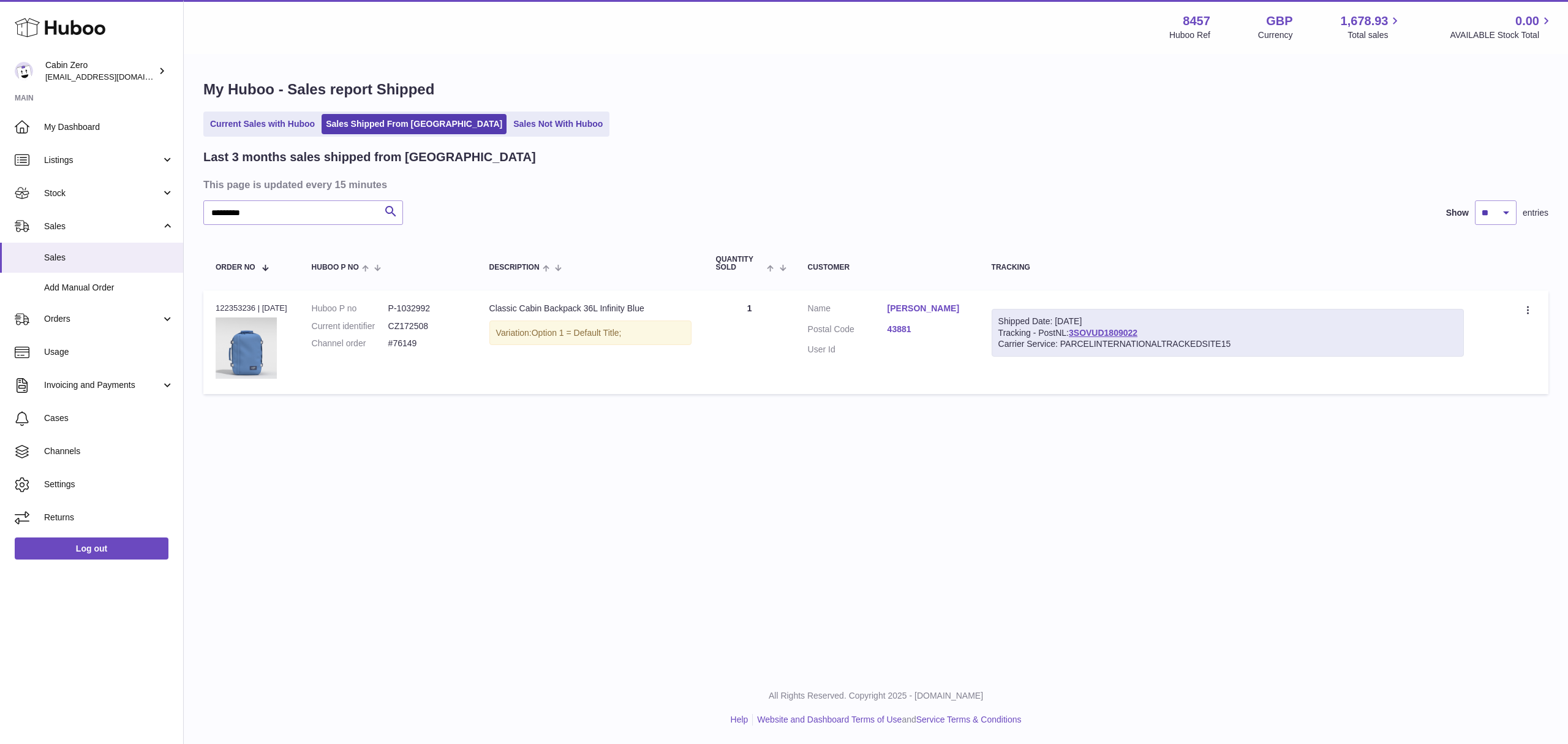
click at [413, 347] on dd "#76149" at bounding box center [426, 343] width 77 height 11
click at [471, 368] on td "Huboo P no P-1032992 Current identifier CZ172508 Channel order #76149" at bounding box center [388, 342] width 178 height 104
click at [407, 345] on dd "#76149" at bounding box center [426, 343] width 77 height 11
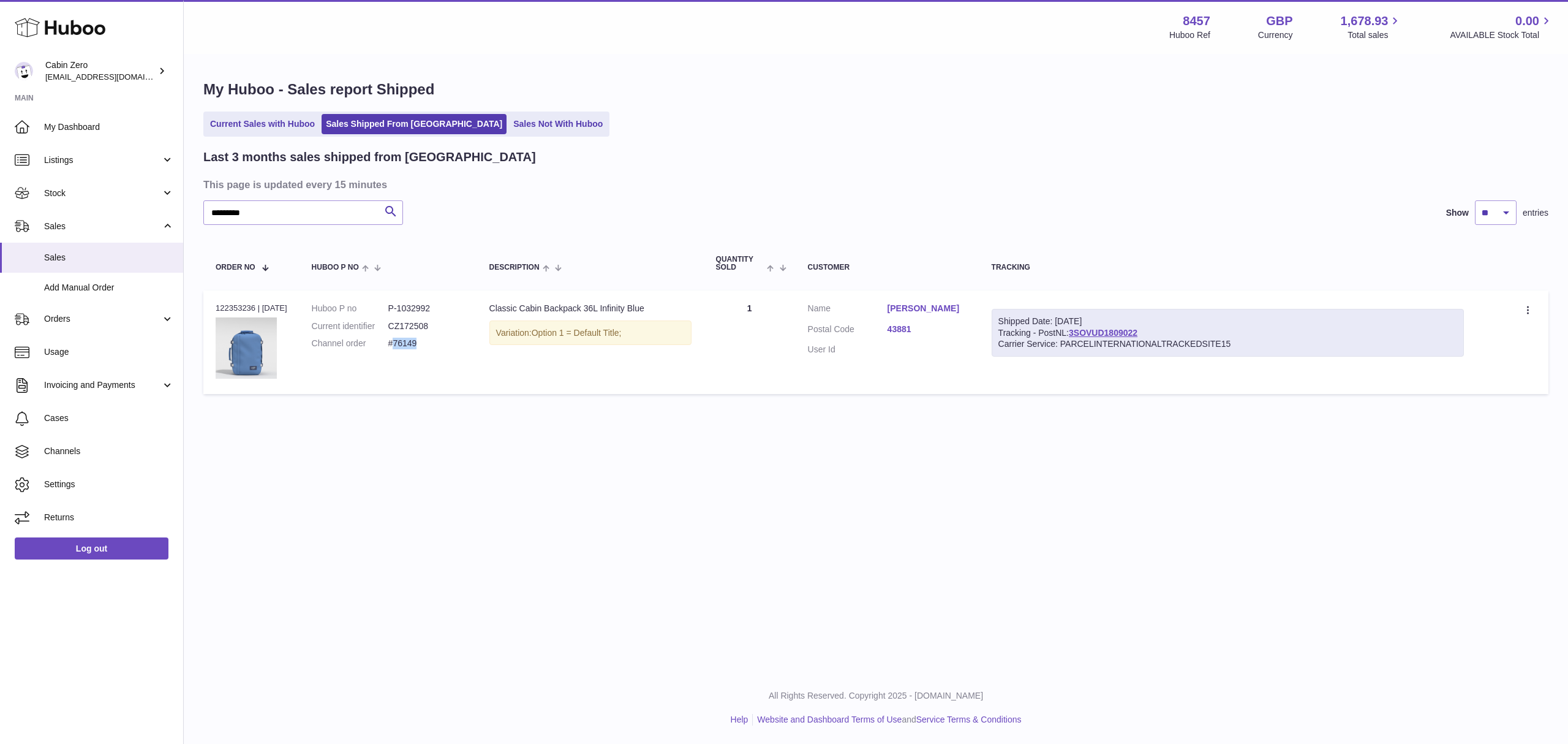
click at [407, 345] on dd "#76149" at bounding box center [426, 343] width 77 height 11
copy tr "#76149 Description"
drag, startPoint x: 274, startPoint y: 210, endPoint x: 174, endPoint y: 210, distance: 100.0
click at [174, 210] on div "Huboo Cabin Zero internalAdmin-8457@internal.huboo.com Main My Dashboard Listin…" at bounding box center [784, 372] width 1568 height 744
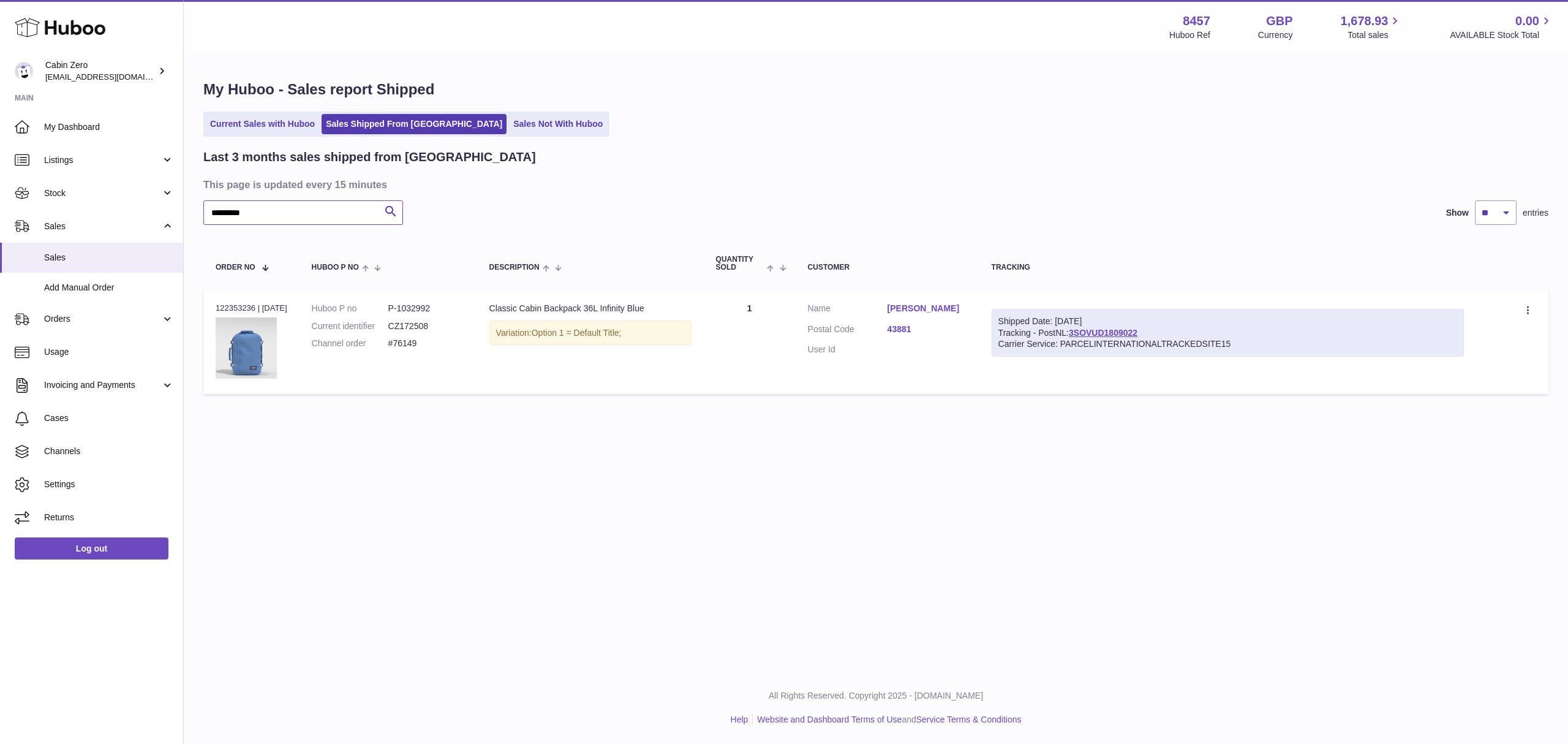
paste input "text"
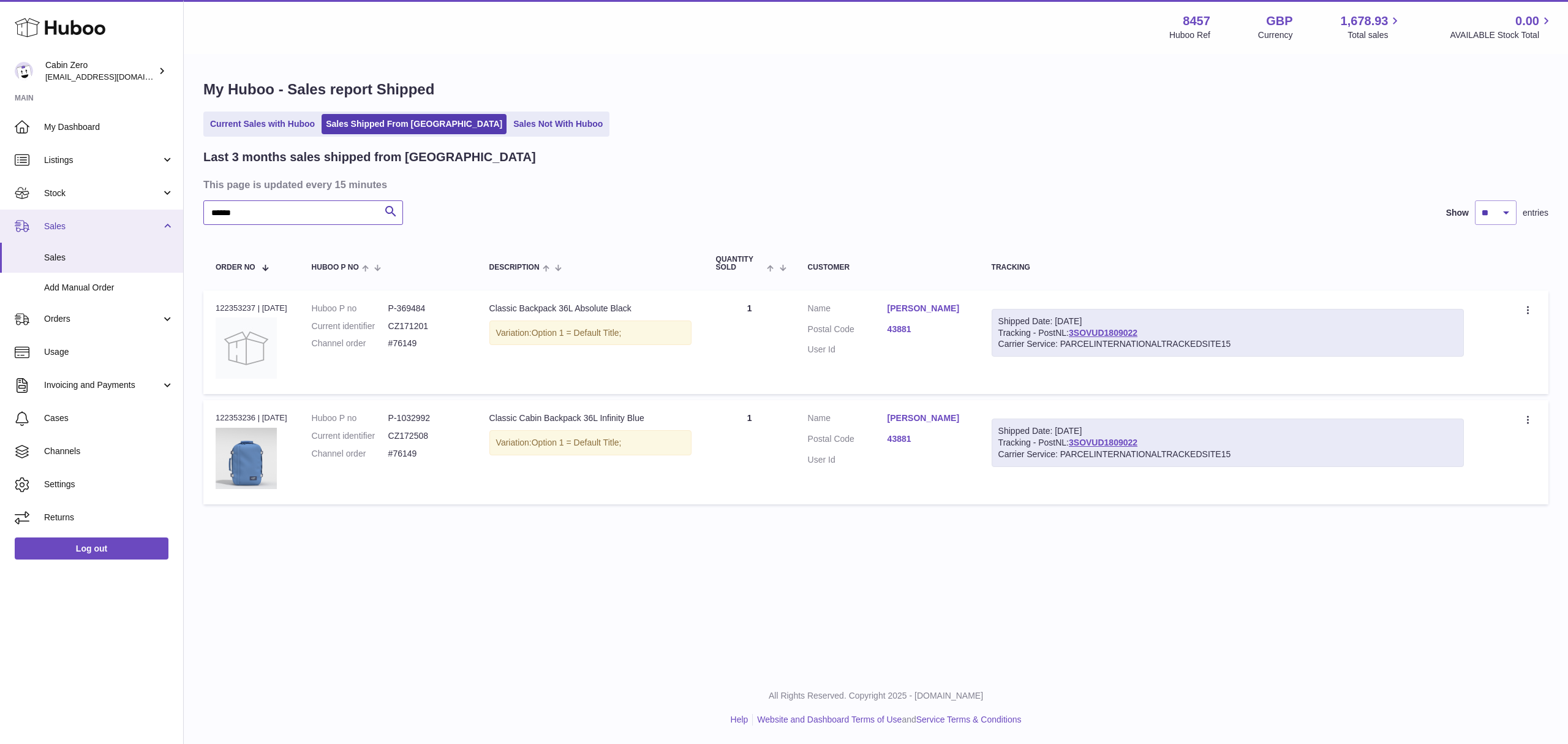
drag, startPoint x: 255, startPoint y: 212, endPoint x: 182, endPoint y: 210, distance: 73.0
click at [182, 210] on div "Huboo Cabin Zero internalAdmin-8457@internal.huboo.com Main My Dashboard Listin…" at bounding box center [784, 372] width 1568 height 744
paste input "**"
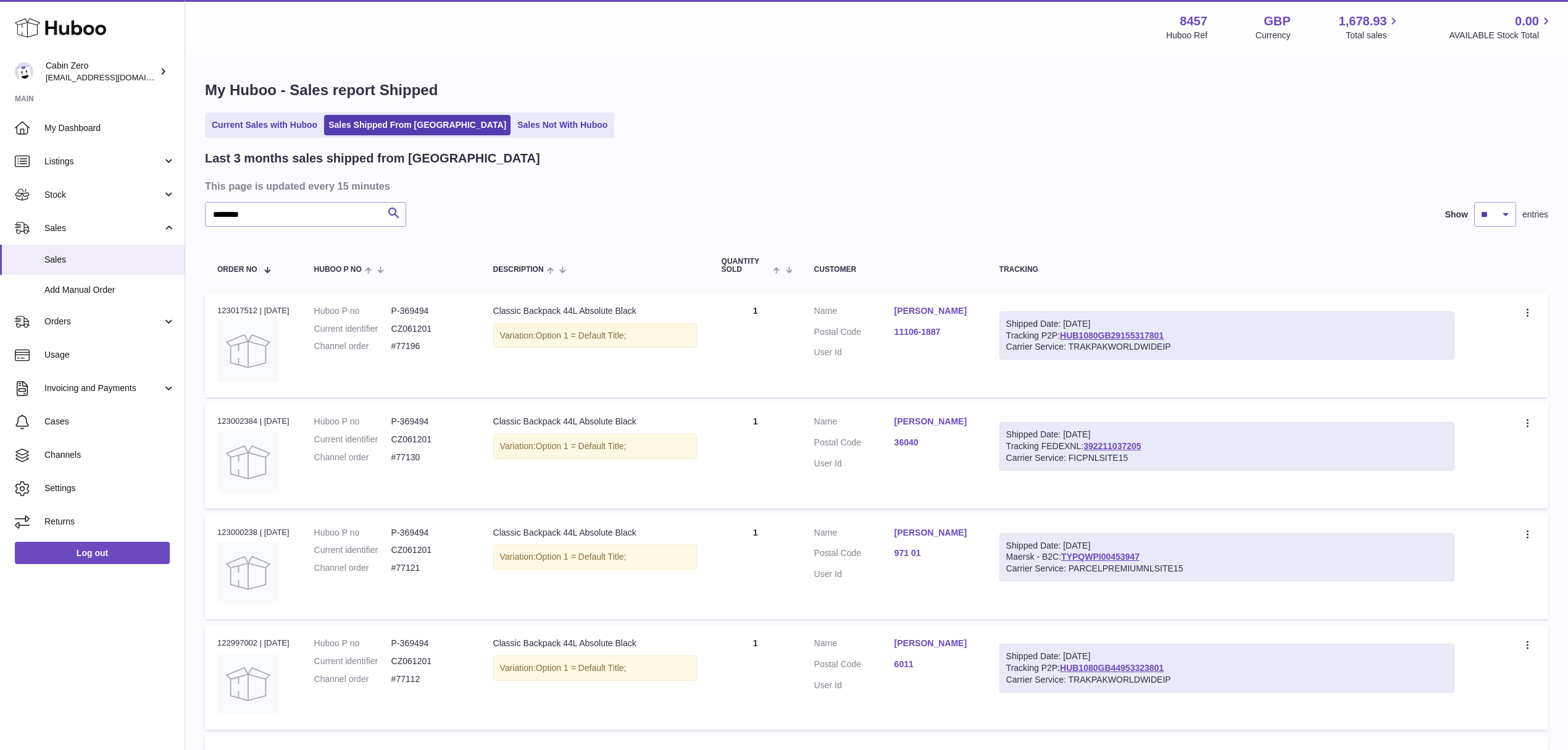
click at [431, 309] on dd "P-369494" at bounding box center [430, 311] width 77 height 11
copy dd "369494"
drag, startPoint x: 179, startPoint y: 212, endPoint x: 151, endPoint y: 212, distance: 28.0
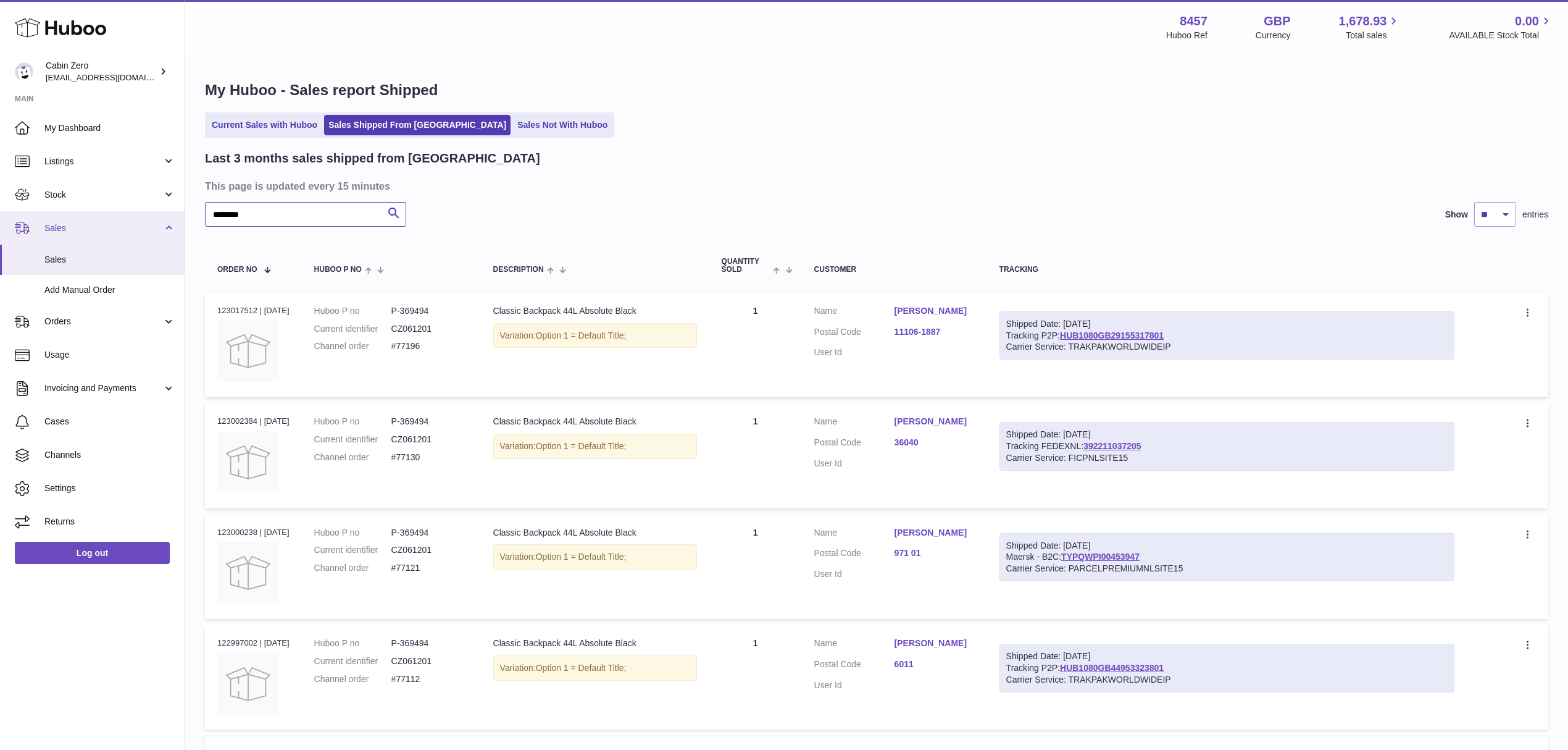
paste input "text"
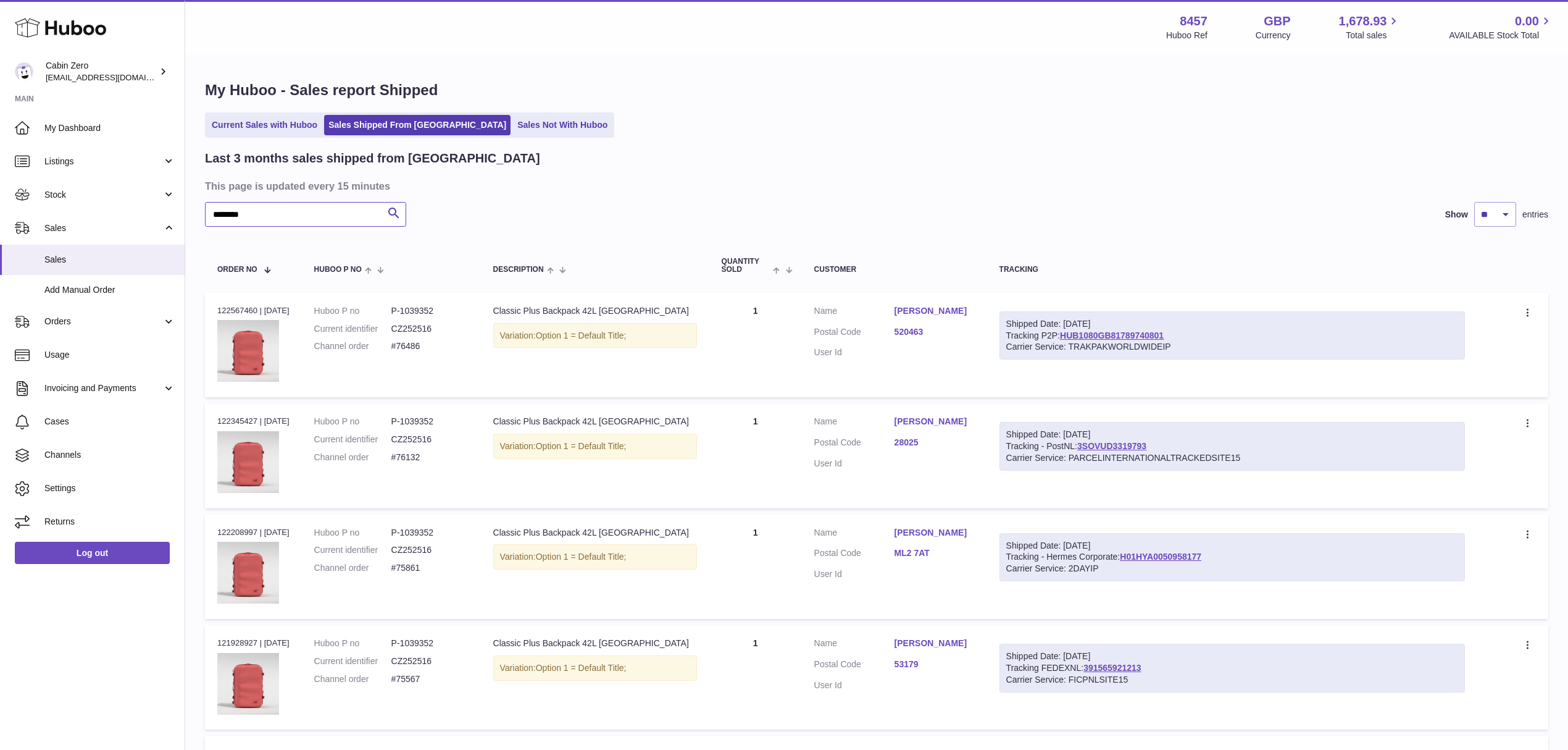
type input "********"
click at [437, 309] on dd "P-1039352" at bounding box center [430, 311] width 77 height 11
copy dd "1039352"
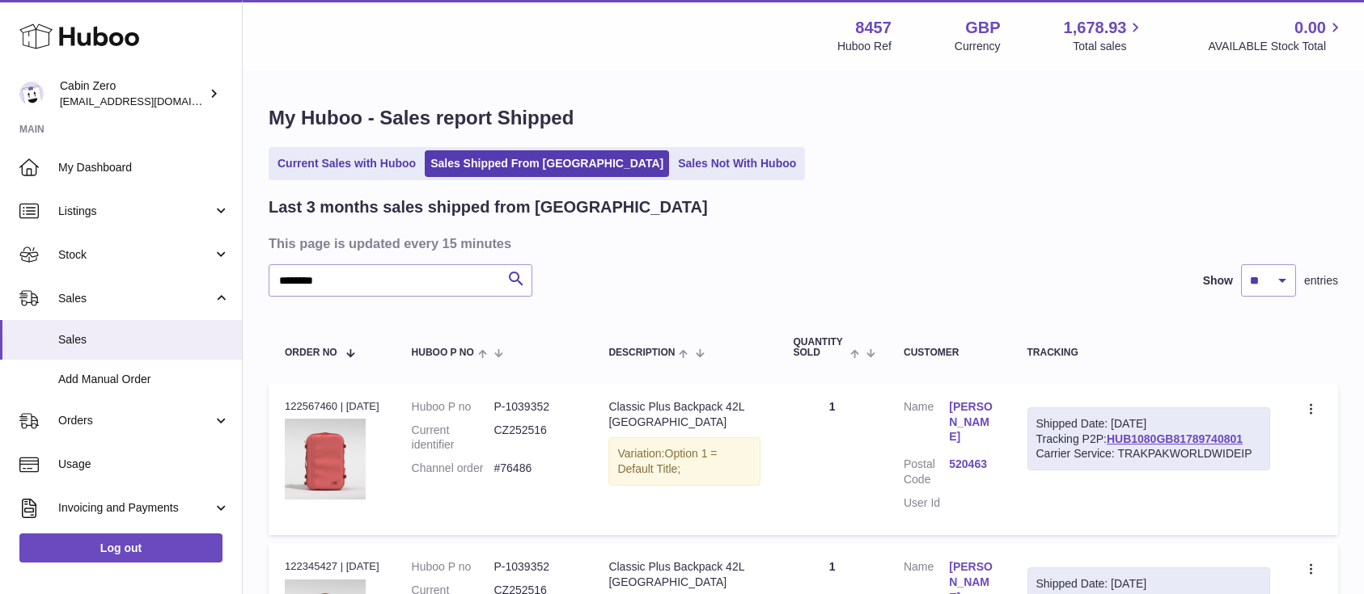
select select "**"
click at [317, 281] on input "********" at bounding box center [400, 280] width 264 height 32
paste input "text"
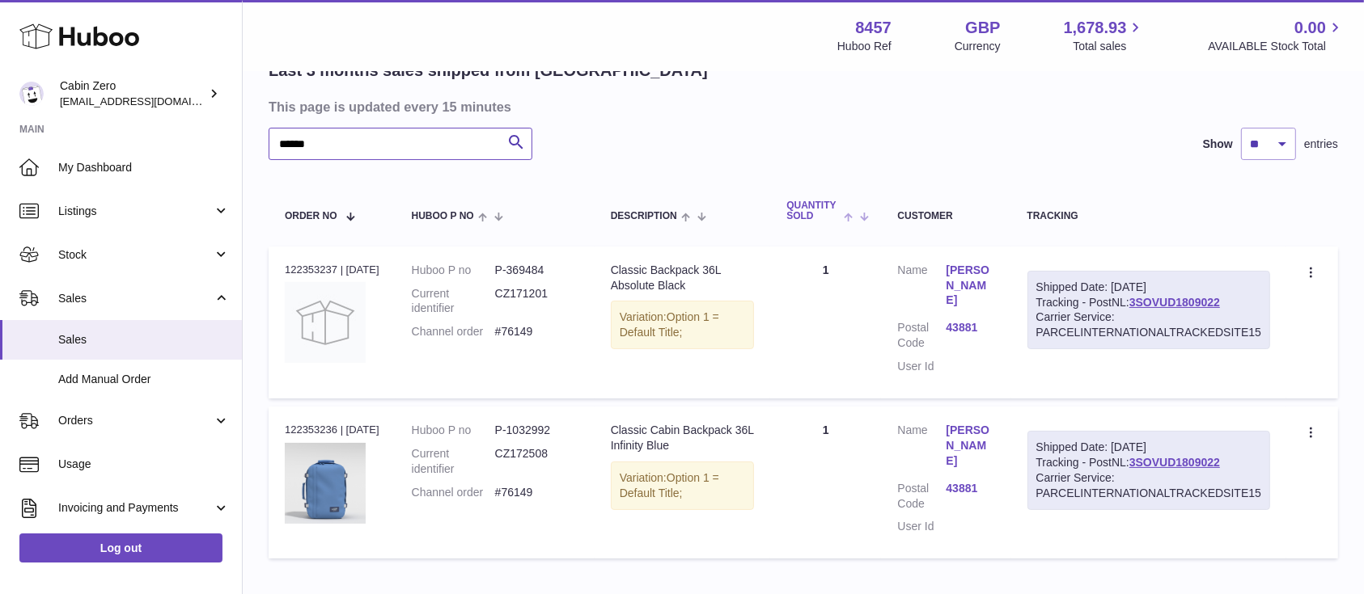
scroll to position [150, 0]
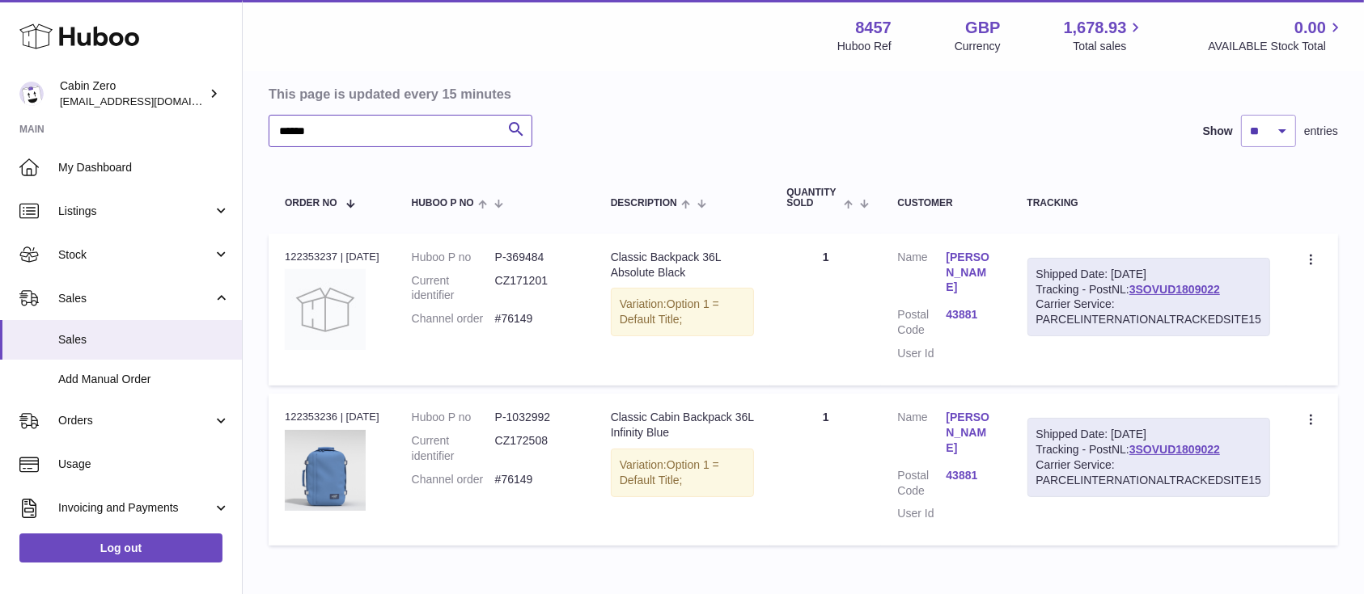
type input "******"
click at [531, 253] on dd "P-369484" at bounding box center [536, 257] width 83 height 15
copy dd "369484"
